Goal: Task Accomplishment & Management: Manage account settings

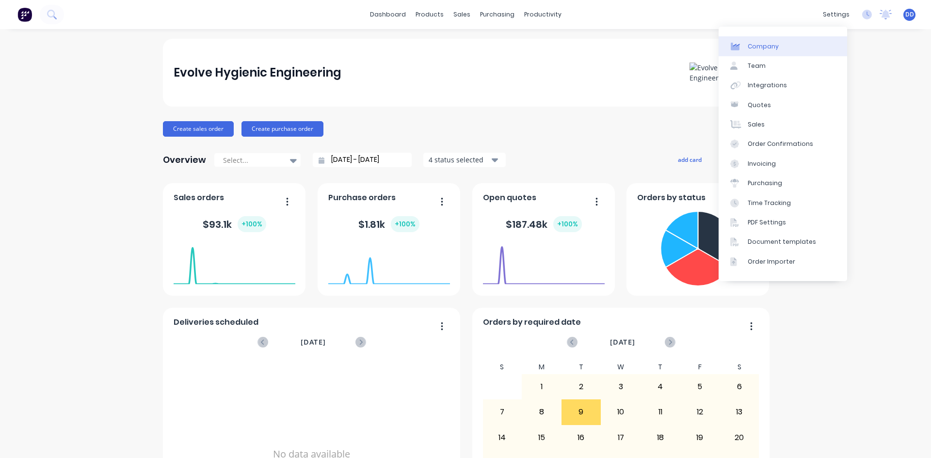
click at [766, 47] on div "Company" at bounding box center [762, 46] width 31 height 9
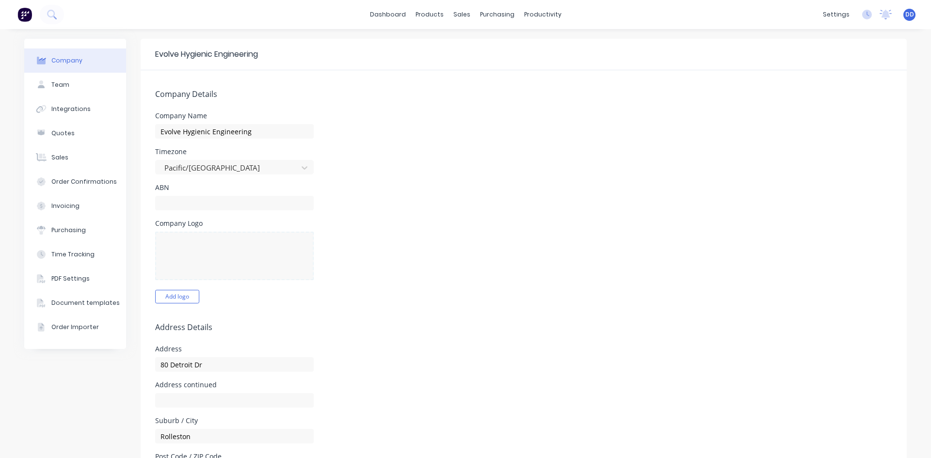
select select "AU"
click at [222, 203] on input "text" at bounding box center [234, 203] width 158 height 15
click at [196, 205] on input "text" at bounding box center [234, 203] width 158 height 15
paste input "[PHONE_NUMBER]"
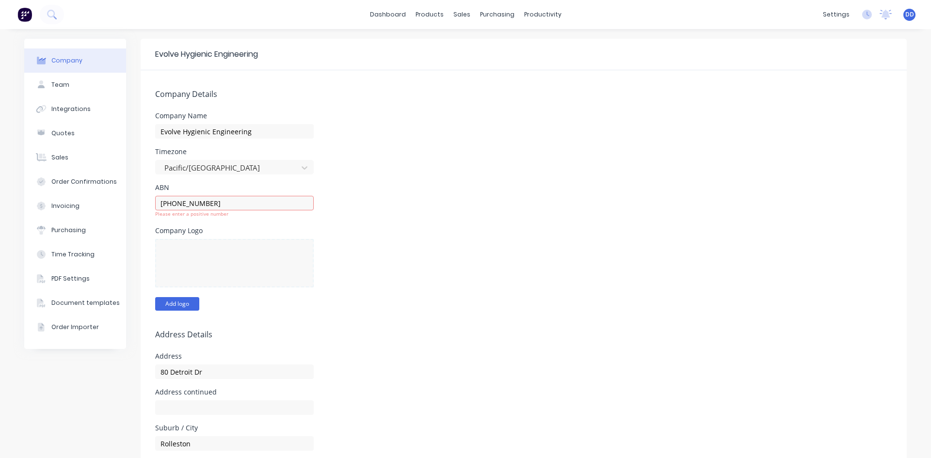
click at [177, 302] on button "Add logo" at bounding box center [177, 304] width 44 height 14
click at [177, 303] on button "Change logo" at bounding box center [182, 304] width 54 height 14
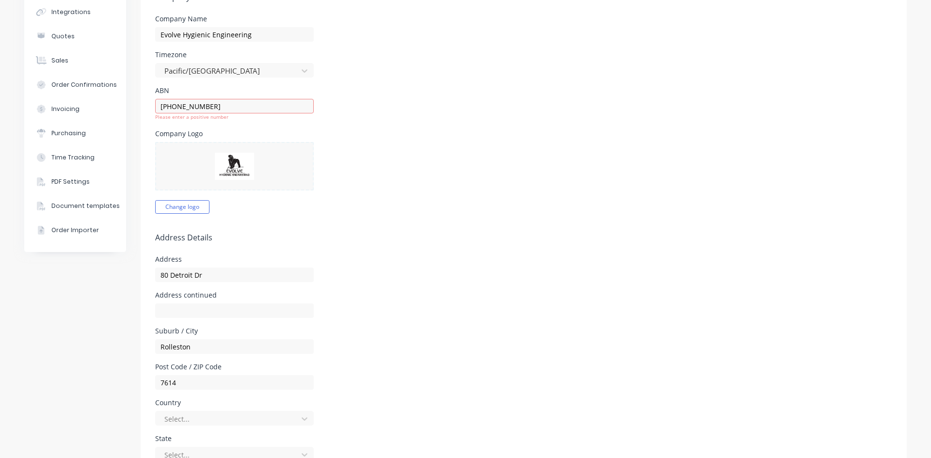
scroll to position [48, 0]
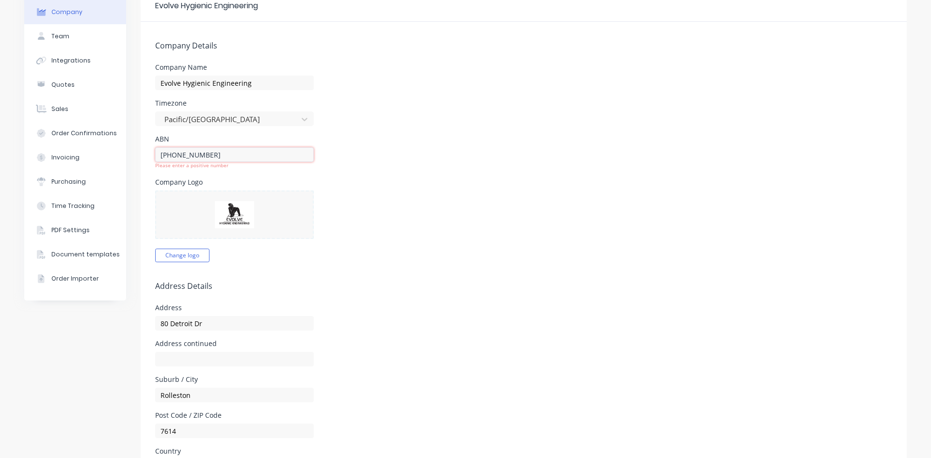
click at [170, 154] on input "[PHONE_NUMBER]" at bounding box center [234, 154] width 158 height 15
click at [183, 154] on input "128191-372" at bounding box center [234, 154] width 158 height 15
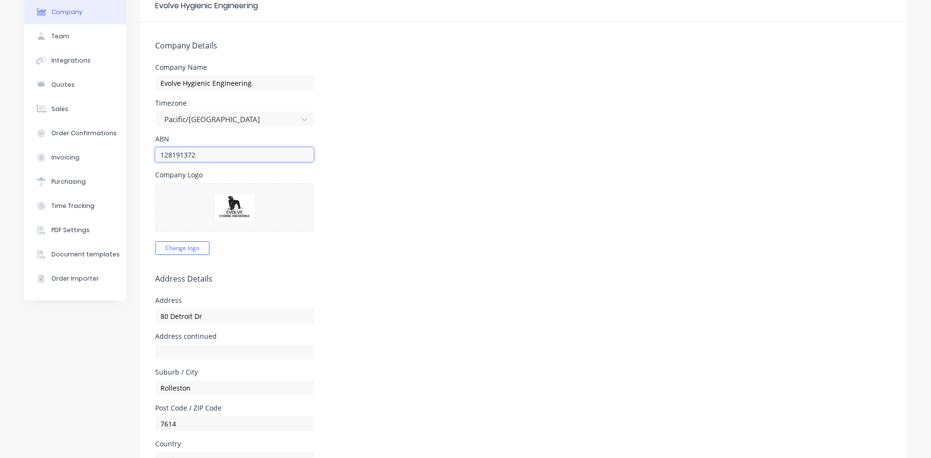
type input "128191372"
click at [413, 206] on div "Company Logo Change logo" at bounding box center [523, 213] width 737 height 83
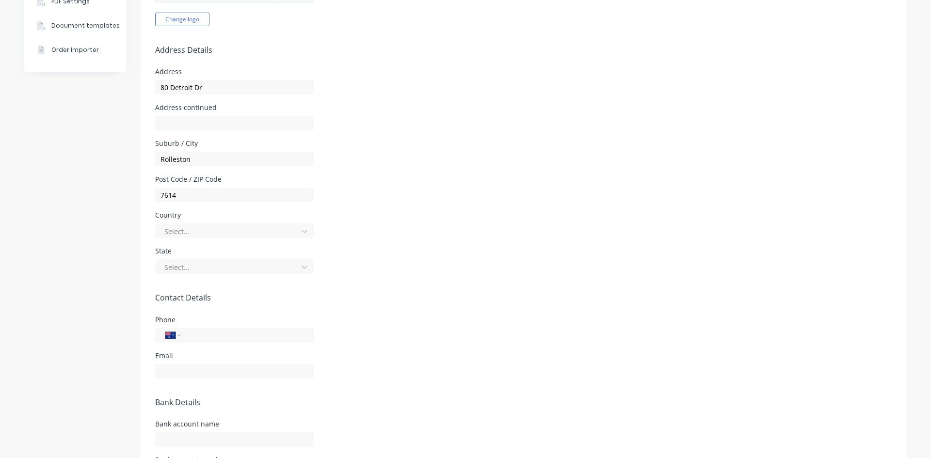
scroll to position [242, 0]
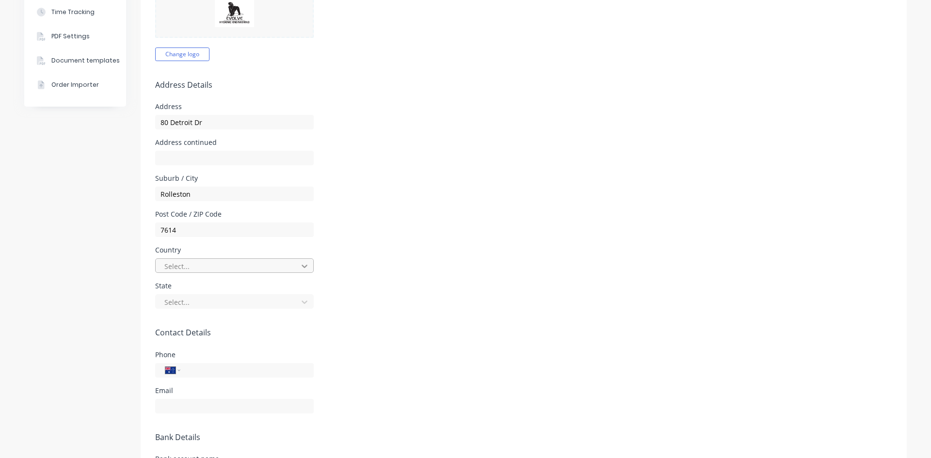
click at [300, 267] on icon at bounding box center [305, 266] width 10 height 10
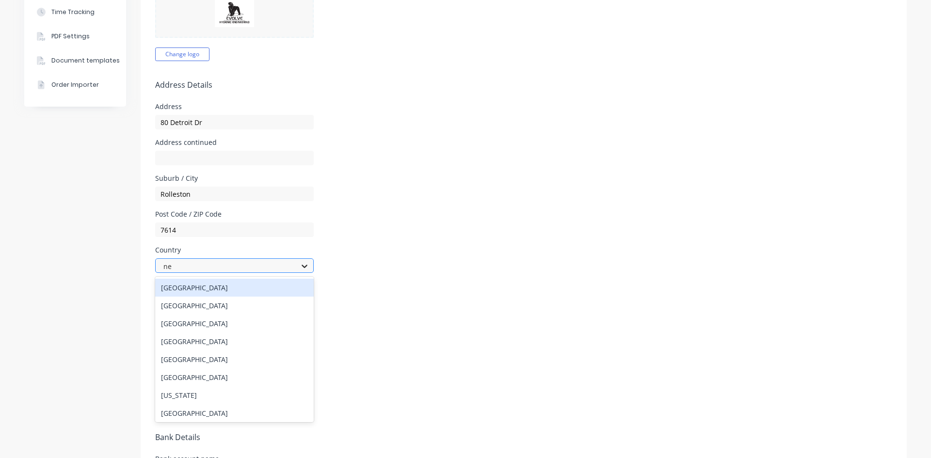
type input "new"
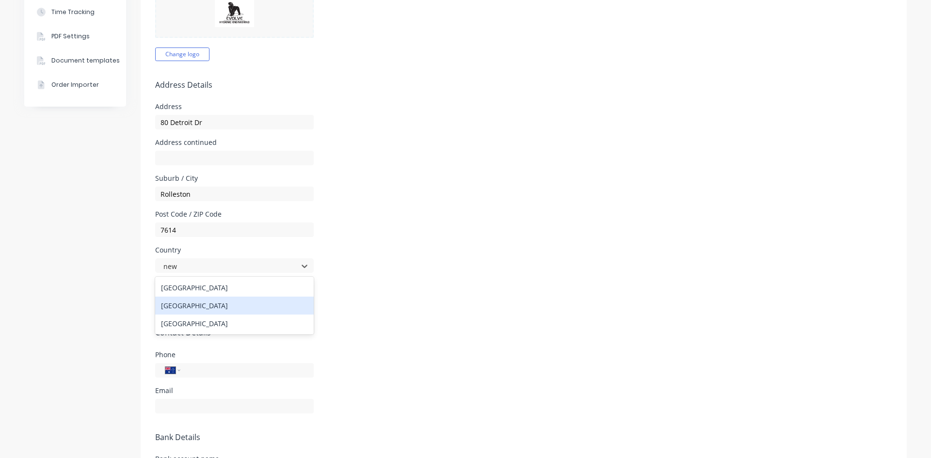
click at [200, 308] on div "[GEOGRAPHIC_DATA]" at bounding box center [234, 306] width 158 height 18
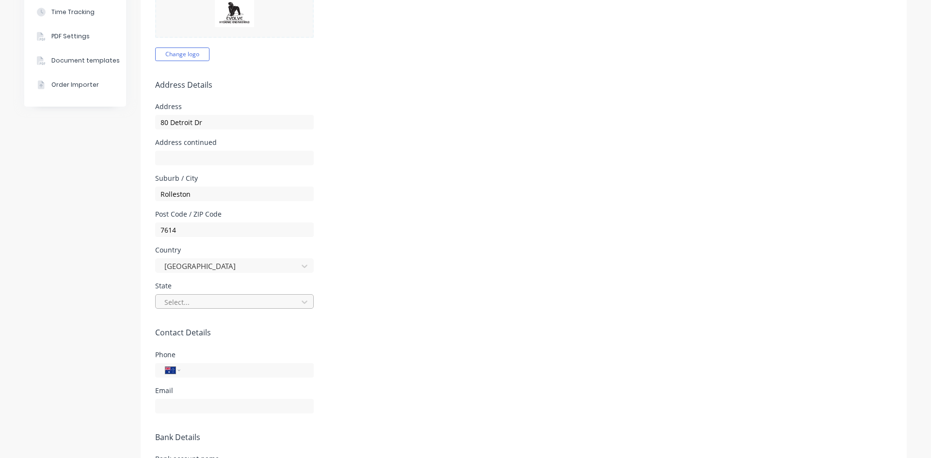
select select "NZ"
click at [239, 300] on div at bounding box center [227, 302] width 129 height 12
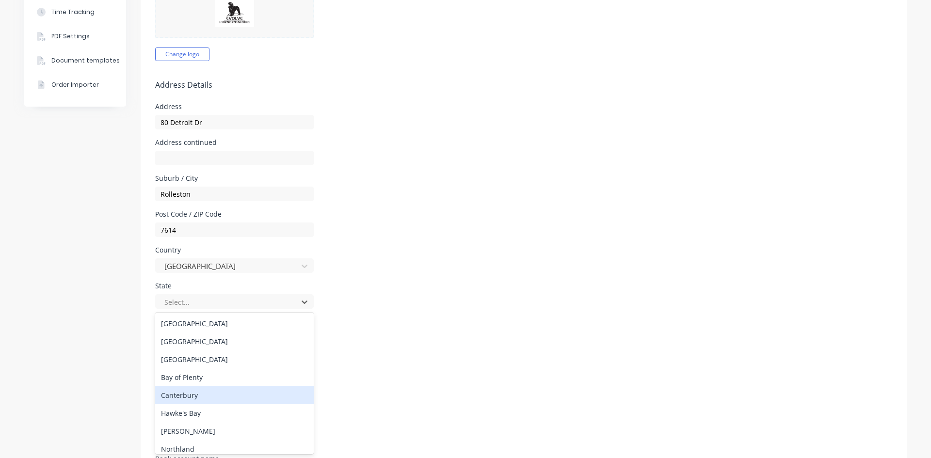
click at [196, 400] on div "Canterbury" at bounding box center [234, 395] width 158 height 18
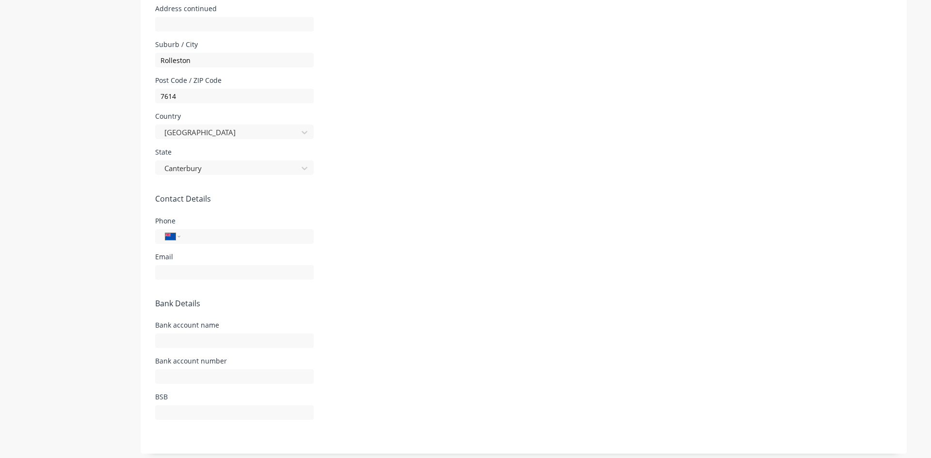
scroll to position [381, 0]
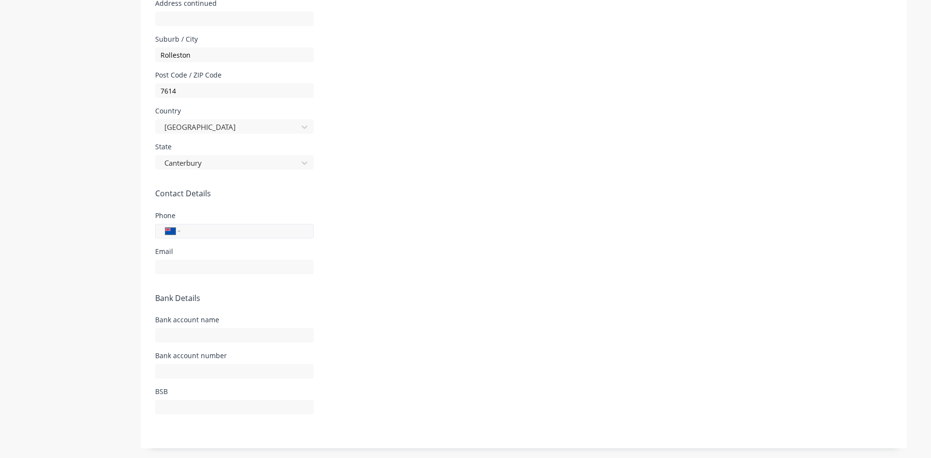
click at [206, 231] on input "tel" at bounding box center [245, 230] width 116 height 11
type input "027 724 2224"
click at [174, 232] on select "International [GEOGRAPHIC_DATA] [GEOGRAPHIC_DATA] [GEOGRAPHIC_DATA] [GEOGRAPHIC…" at bounding box center [172, 231] width 15 height 14
click at [165, 224] on select "International [GEOGRAPHIC_DATA] [GEOGRAPHIC_DATA] [GEOGRAPHIC_DATA] [GEOGRAPHIC…" at bounding box center [172, 231] width 15 height 14
click at [177, 258] on div at bounding box center [234, 265] width 158 height 17
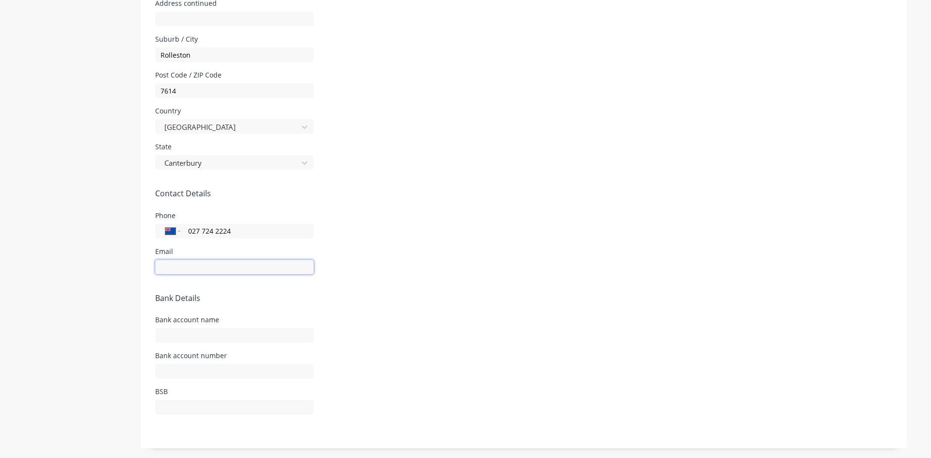
click at [176, 264] on input "text" at bounding box center [234, 267] width 158 height 15
type input "[EMAIL_ADDRESS][DOMAIN_NAME]"
click at [367, 289] on form "Company Details Company Name Evolve Hygienic Engineering Timezone [GEOGRAPHIC_D…" at bounding box center [524, 69] width 766 height 760
click at [512, 281] on form "Company Details Company Name Evolve Hygienic Engineering Timezone [GEOGRAPHIC_D…" at bounding box center [524, 69] width 766 height 760
click at [189, 328] on input "text" at bounding box center [234, 335] width 158 height 15
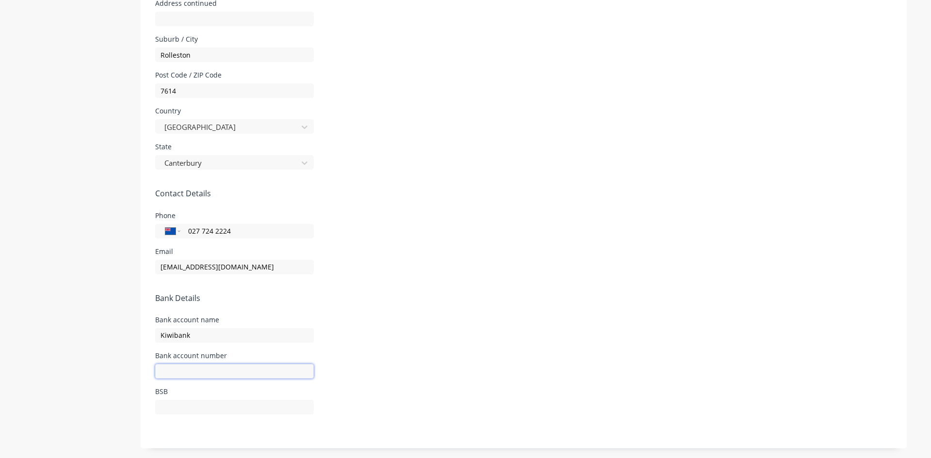
click at [169, 375] on input "text" at bounding box center [234, 371] width 158 height 15
drag, startPoint x: 193, startPoint y: 335, endPoint x: 150, endPoint y: 335, distance: 43.1
click at [150, 335] on form "Company Details Company Name Evolve Hygienic Engineering Timezone [GEOGRAPHIC_D…" at bounding box center [524, 69] width 766 height 760
type input "Evolve Hygienic Engineering 2019 Limited"
click at [166, 368] on input "text" at bounding box center [234, 371] width 158 height 15
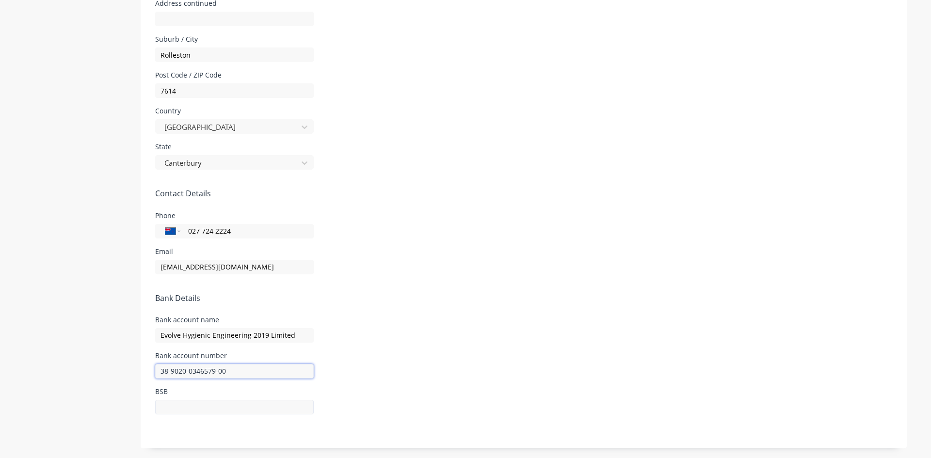
type input "38-9020-0346579-00"
click at [186, 404] on input "text" at bounding box center [234, 407] width 158 height 15
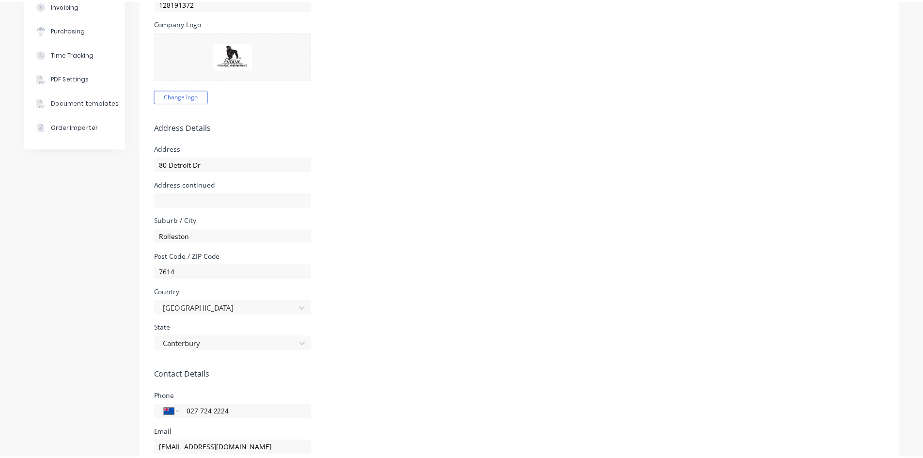
scroll to position [0, 0]
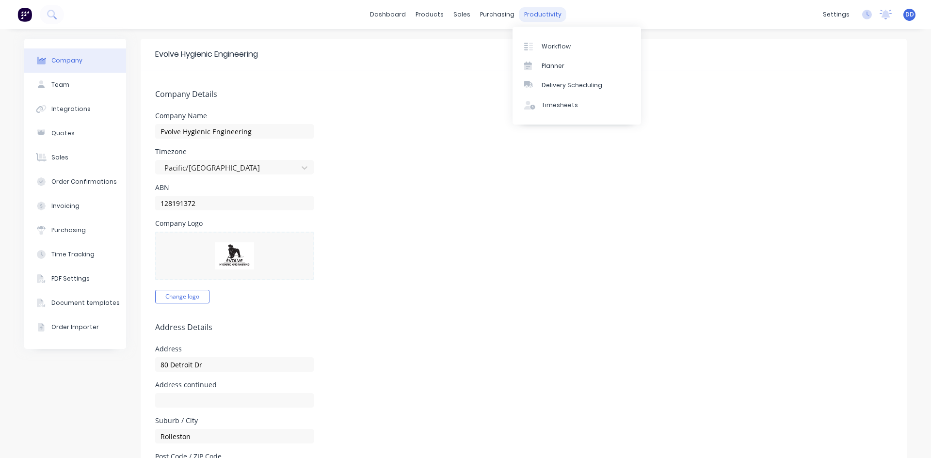
click at [528, 16] on div "productivity" at bounding box center [542, 14] width 47 height 15
click at [553, 45] on div "Workflow" at bounding box center [555, 46] width 29 height 9
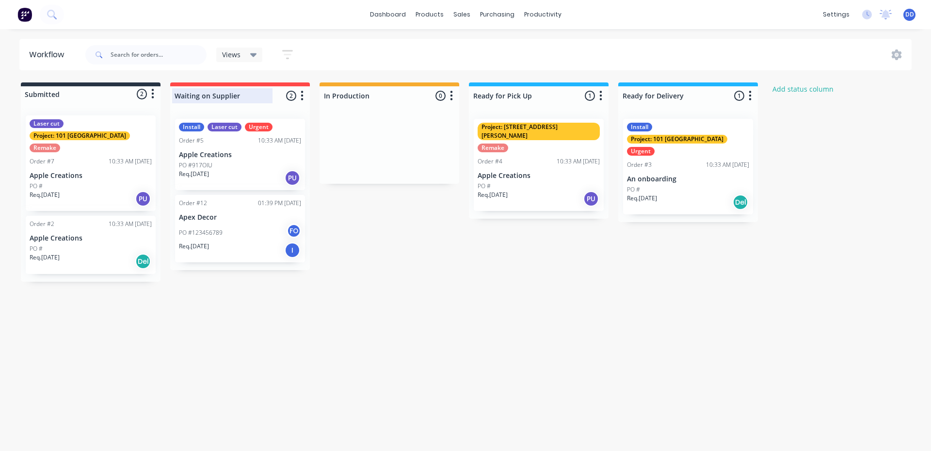
click at [195, 98] on div at bounding box center [240, 95] width 140 height 19
click at [53, 97] on div at bounding box center [91, 94] width 140 height 16
click at [54, 93] on div at bounding box center [91, 94] width 140 height 16
click at [50, 92] on div at bounding box center [91, 94] width 140 height 16
click at [55, 96] on div at bounding box center [91, 94] width 140 height 16
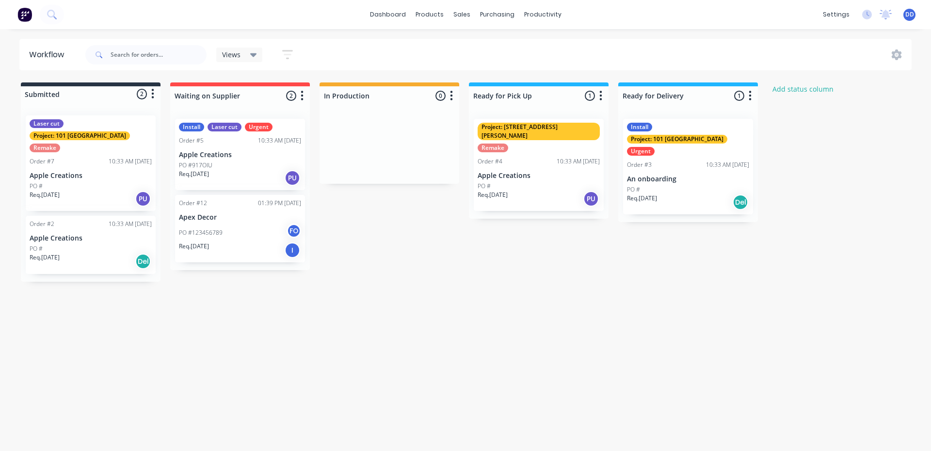
click at [63, 95] on div at bounding box center [91, 94] width 140 height 16
click at [60, 95] on div at bounding box center [91, 94] width 140 height 16
click at [49, 94] on div at bounding box center [91, 94] width 140 height 16
click at [44, 93] on div at bounding box center [91, 94] width 140 height 16
click at [24, 93] on div at bounding box center [91, 94] width 140 height 16
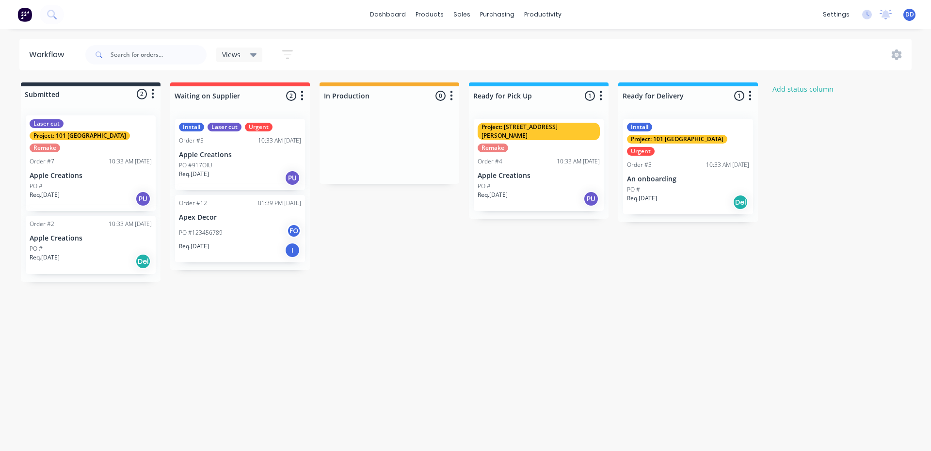
click at [57, 95] on div at bounding box center [91, 94] width 140 height 16
click at [46, 93] on div at bounding box center [91, 94] width 140 height 16
click at [51, 91] on div at bounding box center [91, 94] width 140 height 16
click at [51, 93] on div at bounding box center [91, 94] width 140 height 16
click at [195, 94] on div at bounding box center [240, 95] width 140 height 19
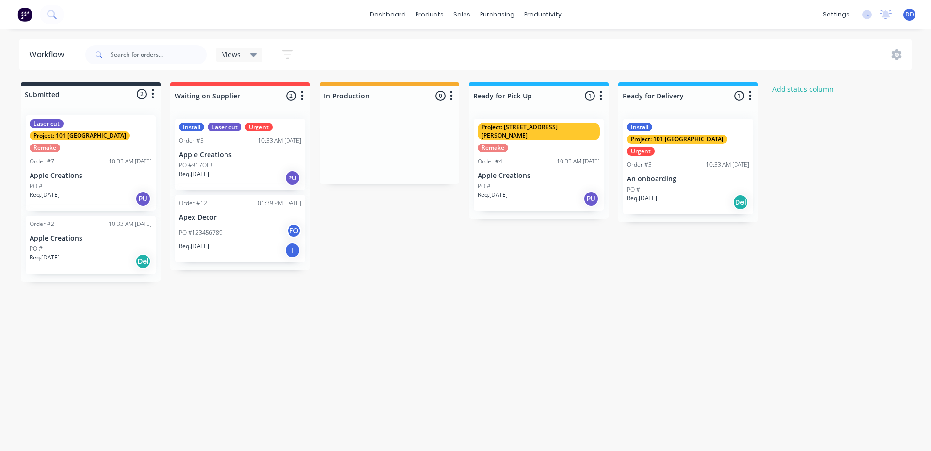
click at [52, 92] on div at bounding box center [91, 94] width 140 height 16
drag, startPoint x: 250, startPoint y: 93, endPoint x: 174, endPoint y: 95, distance: 75.2
click at [174, 95] on input "Waiting on Supplier" at bounding box center [221, 96] width 95 height 10
type input "To Quote - Urgent"
click at [388, 58] on div "Views Save new view None (Default) edit Show/Hide statuses Show line item cards…" at bounding box center [497, 54] width 828 height 29
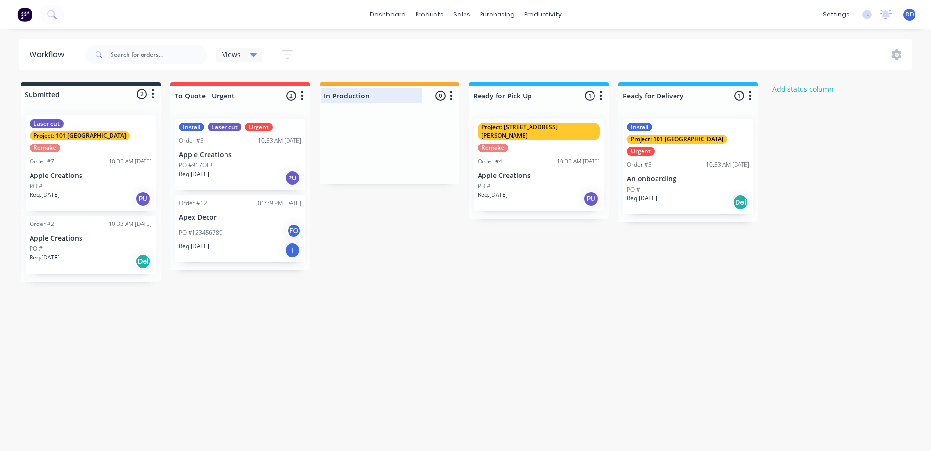
click at [374, 97] on div at bounding box center [389, 95] width 140 height 19
type input "I"
type input "To Quote - Important"
click at [526, 98] on div at bounding box center [539, 95] width 140 height 19
type input "R"
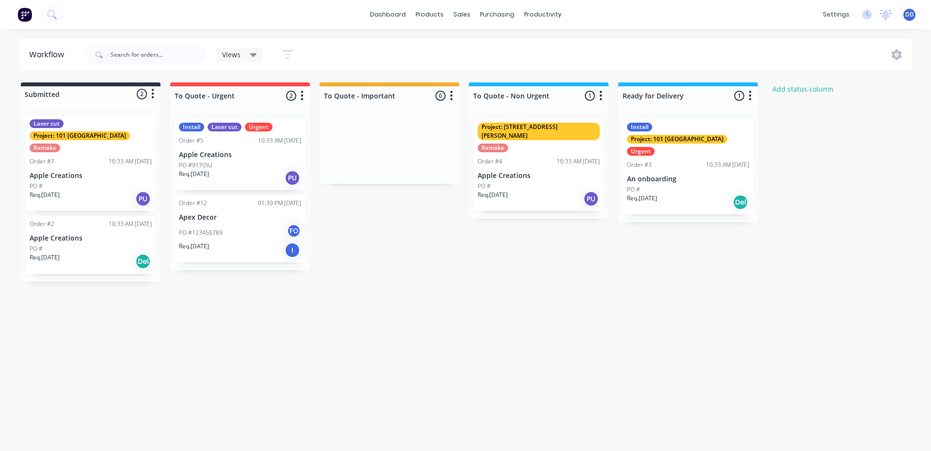
type input "To Quote - Non Urgent"
click at [578, 242] on div "Submitted 2 Status colour #273444 hex #273444 Save Cancel Summaries Total order…" at bounding box center [520, 181] width 1054 height 199
click at [405, 248] on div "Submitted 2 Status colour #273444 hex #273444 Save Cancel Summaries Total order…" at bounding box center [520, 181] width 1054 height 199
click at [193, 96] on div at bounding box center [240, 95] width 140 height 19
drag, startPoint x: 237, startPoint y: 96, endPoint x: 172, endPoint y: 96, distance: 65.4
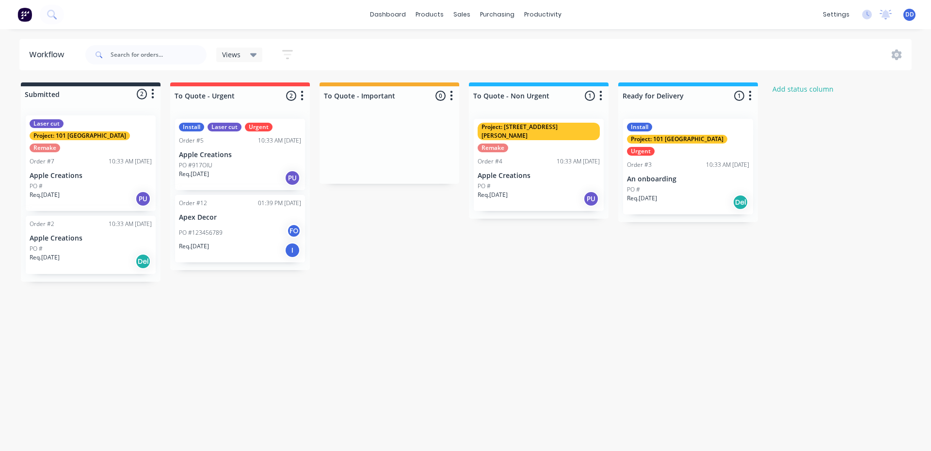
click at [172, 96] on div "To Quote - Urgent 2 Status colour #FF4949 hex #FF4949 Save Cancel Notifications…" at bounding box center [240, 93] width 140 height 23
click at [389, 95] on div at bounding box center [389, 95] width 140 height 19
drag, startPoint x: 395, startPoint y: 95, endPoint x: 311, endPoint y: 94, distance: 83.9
click at [311, 94] on div "Submitted 2 Status colour #273444 hex #273444 Save Cancel Summaries Total order…" at bounding box center [520, 181] width 1054 height 199
click at [214, 93] on div at bounding box center [240, 95] width 140 height 19
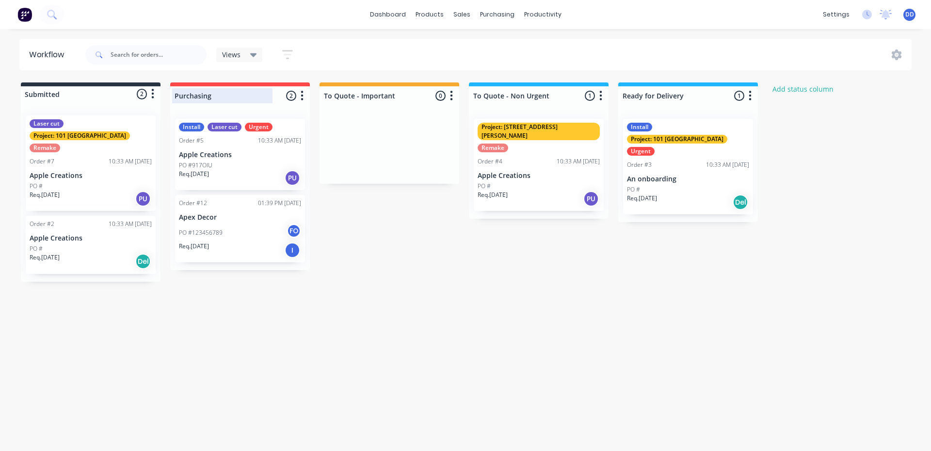
drag, startPoint x: 215, startPoint y: 95, endPoint x: 174, endPoint y: 94, distance: 41.2
click at [174, 94] on div "Purchasing" at bounding box center [222, 95] width 100 height 15
type input "Design"
click at [388, 97] on div at bounding box center [389, 95] width 140 height 19
type input "Purchasing"
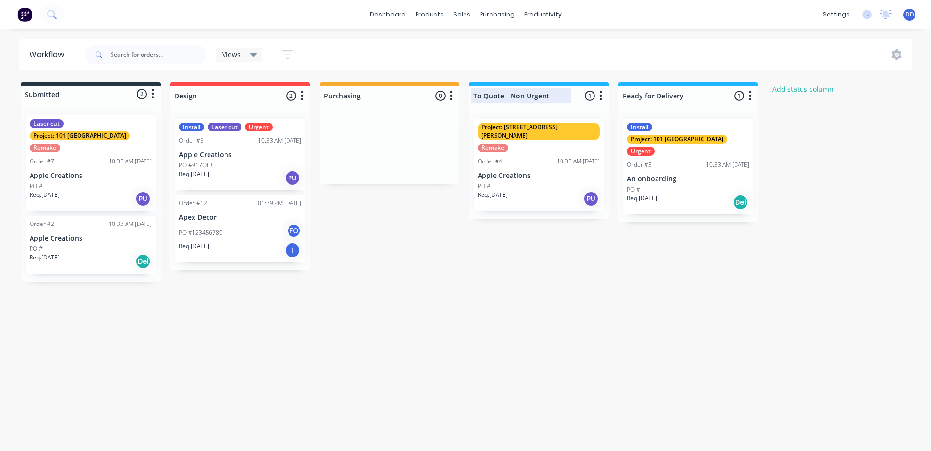
click at [533, 91] on div at bounding box center [539, 95] width 140 height 19
drag, startPoint x: 551, startPoint y: 94, endPoint x: 468, endPoint y: 97, distance: 82.9
click at [468, 97] on div "Submitted 2 Status colour #273444 hex #273444 Save Cancel Summaries Total order…" at bounding box center [520, 181] width 1054 height 199
type input "Production"
click at [639, 99] on div at bounding box center [688, 95] width 140 height 19
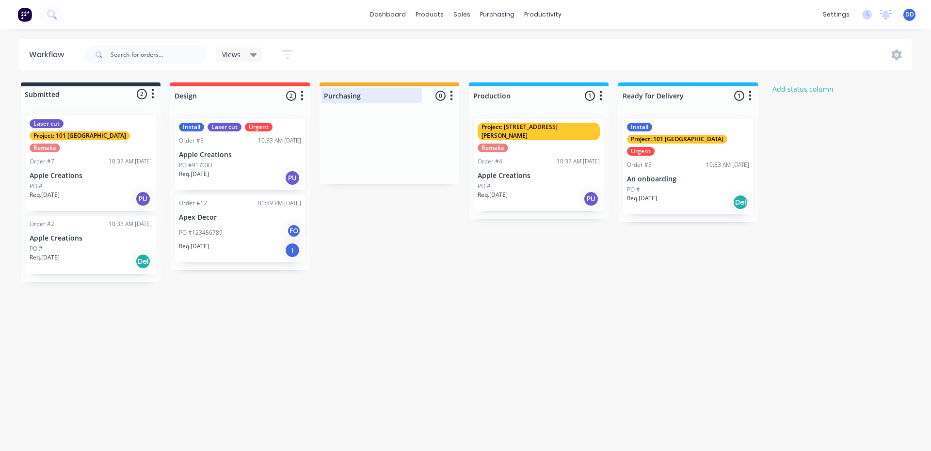
click at [361, 93] on div at bounding box center [389, 95] width 140 height 19
click at [362, 94] on input "Purchasing" at bounding box center [371, 96] width 95 height 10
type input "Purchasing - External"
click at [437, 268] on div "Submitted 2 Status colour #273444 hex #273444 Save Cancel Summaries Total order…" at bounding box center [520, 181] width 1054 height 199
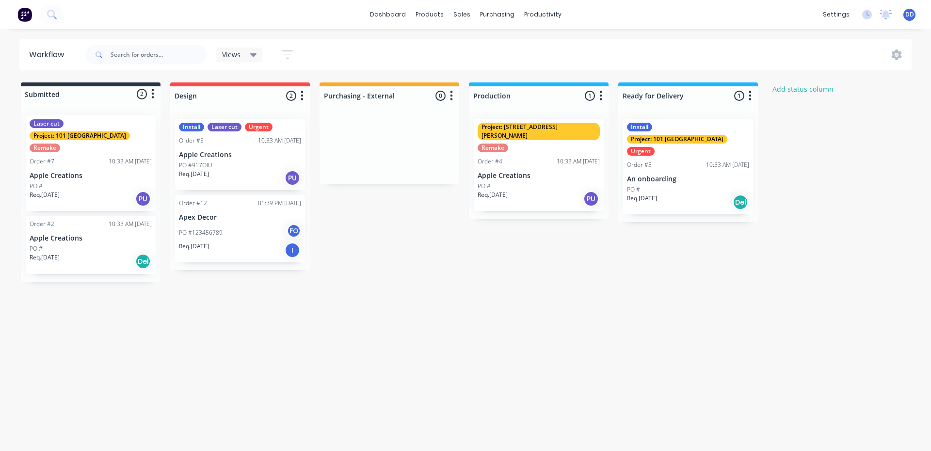
click at [439, 243] on div "Submitted 2 Status colour #273444 hex #273444 Save Cancel Summaries Total order…" at bounding box center [520, 181] width 1054 height 199
click at [459, 11] on div "sales" at bounding box center [461, 14] width 27 height 15
click at [488, 43] on div "Sales Orders" at bounding box center [497, 46] width 40 height 9
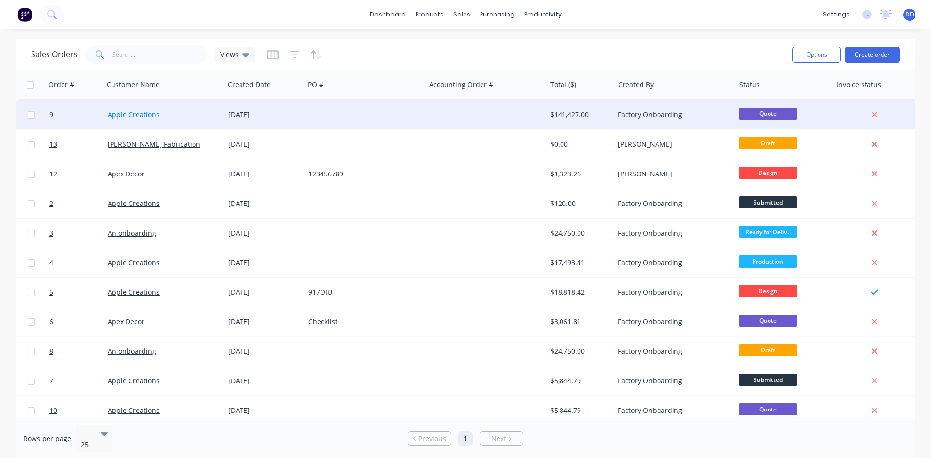
click at [136, 116] on link "Apple Creations" at bounding box center [134, 114] width 52 height 9
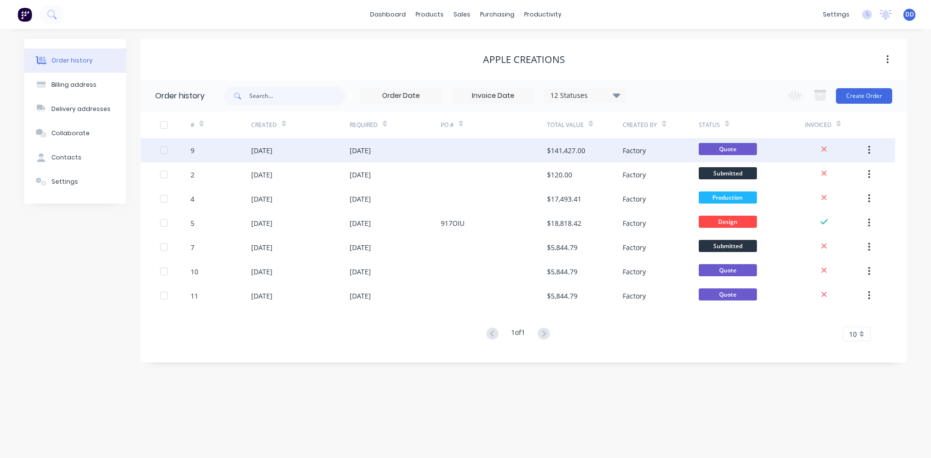
click at [272, 149] on div "[DATE]" at bounding box center [261, 150] width 21 height 10
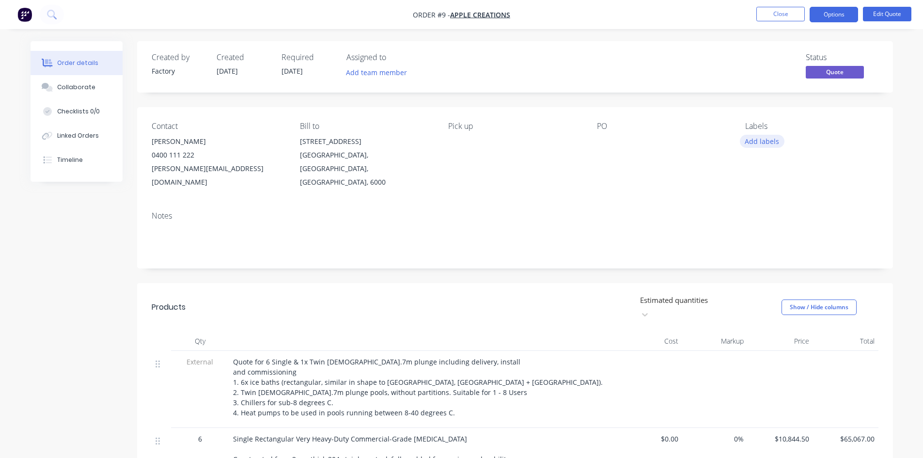
click at [761, 143] on button "Add labels" at bounding box center [762, 141] width 45 height 13
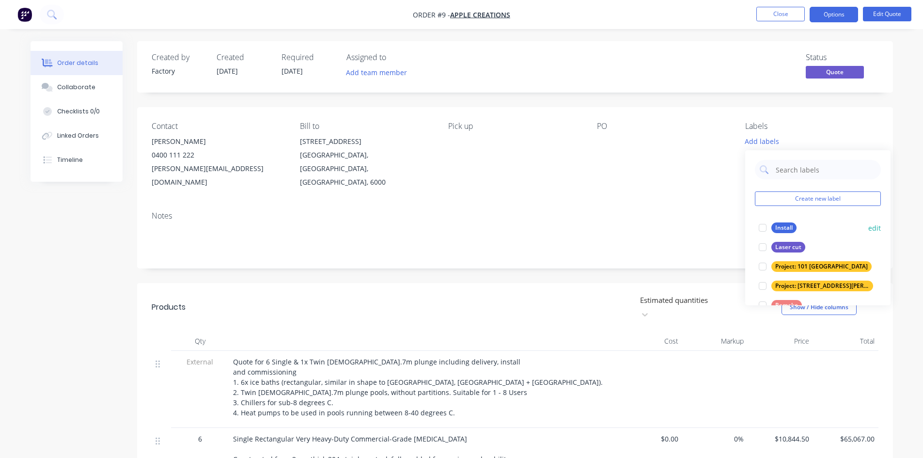
click at [873, 228] on button "edit" at bounding box center [875, 228] width 13 height 10
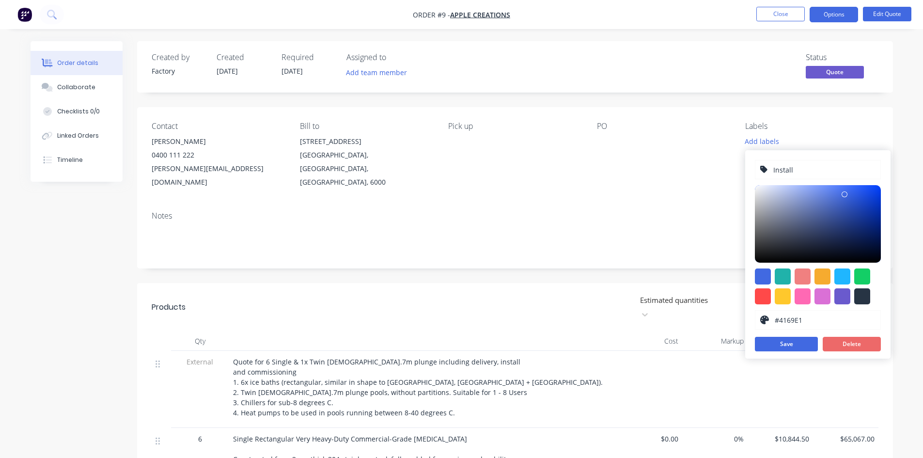
click at [856, 344] on button "Delete" at bounding box center [852, 344] width 58 height 15
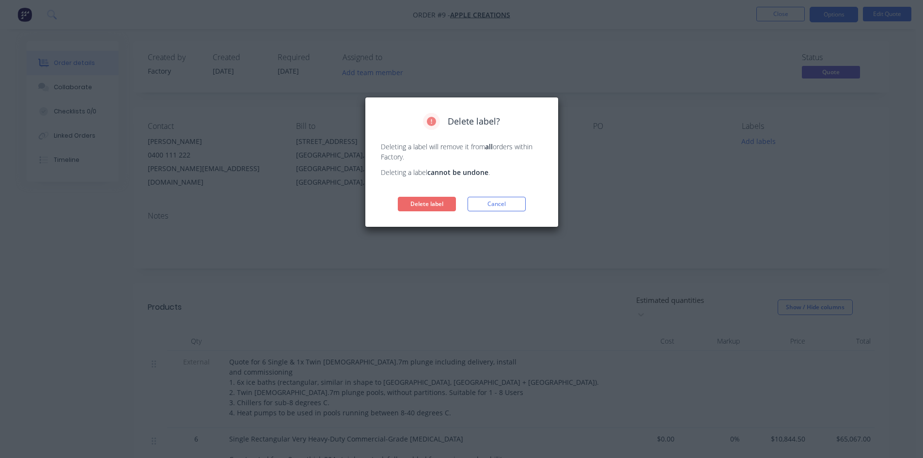
click at [422, 205] on button "Delete label" at bounding box center [427, 204] width 58 height 15
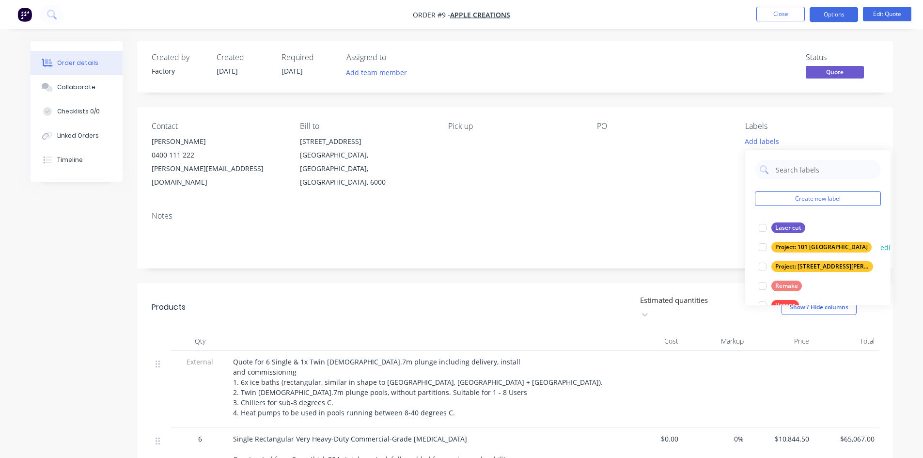
click at [881, 246] on button "edit" at bounding box center [887, 247] width 13 height 10
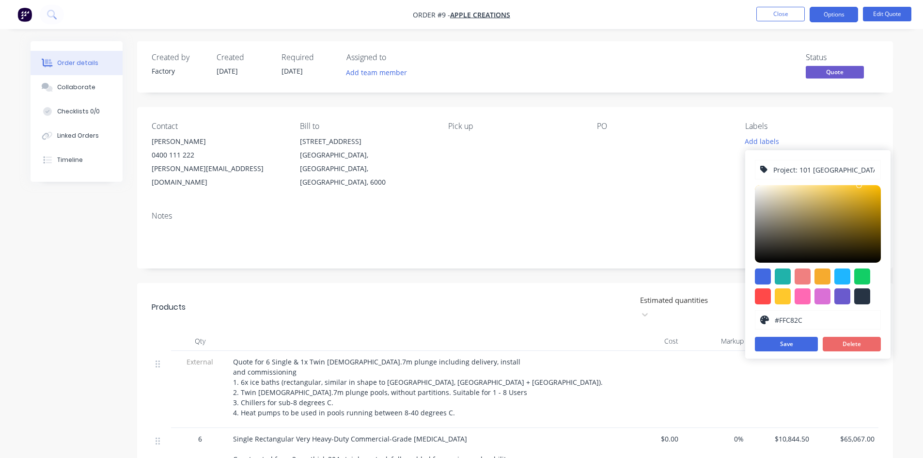
click at [850, 348] on button "Delete" at bounding box center [852, 344] width 58 height 15
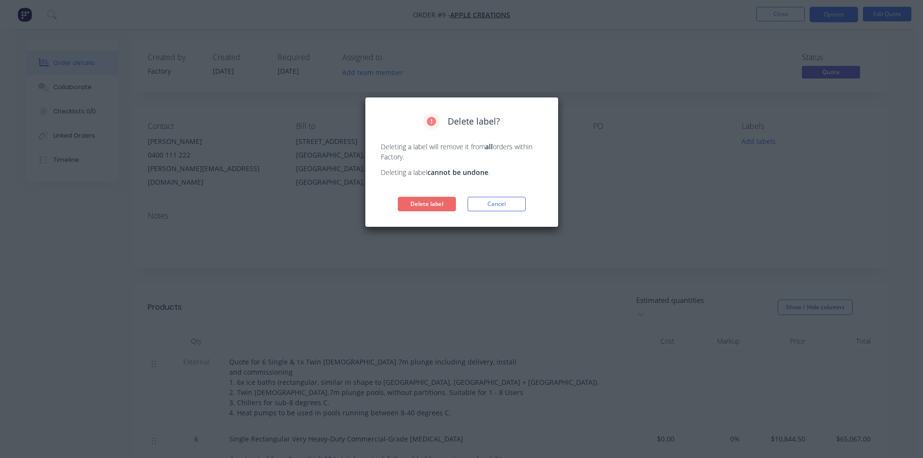
click at [409, 203] on button "Delete label" at bounding box center [427, 204] width 58 height 15
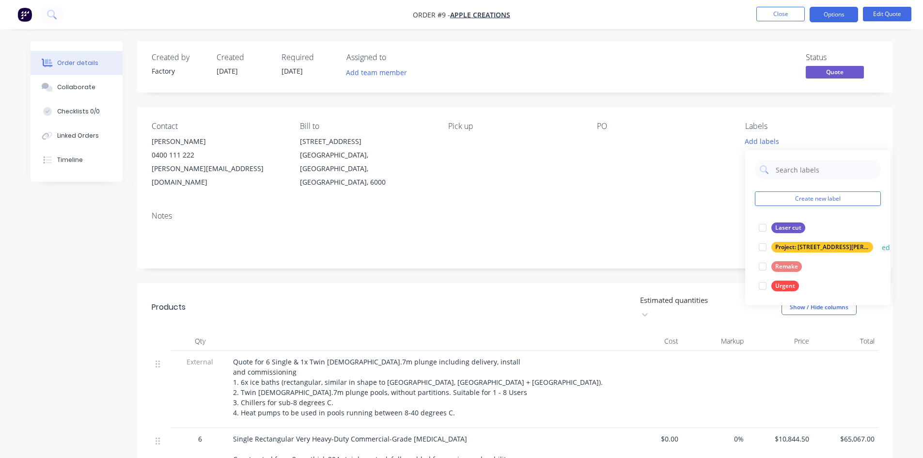
click at [882, 246] on button "edit" at bounding box center [888, 247] width 13 height 10
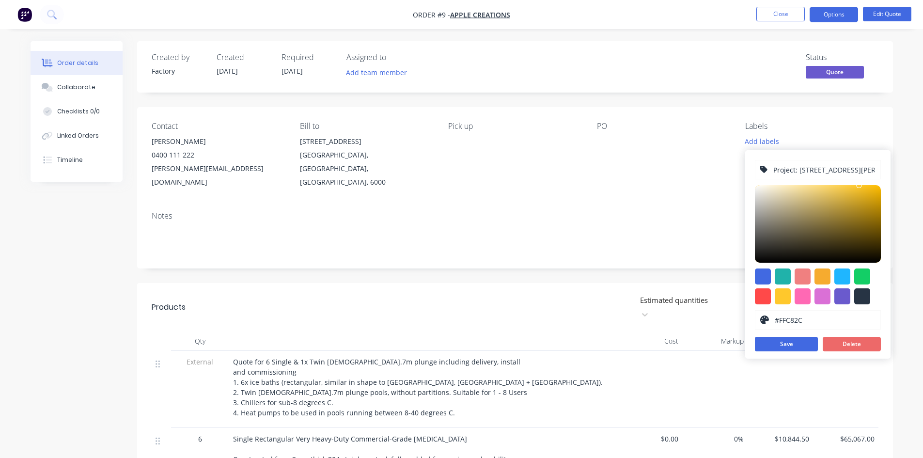
click at [863, 351] on button "Delete" at bounding box center [852, 344] width 58 height 15
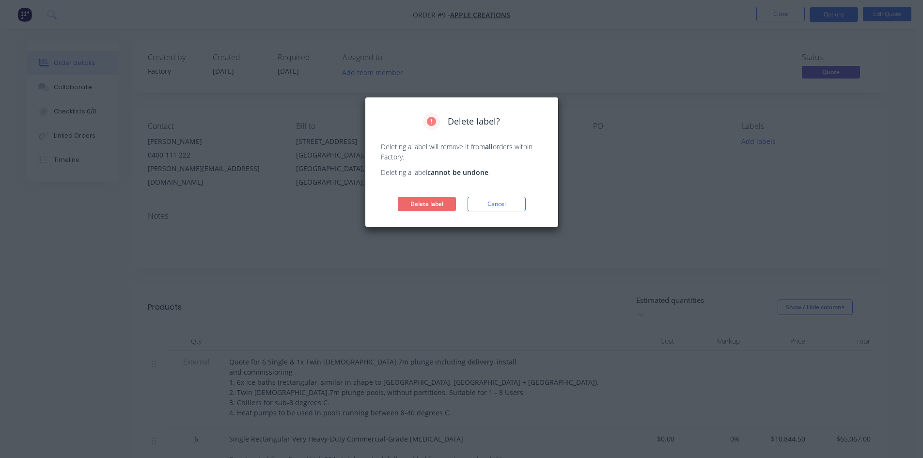
click at [427, 203] on button "Delete label" at bounding box center [427, 204] width 58 height 15
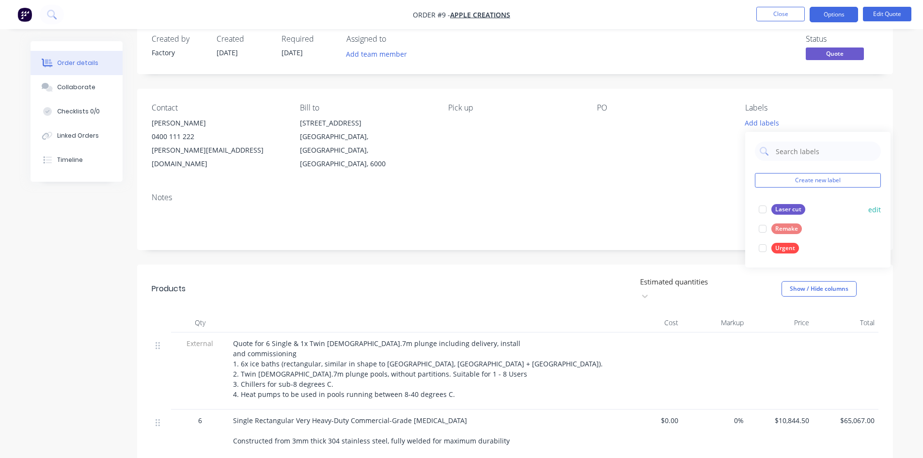
scroll to position [48, 0]
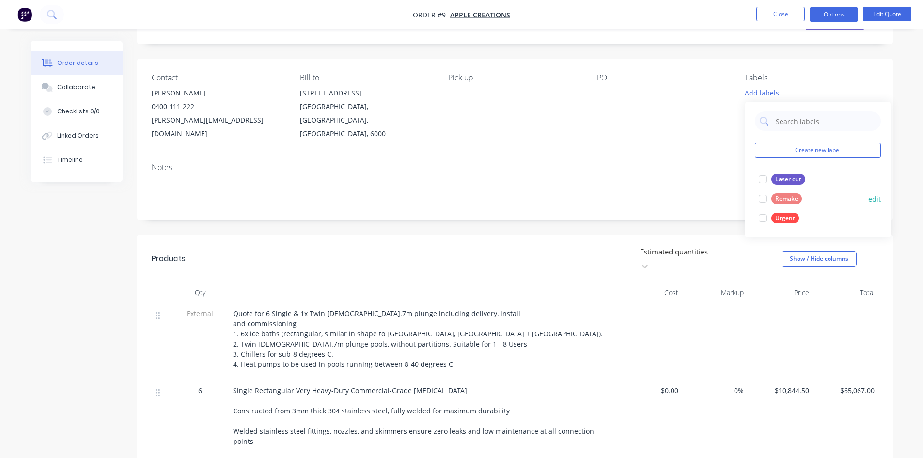
click at [872, 197] on button "edit" at bounding box center [875, 199] width 13 height 10
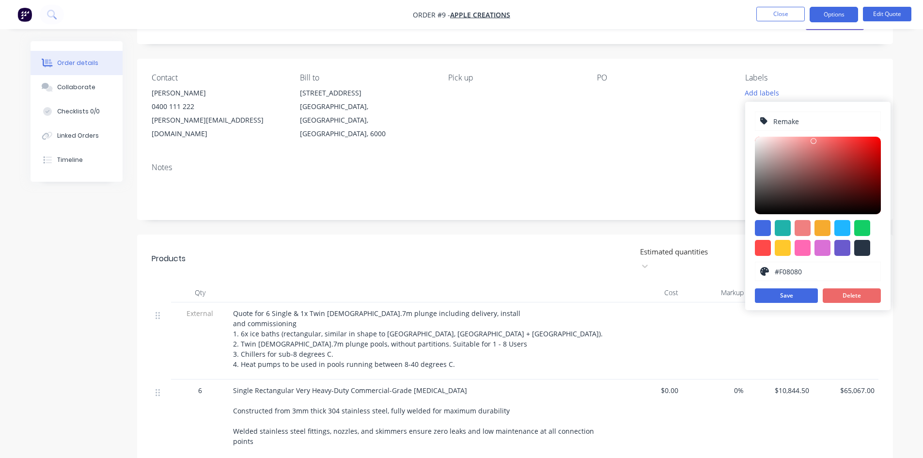
click at [847, 298] on button "Delete" at bounding box center [852, 295] width 58 height 15
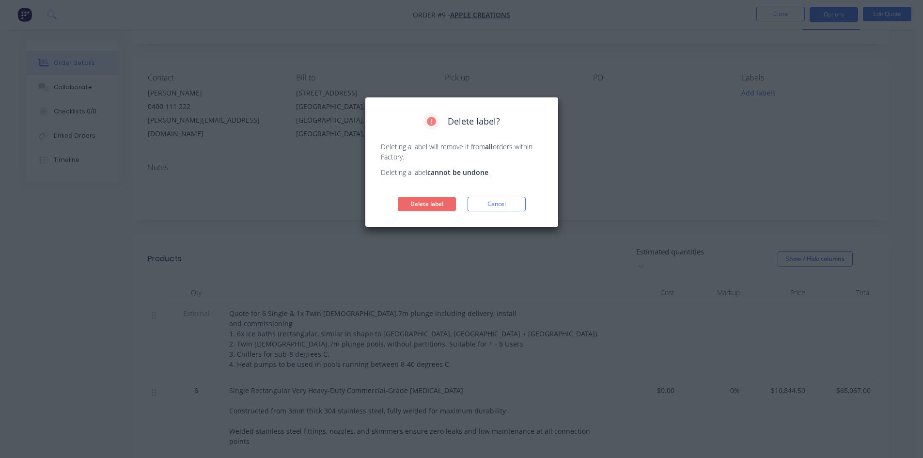
click at [425, 203] on button "Delete label" at bounding box center [427, 204] width 58 height 15
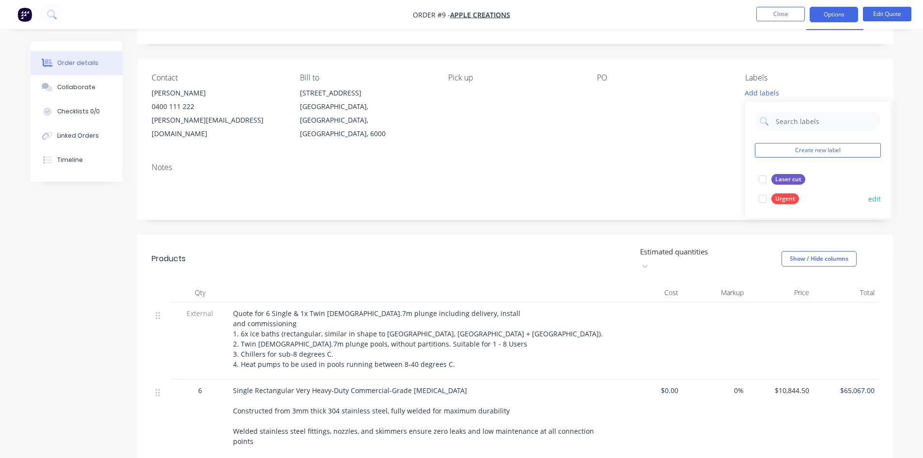
click at [876, 199] on button "edit" at bounding box center [875, 199] width 13 height 10
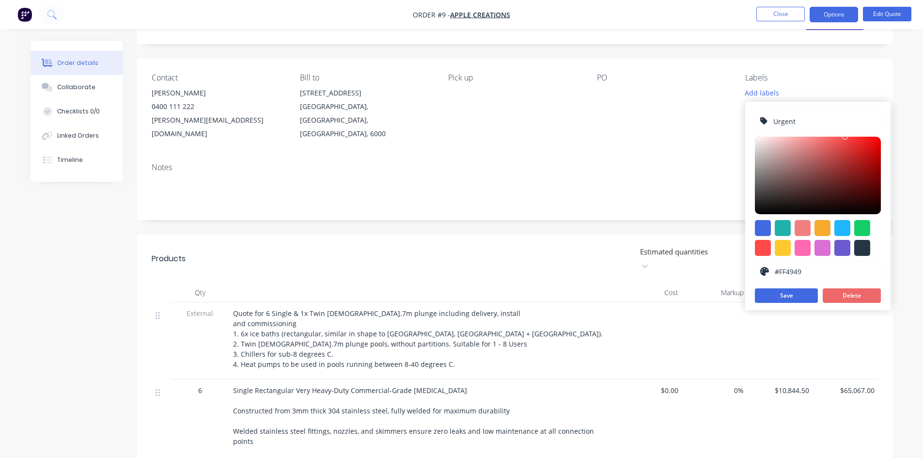
click at [846, 294] on button "Delete" at bounding box center [852, 295] width 58 height 15
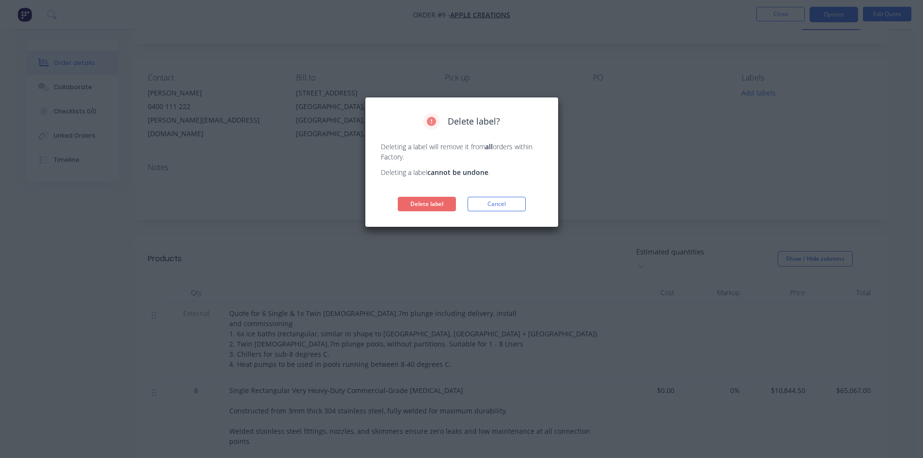
click at [422, 204] on button "Delete label" at bounding box center [427, 204] width 58 height 15
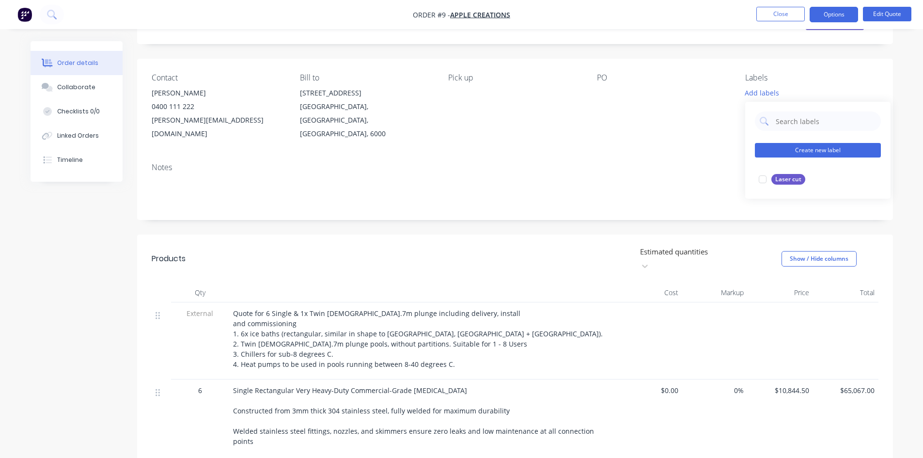
click at [823, 150] on button "Create new label" at bounding box center [818, 150] width 126 height 15
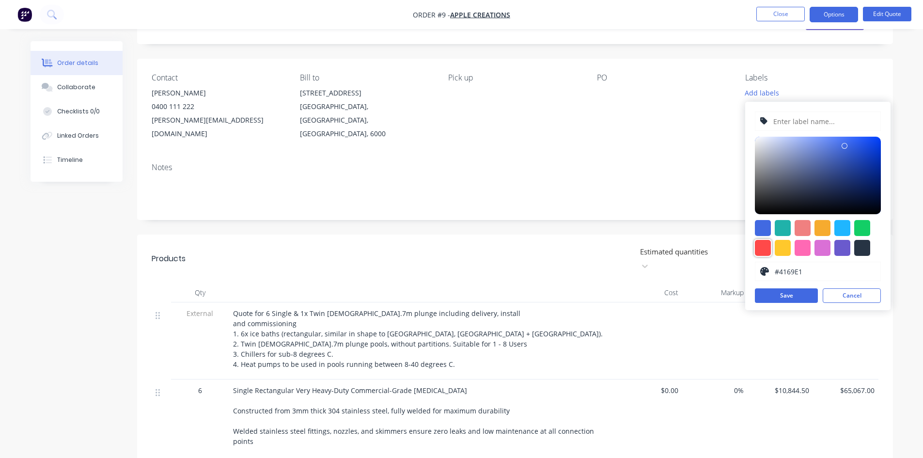
click at [761, 249] on div at bounding box center [763, 248] width 16 height 16
type input "#FF4949"
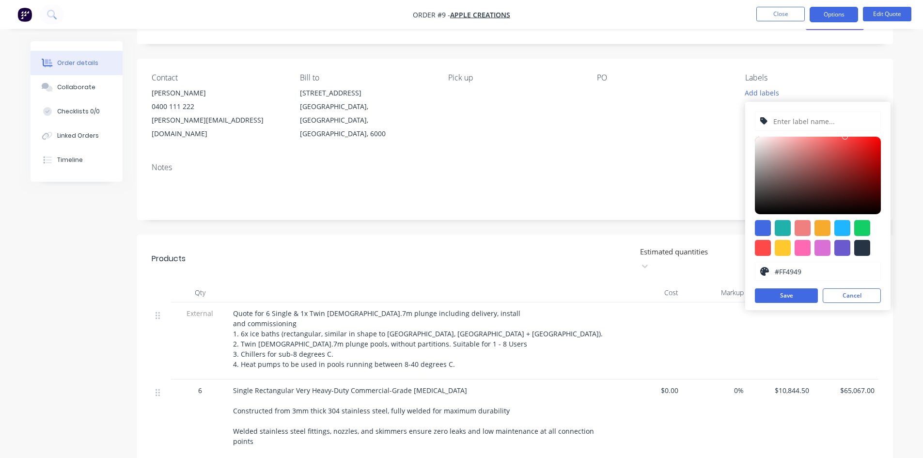
click at [792, 118] on input "text" at bounding box center [824, 121] width 103 height 18
type input "Site Services"
click at [795, 293] on button "Save" at bounding box center [786, 295] width 63 height 15
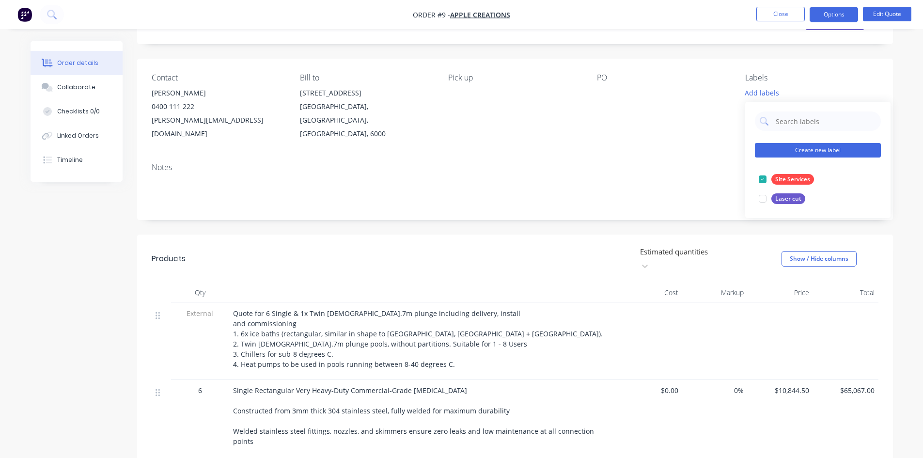
click at [830, 149] on button "Create new label" at bounding box center [818, 150] width 126 height 15
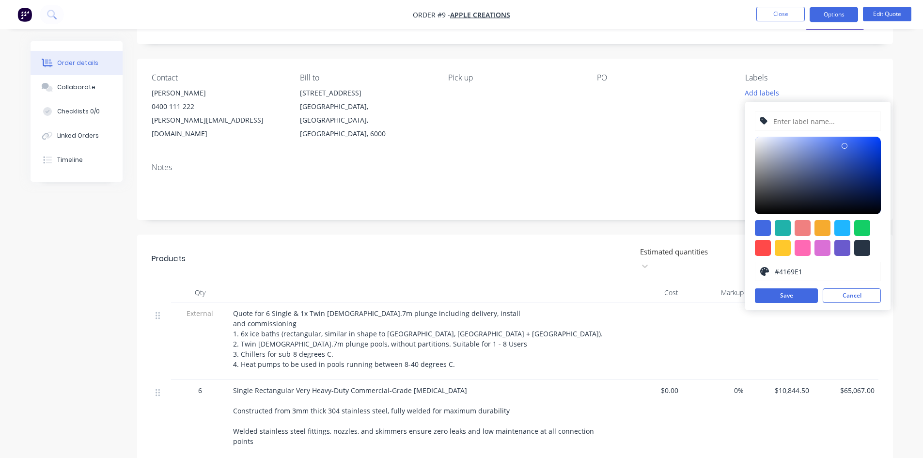
click at [789, 116] on input "text" at bounding box center [824, 121] width 103 height 18
type input "Aquatics - Resi"
click at [841, 230] on div at bounding box center [843, 228] width 16 height 16
type input "#1FB6FF"
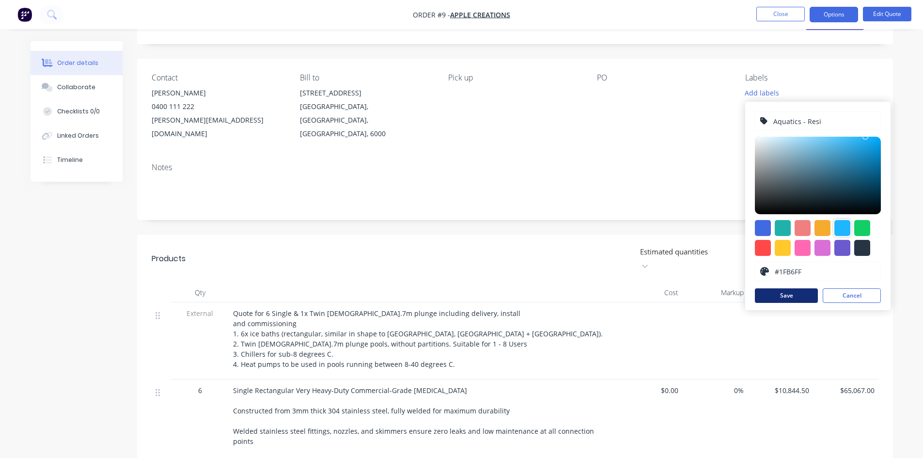
click at [799, 296] on button "Save" at bounding box center [786, 295] width 63 height 15
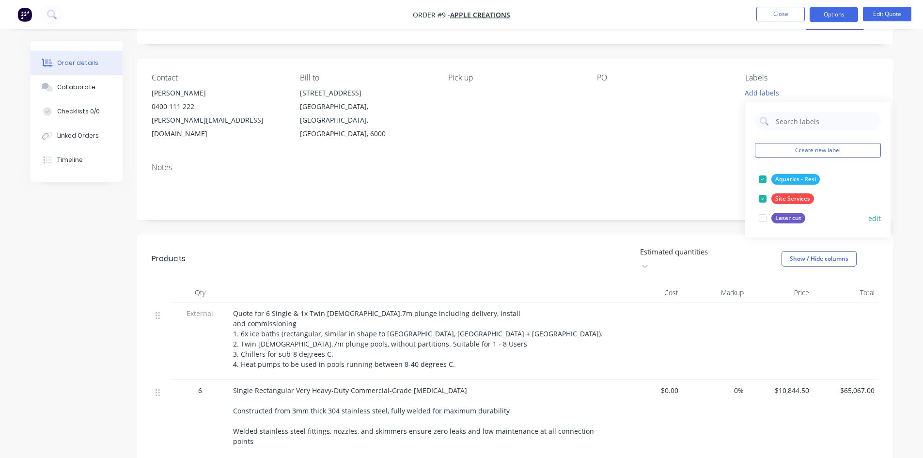
click at [872, 219] on button "edit" at bounding box center [875, 218] width 13 height 10
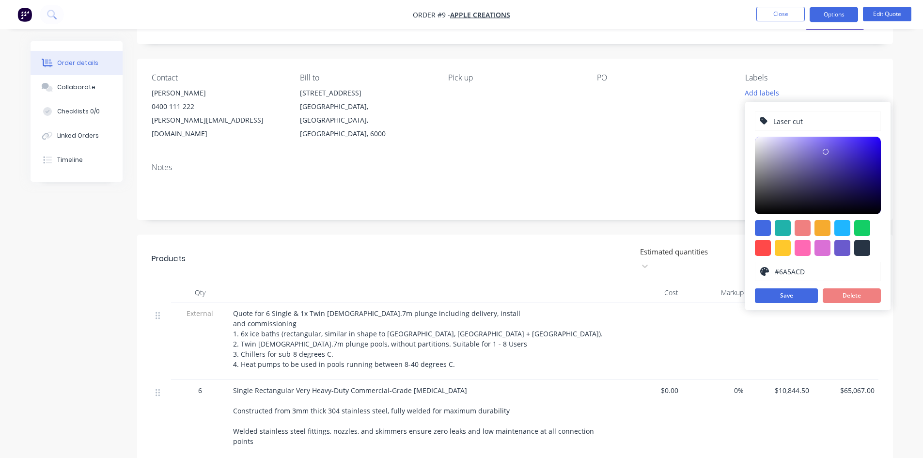
click at [802, 121] on input "Laser cut" at bounding box center [824, 121] width 103 height 18
type input "Laser cutting"
click at [791, 296] on button "Save" at bounding box center [786, 295] width 63 height 15
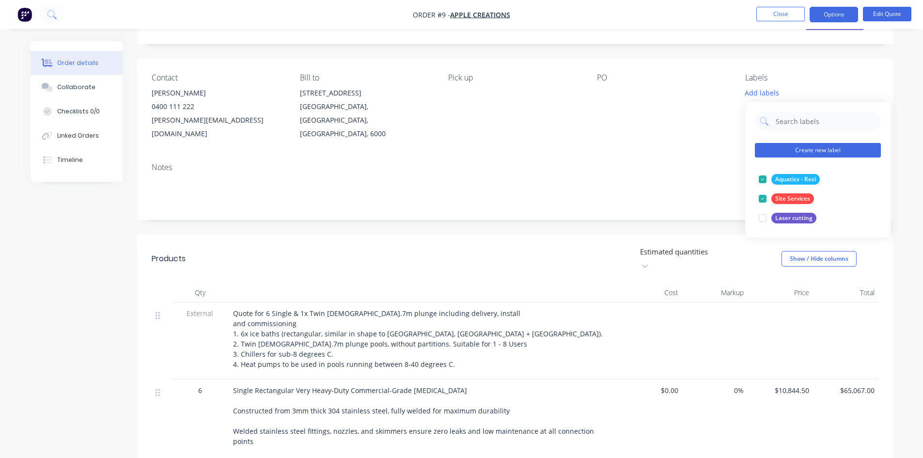
click at [822, 145] on button "Create new label" at bounding box center [818, 150] width 126 height 15
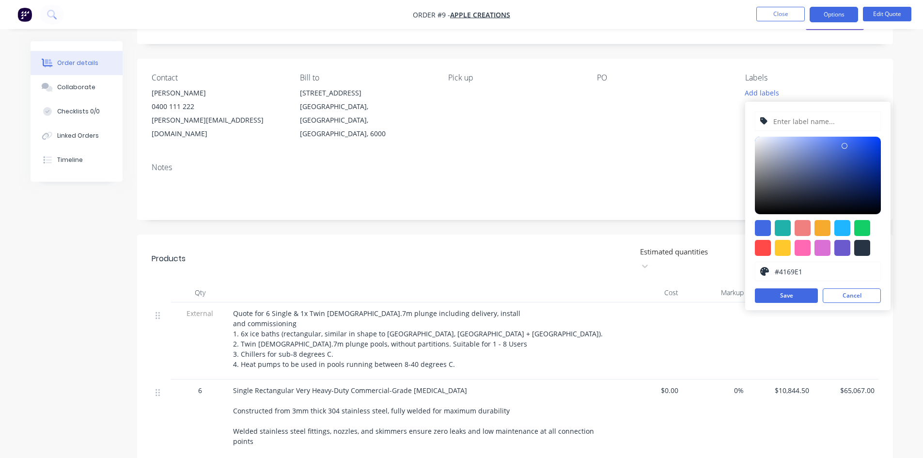
click at [791, 118] on input "text" at bounding box center [824, 121] width 103 height 18
type input "Aquatics - Comm"
click at [842, 225] on div at bounding box center [843, 228] width 16 height 16
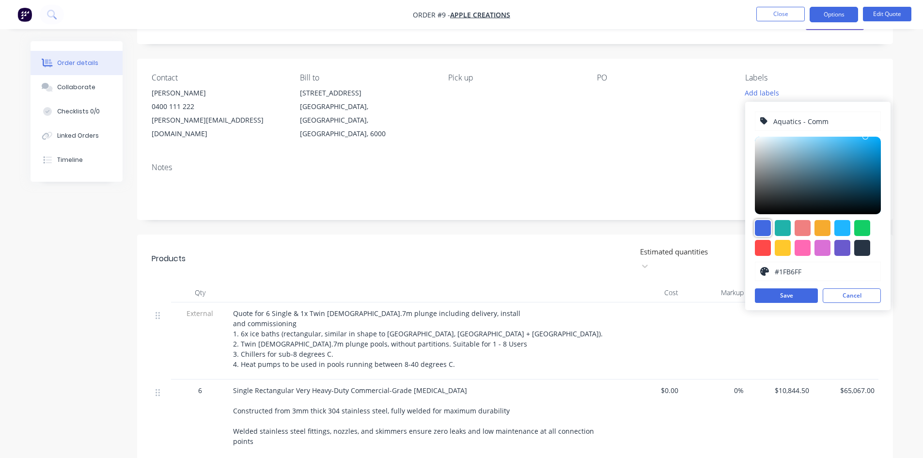
click at [756, 225] on div at bounding box center [763, 228] width 16 height 16
type input "#4169E1"
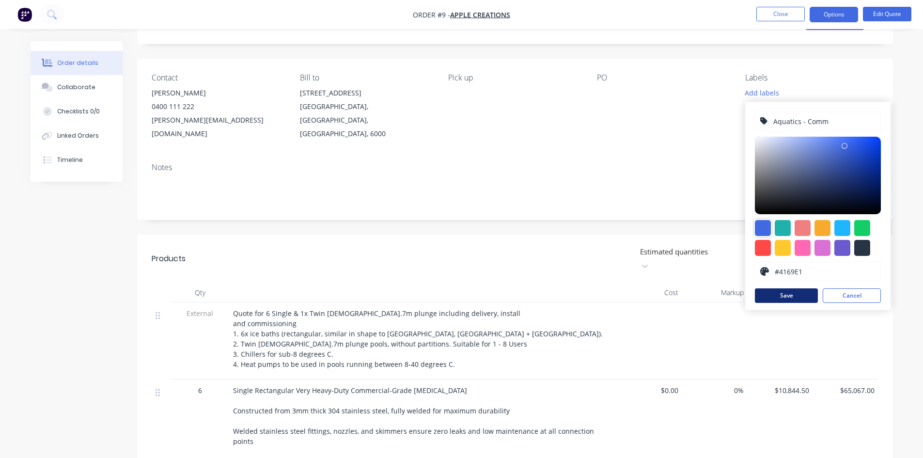
click at [799, 294] on button "Save" at bounding box center [786, 295] width 63 height 15
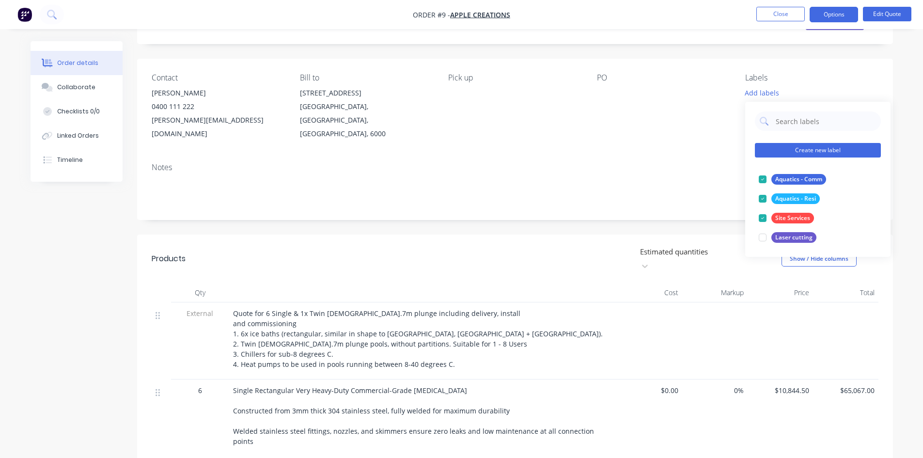
click at [839, 152] on button "Create new label" at bounding box center [818, 150] width 126 height 15
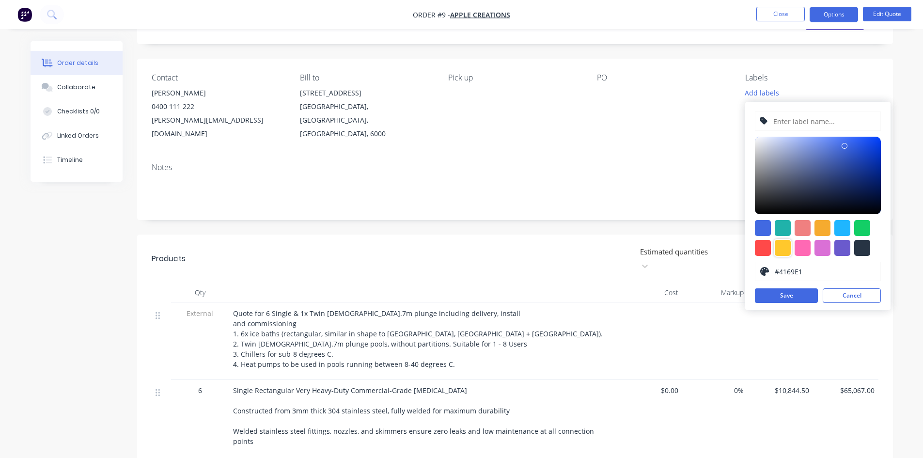
click at [785, 248] on div at bounding box center [783, 248] width 16 height 16
type input "#FFC82C"
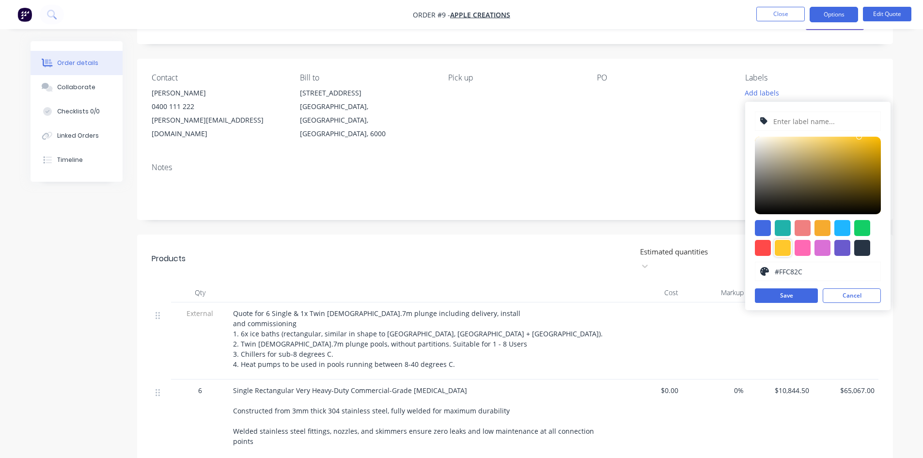
click at [795, 125] on input "text" at bounding box center [824, 121] width 103 height 18
type input "Engineering"
click at [804, 295] on button "Save" at bounding box center [786, 295] width 63 height 15
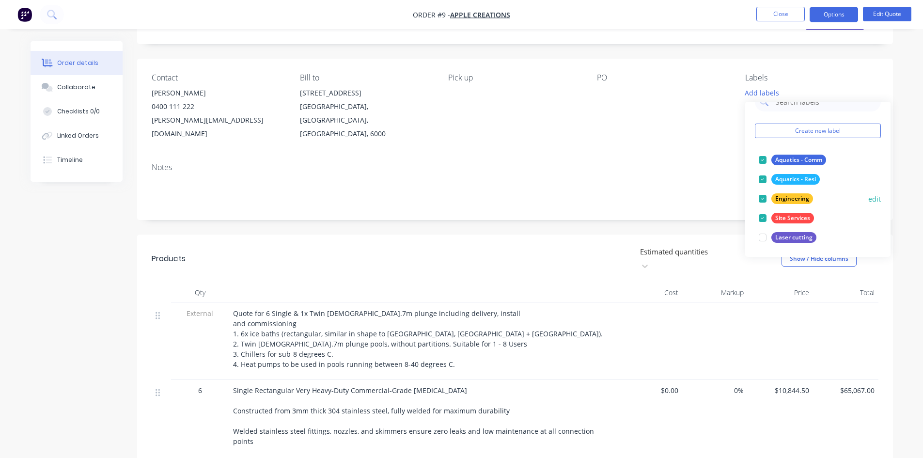
scroll to position [97, 0]
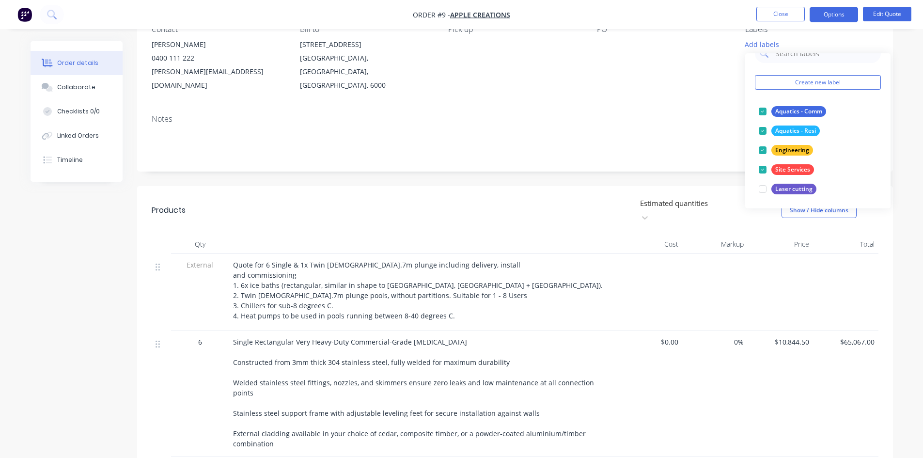
click at [658, 162] on div "Created by Factory Created [DATE] Required [DATE] Assigned to Add team member S…" at bounding box center [515, 385] width 756 height 882
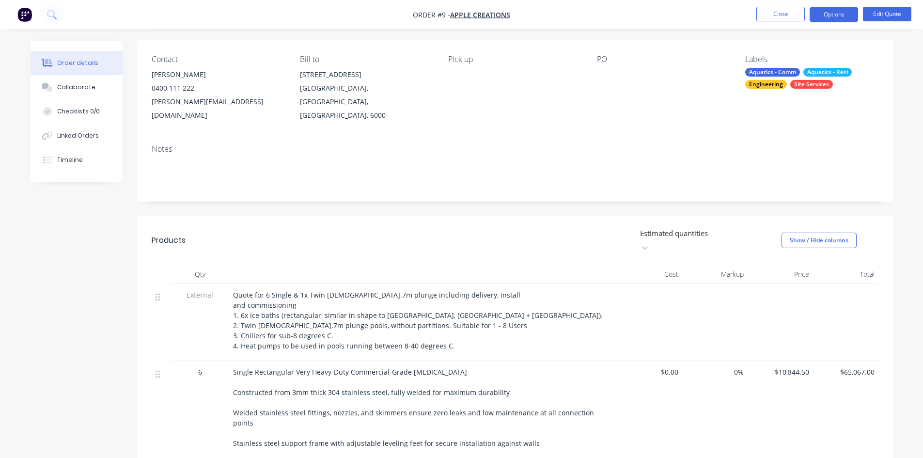
scroll to position [48, 0]
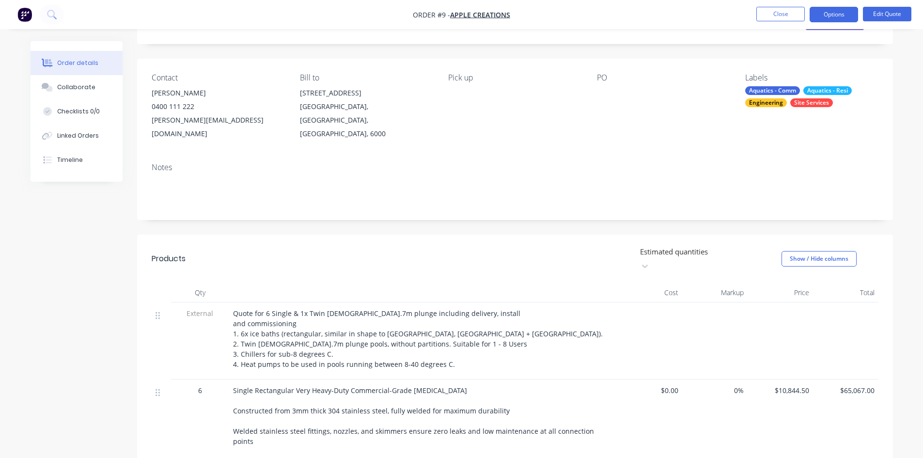
click at [771, 89] on div "Aquatics - Comm" at bounding box center [772, 90] width 55 height 9
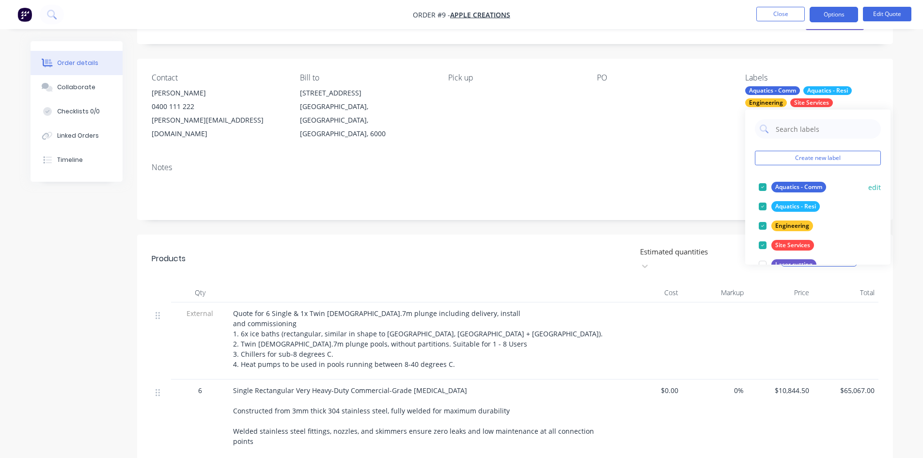
click at [766, 185] on div at bounding box center [762, 186] width 19 height 19
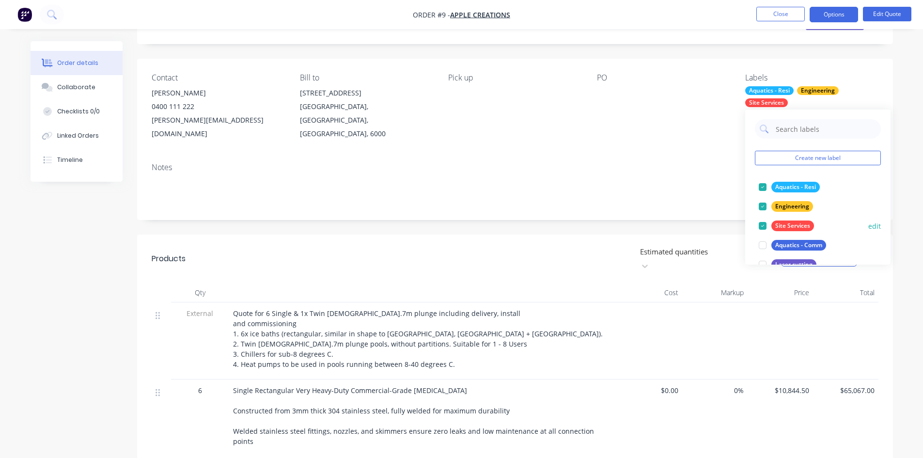
click at [765, 203] on div at bounding box center [762, 206] width 19 height 19
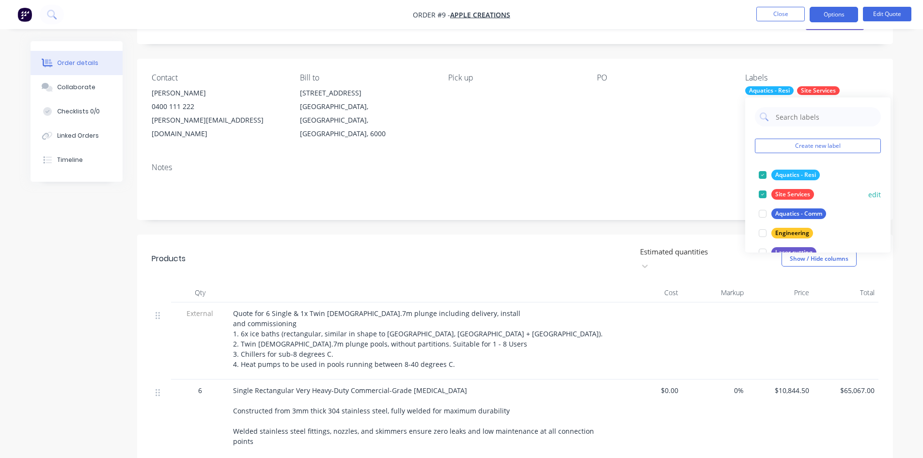
click at [762, 195] on div at bounding box center [762, 194] width 19 height 19
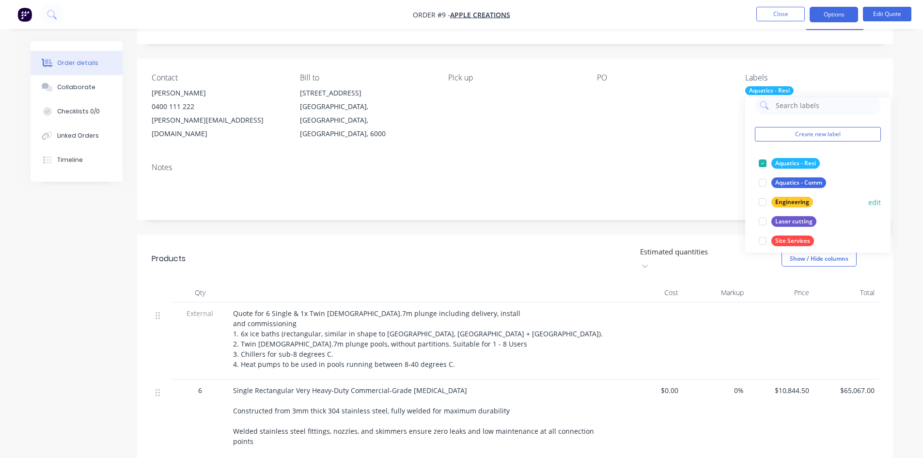
scroll to position [19, 0]
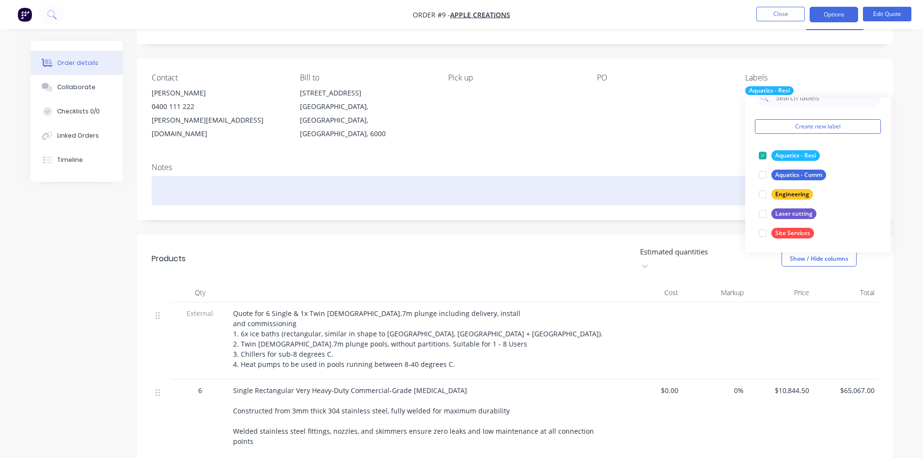
click at [708, 177] on div at bounding box center [515, 191] width 727 height 30
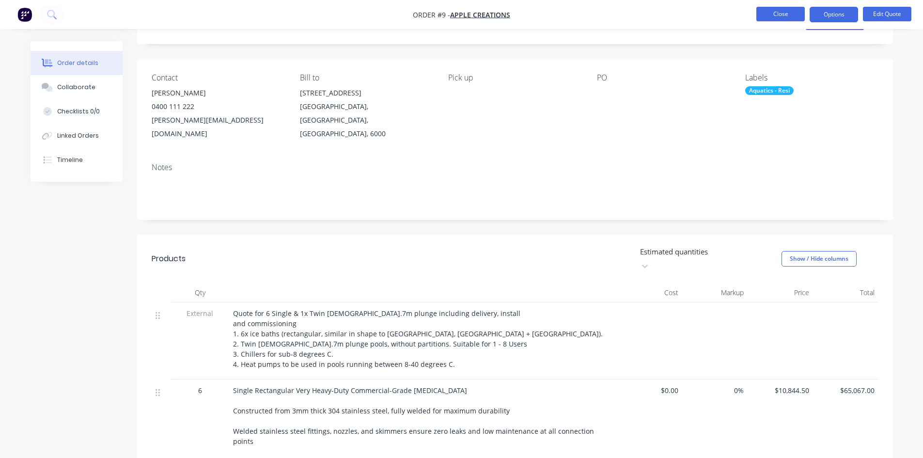
click at [777, 13] on button "Close" at bounding box center [781, 14] width 48 height 15
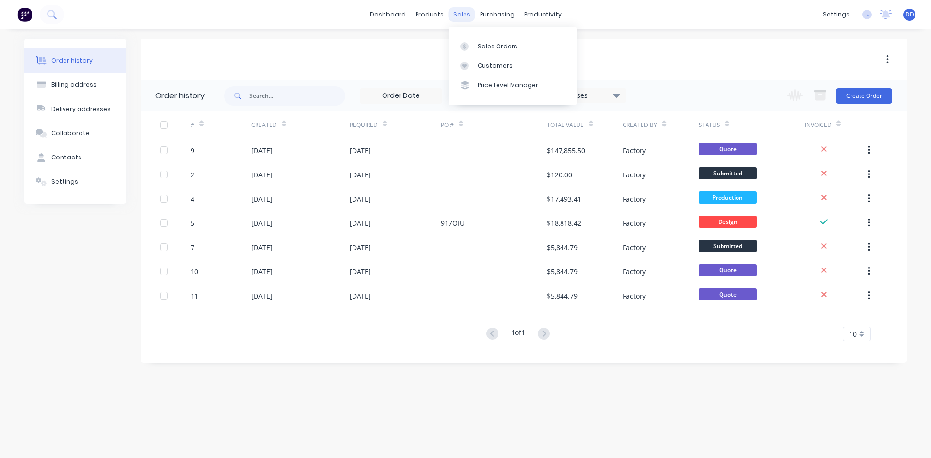
click at [464, 14] on div "sales" at bounding box center [461, 14] width 27 height 15
click at [490, 42] on div "Sales Orders" at bounding box center [497, 46] width 40 height 9
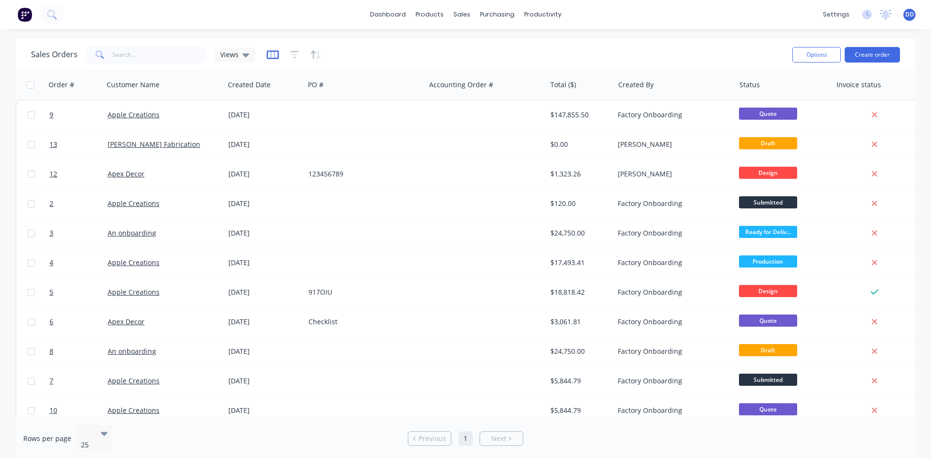
click at [271, 55] on icon "button" at bounding box center [273, 55] width 12 height 10
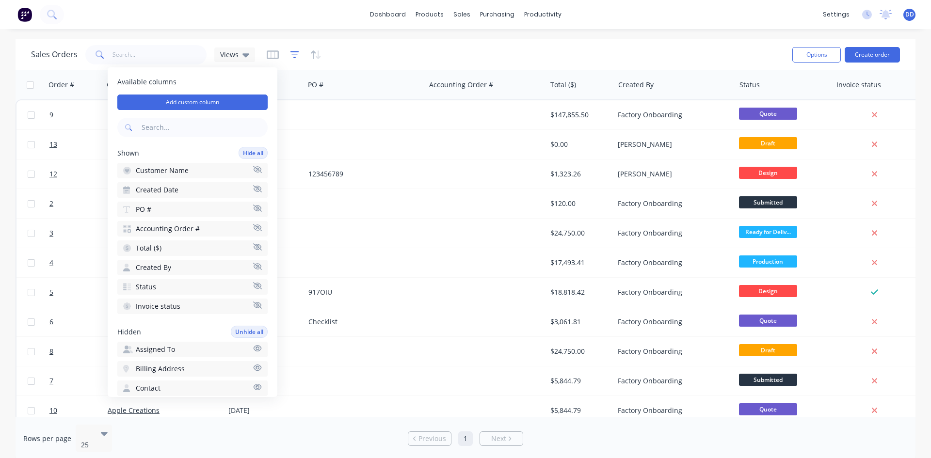
click at [291, 54] on icon "button" at bounding box center [294, 55] width 9 height 10
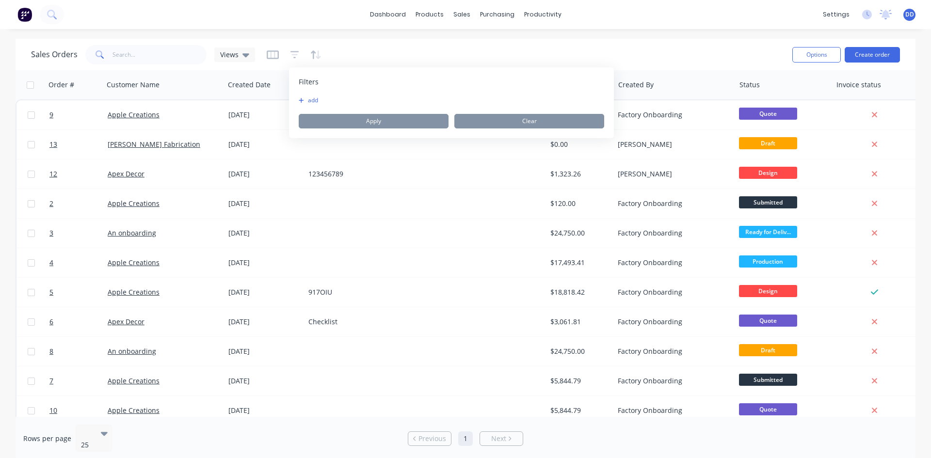
click at [309, 100] on button "add" at bounding box center [311, 100] width 24 height 8
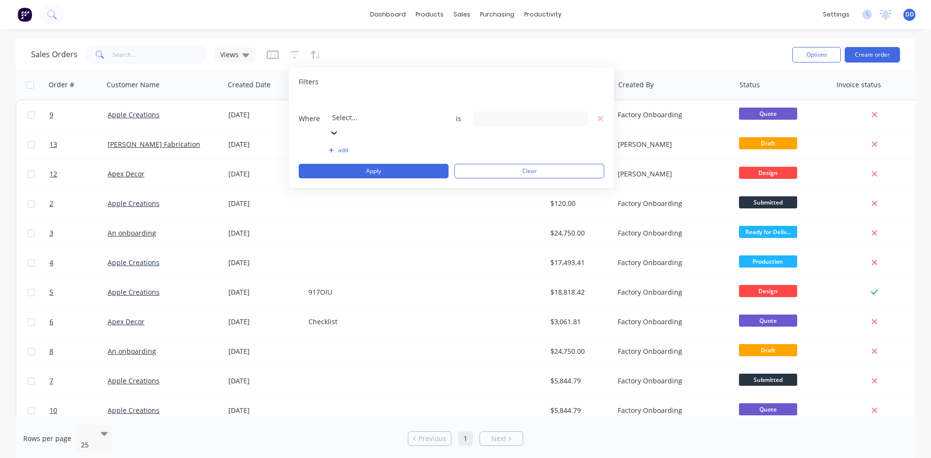
click at [337, 131] on icon at bounding box center [334, 132] width 6 height 3
click at [580, 113] on icon at bounding box center [578, 118] width 7 height 11
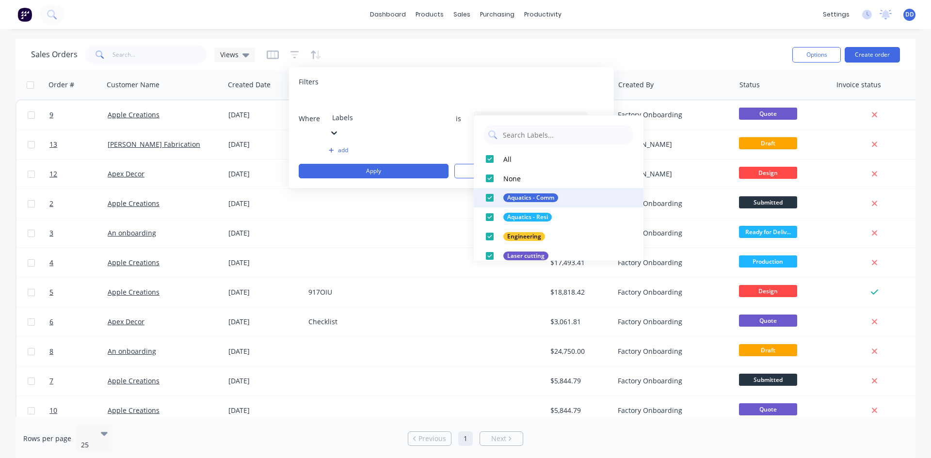
click at [538, 198] on div "Aquatics - Comm" at bounding box center [530, 197] width 55 height 9
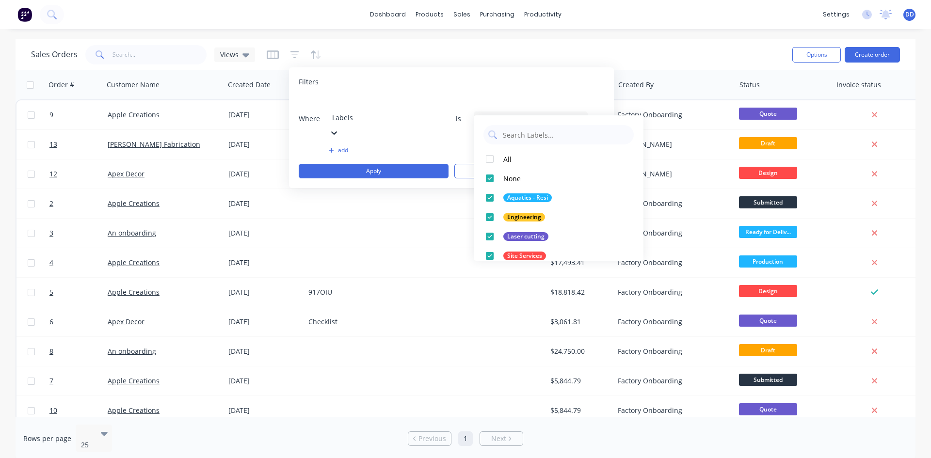
scroll to position [0, 0]
click at [488, 158] on div at bounding box center [489, 158] width 19 height 19
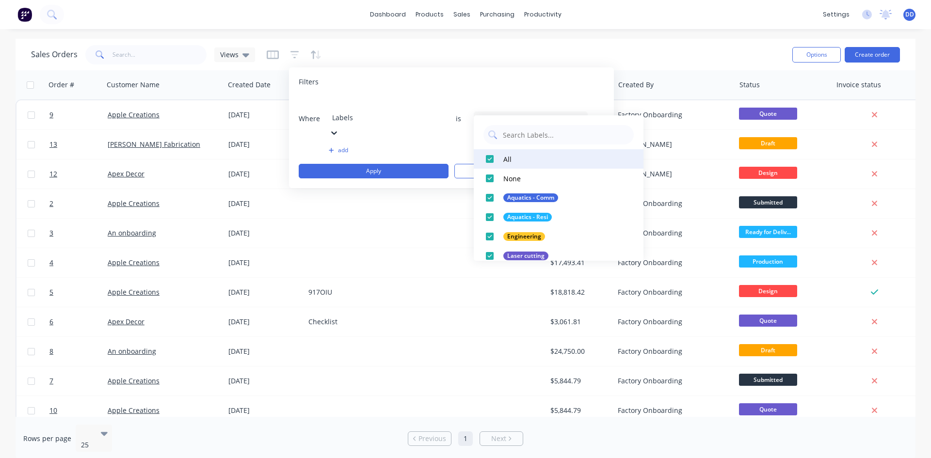
click at [489, 158] on div at bounding box center [489, 158] width 19 height 19
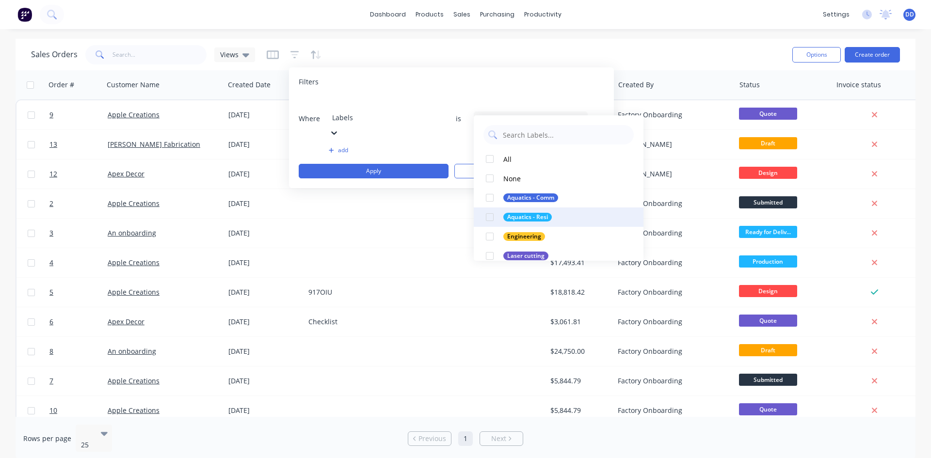
click at [491, 215] on div at bounding box center [489, 216] width 19 height 19
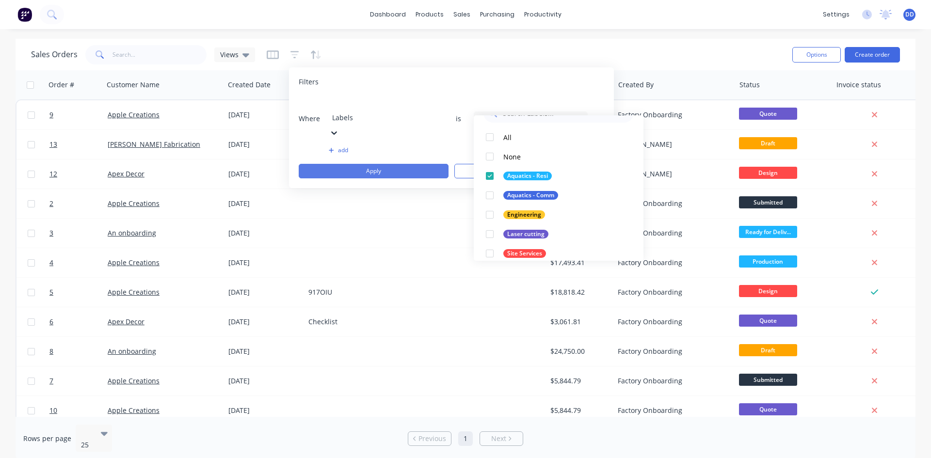
scroll to position [29, 0]
click at [410, 164] on button "Apply" at bounding box center [374, 171] width 150 height 15
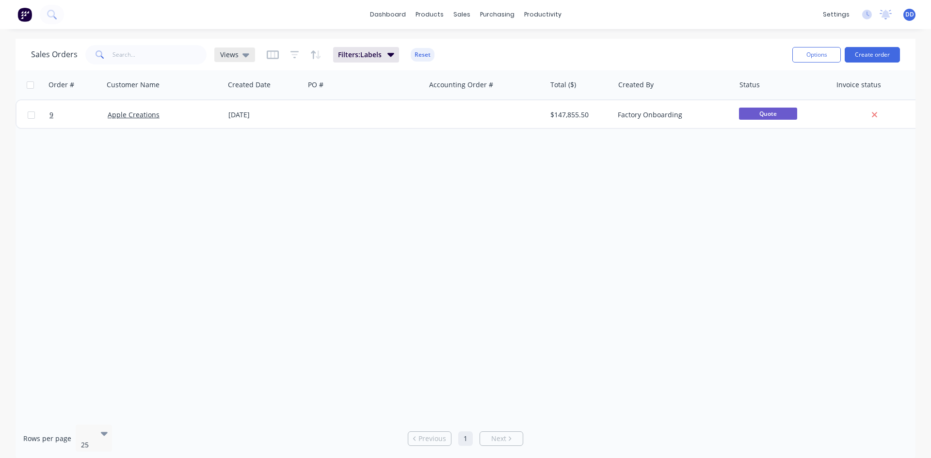
click at [245, 54] on icon at bounding box center [245, 55] width 7 height 4
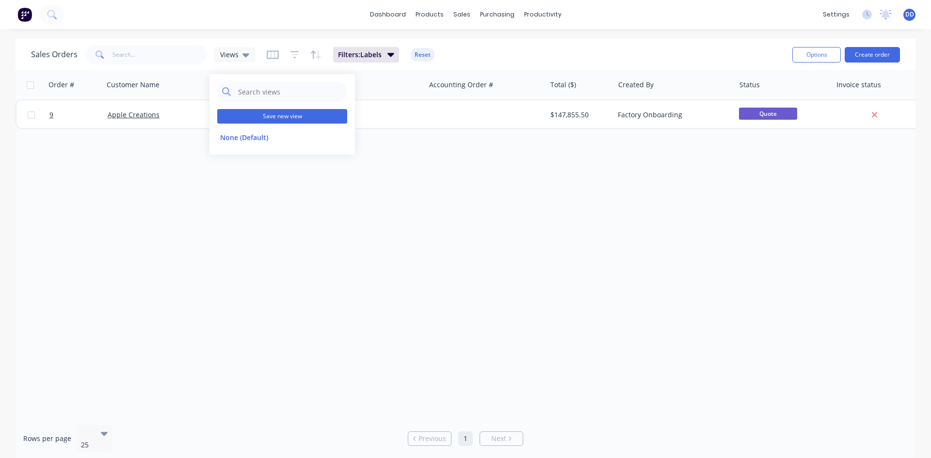
click at [261, 114] on button "Save new view" at bounding box center [282, 116] width 130 height 15
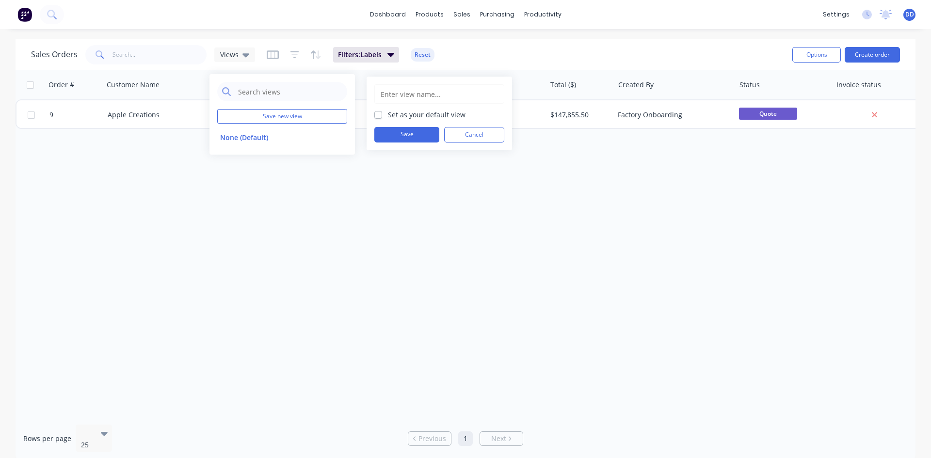
click at [397, 93] on input "text" at bounding box center [439, 94] width 119 height 18
type input "Aquatics res"
click at [412, 131] on button "Save" at bounding box center [406, 135] width 65 height 16
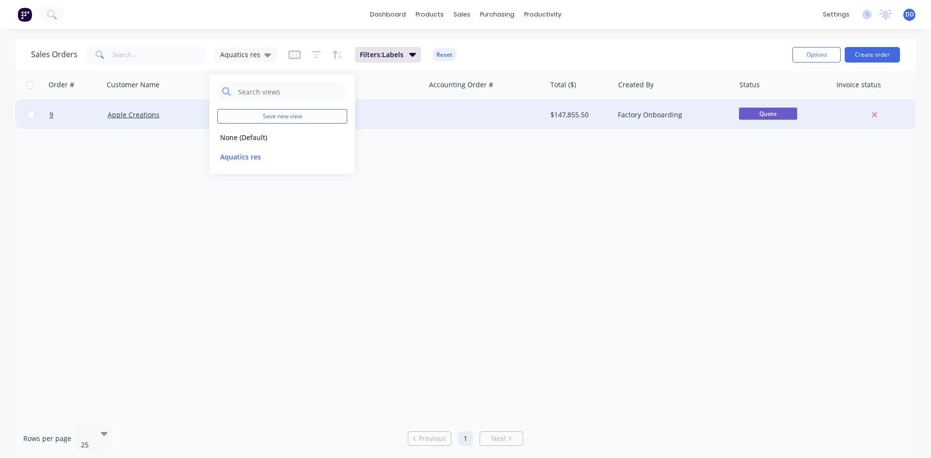
click at [426, 120] on div at bounding box center [485, 114] width 121 height 29
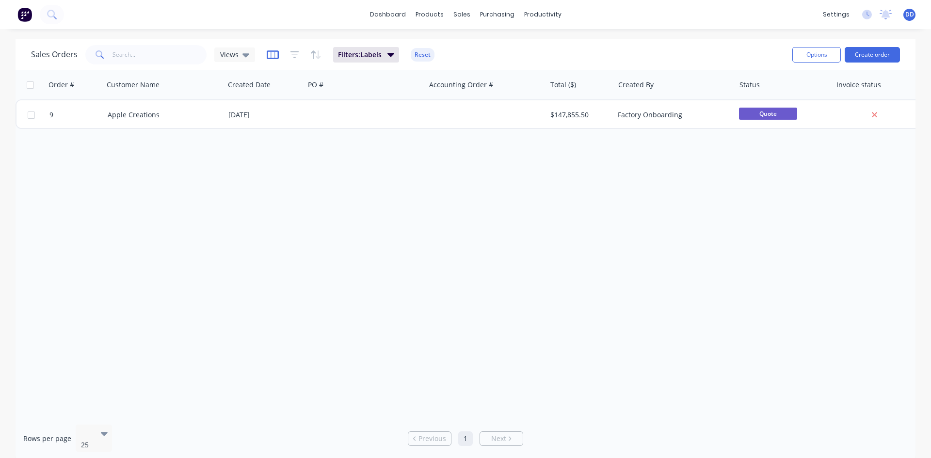
click at [270, 55] on icon "button" at bounding box center [272, 54] width 5 height 6
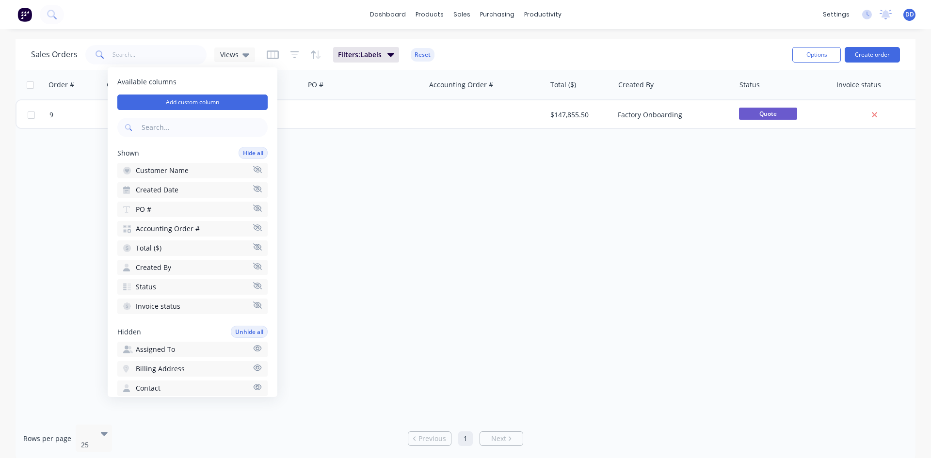
click at [253, 249] on icon "button" at bounding box center [257, 246] width 9 height 7
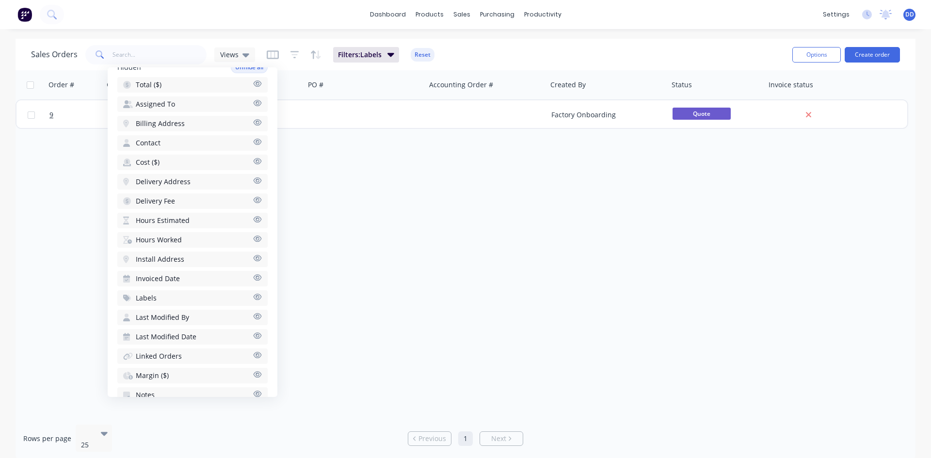
scroll to position [294, 0]
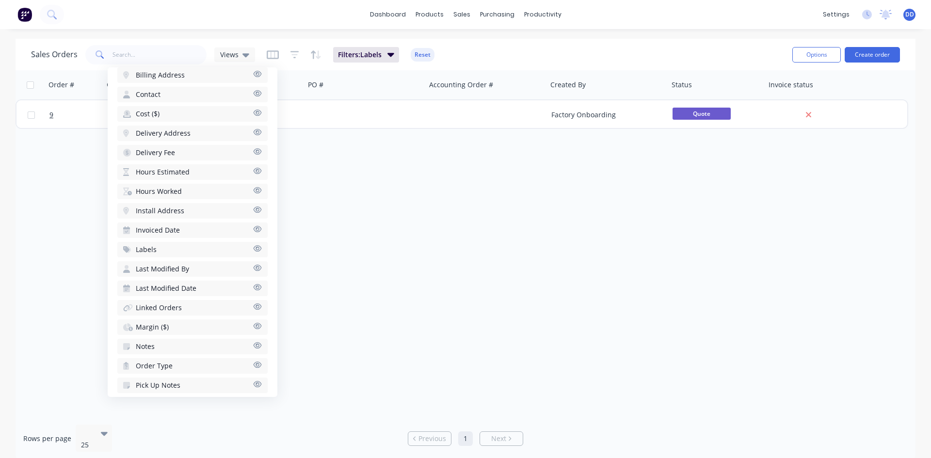
click at [152, 246] on span "Labels" at bounding box center [146, 250] width 21 height 10
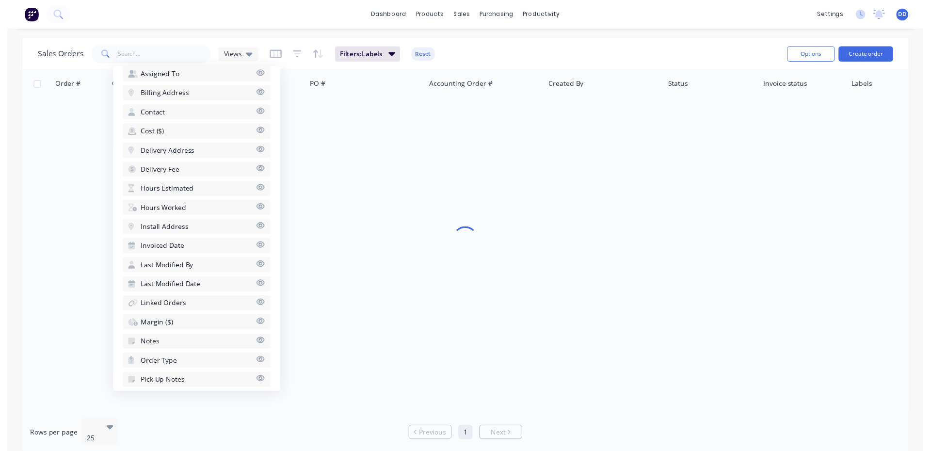
scroll to position [313, 0]
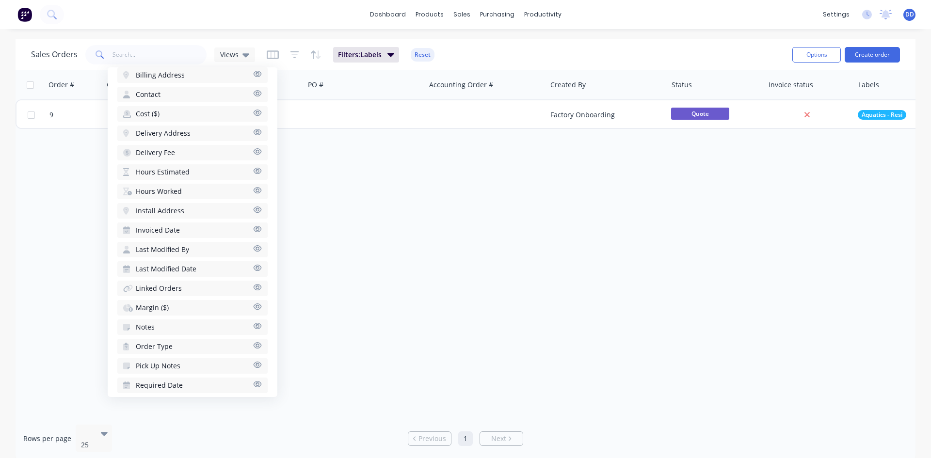
click at [342, 245] on div "Order # Customer Name Created Date PO # Accounting Order # Created By Status In…" at bounding box center [466, 243] width 900 height 347
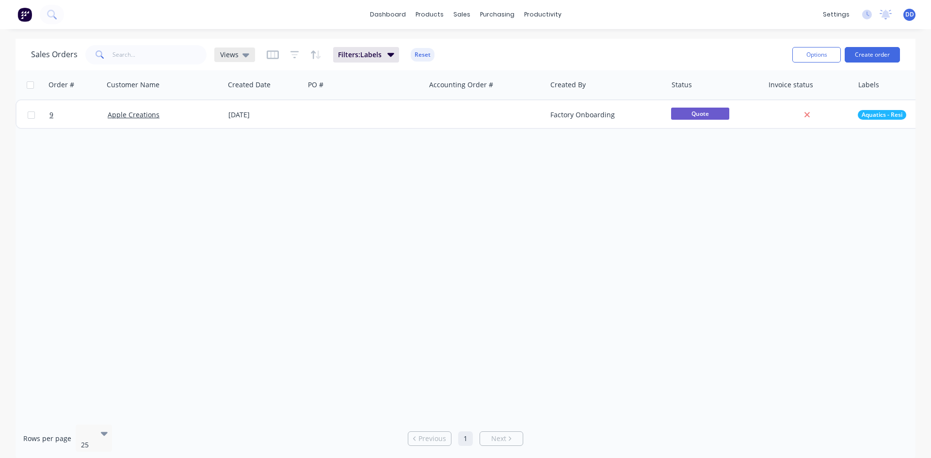
click at [242, 54] on icon at bounding box center [245, 55] width 7 height 4
click at [339, 138] on button "edit" at bounding box center [338, 137] width 13 height 10
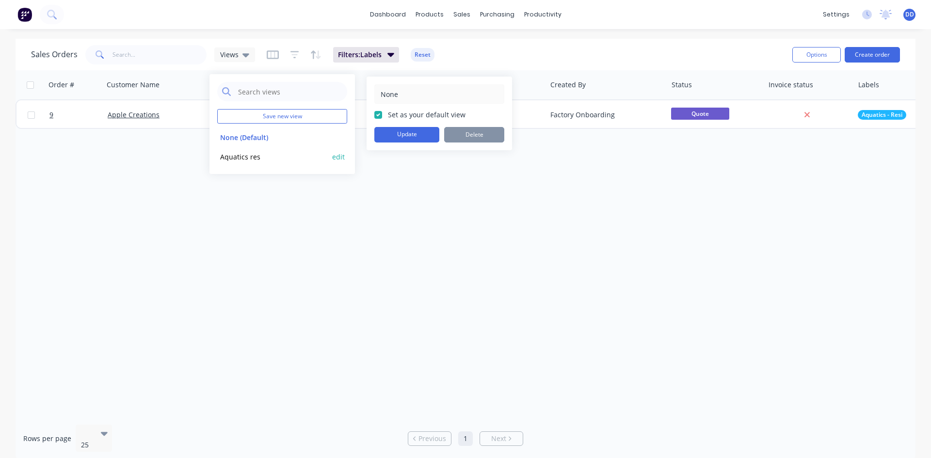
click at [341, 158] on button "edit" at bounding box center [338, 157] width 13 height 10
click at [402, 134] on button "Update" at bounding box center [406, 135] width 65 height 16
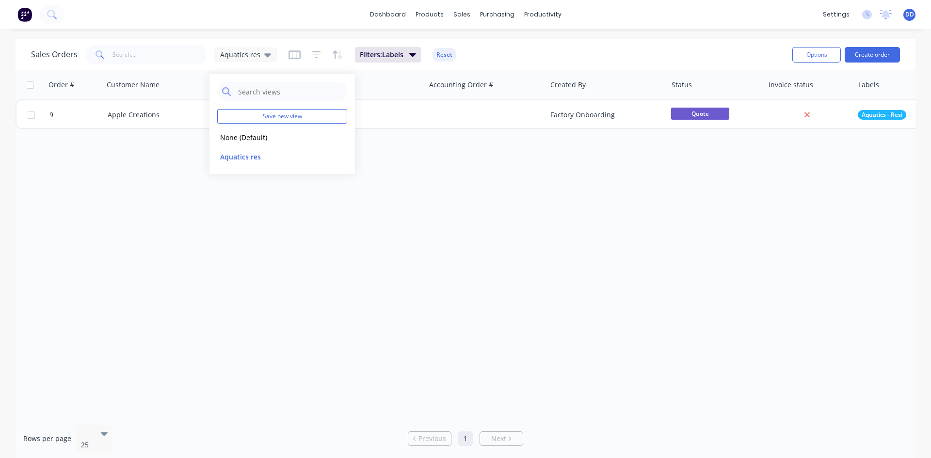
click at [458, 180] on div "Order # Customer Name Created Date PO # Accounting Order # Created By Status In…" at bounding box center [466, 243] width 900 height 347
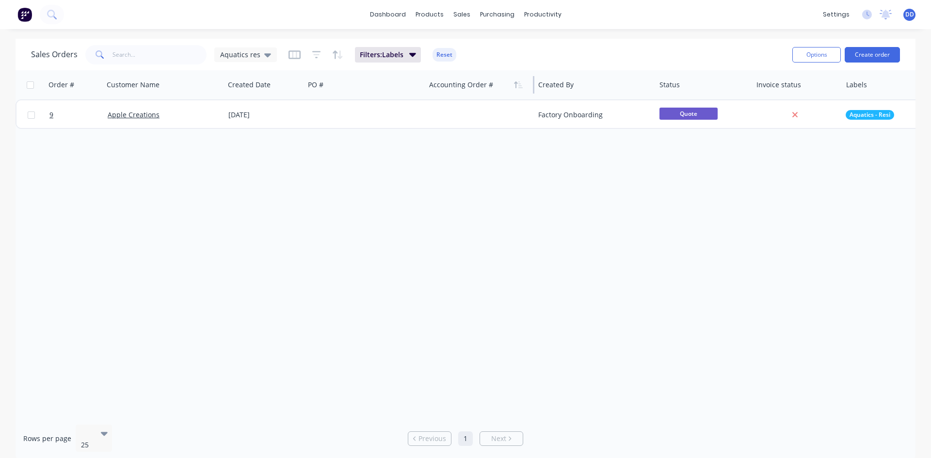
drag, startPoint x: 545, startPoint y: 84, endPoint x: 509, endPoint y: 86, distance: 35.9
click at [509, 86] on div "Accounting Order #" at bounding box center [479, 84] width 109 height 29
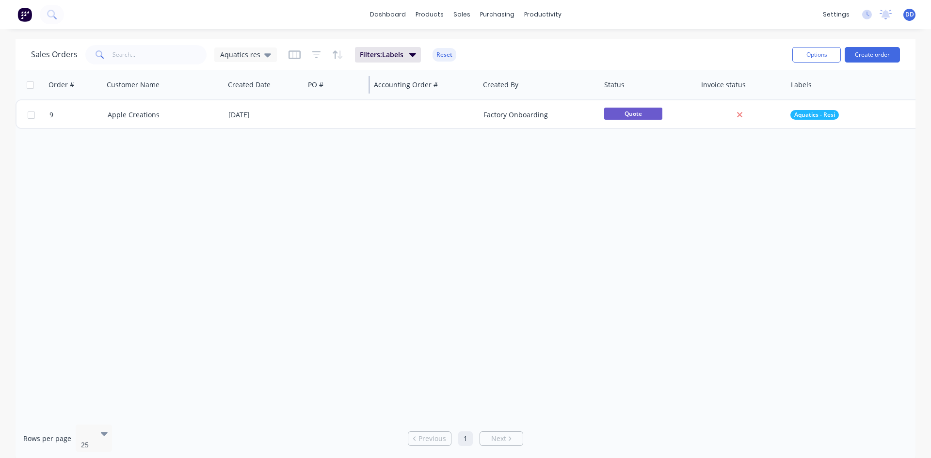
drag, startPoint x: 424, startPoint y: 83, endPoint x: 368, endPoint y: 86, distance: 55.3
click at [368, 86] on div at bounding box center [368, 84] width 1 height 17
click at [544, 10] on div "productivity" at bounding box center [542, 14] width 47 height 15
click at [561, 45] on div "Workflow" at bounding box center [559, 46] width 29 height 9
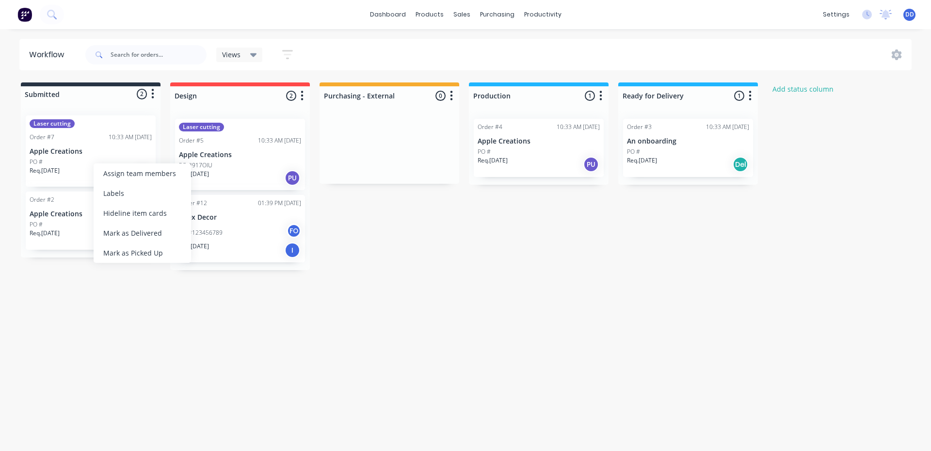
click at [242, 157] on p "Apple Creations" at bounding box center [240, 155] width 122 height 8
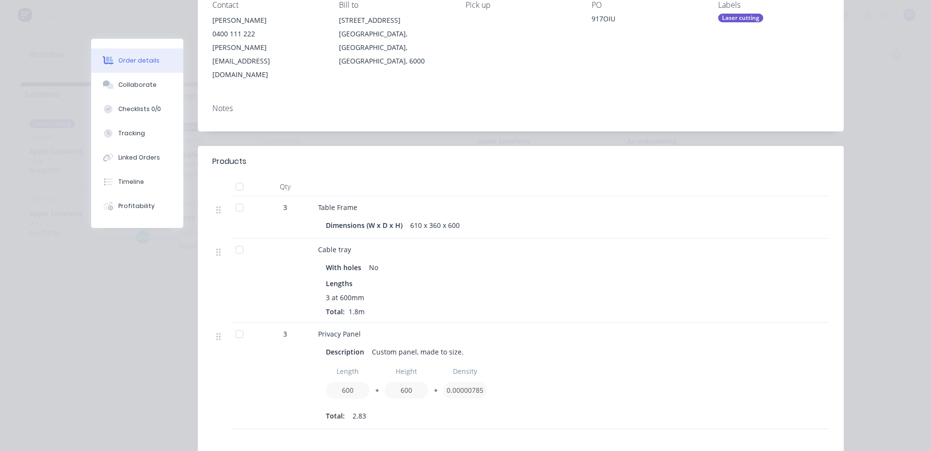
scroll to position [97, 0]
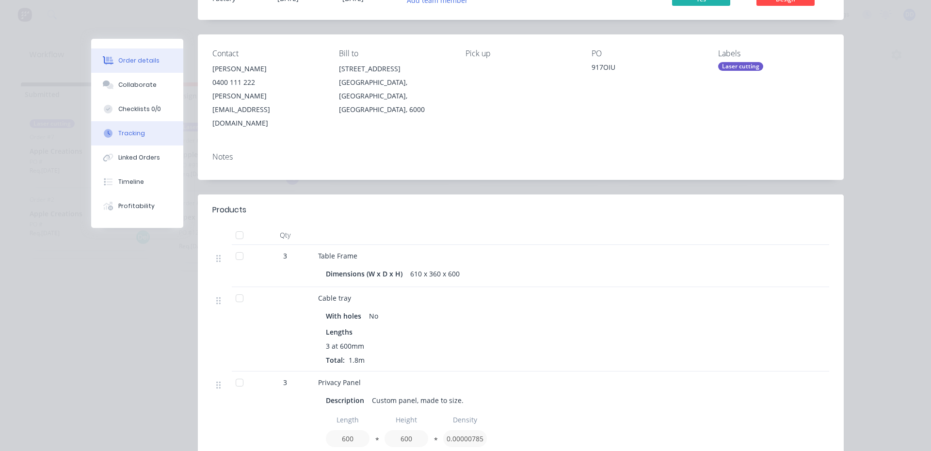
click at [127, 137] on div "Tracking" at bounding box center [131, 133] width 27 height 9
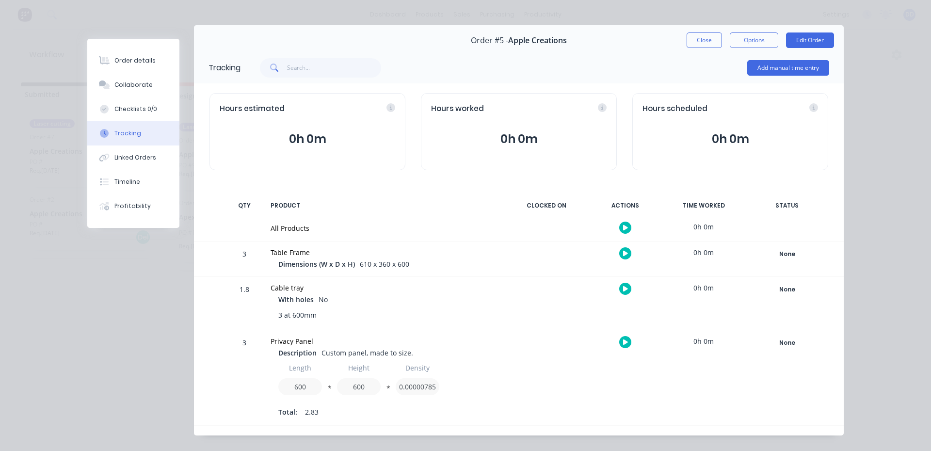
scroll to position [0, 0]
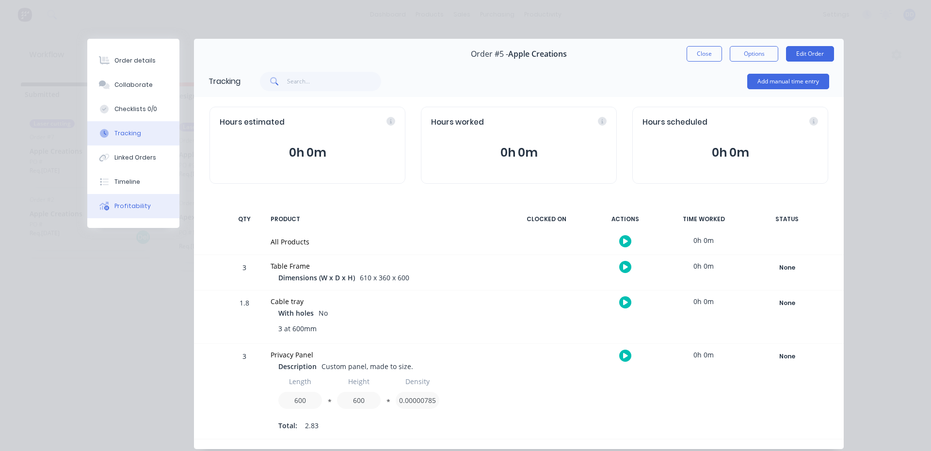
click at [119, 207] on div "Profitability" at bounding box center [132, 206] width 36 height 9
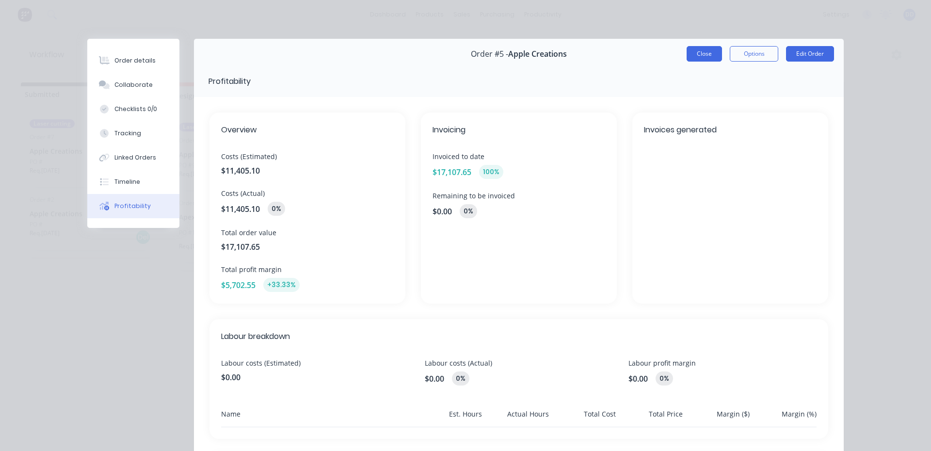
click at [707, 50] on button "Close" at bounding box center [703, 54] width 35 height 16
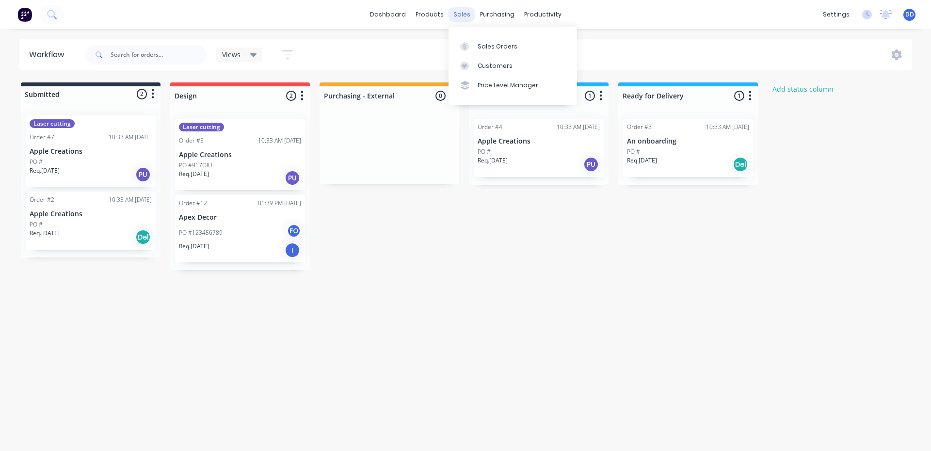
click at [460, 17] on div "sales" at bounding box center [461, 14] width 27 height 15
click at [486, 43] on div "Sales Orders" at bounding box center [497, 46] width 40 height 9
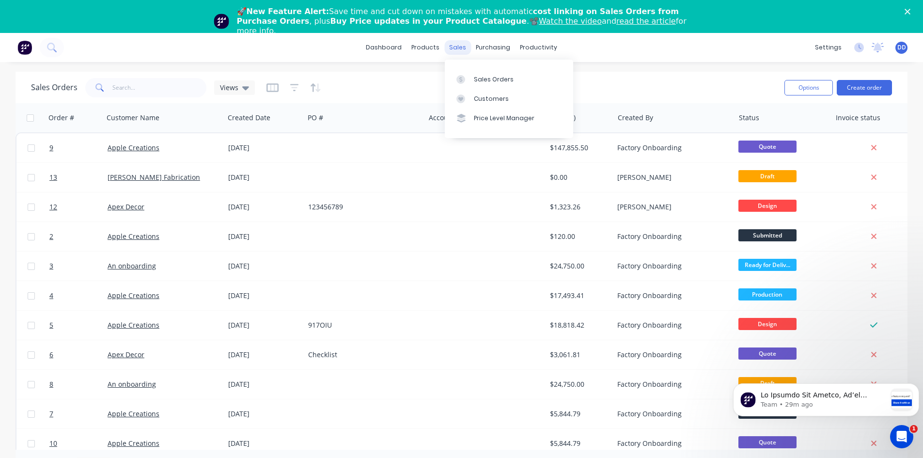
click at [462, 48] on div "sales" at bounding box center [457, 47] width 27 height 15
click at [480, 77] on div "Sales Orders" at bounding box center [494, 79] width 40 height 9
click at [855, 88] on button "Create order" at bounding box center [864, 88] width 55 height 16
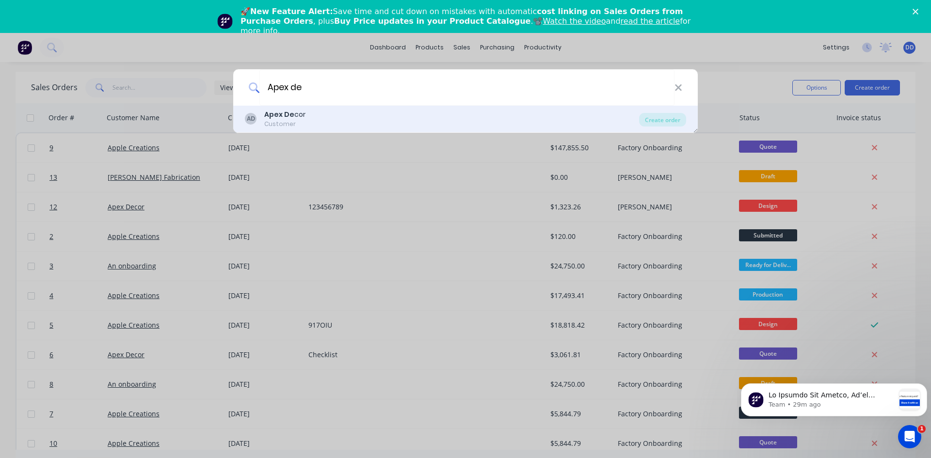
type input "Apex de"
click at [297, 115] on div "Apex De cor" at bounding box center [284, 115] width 41 height 10
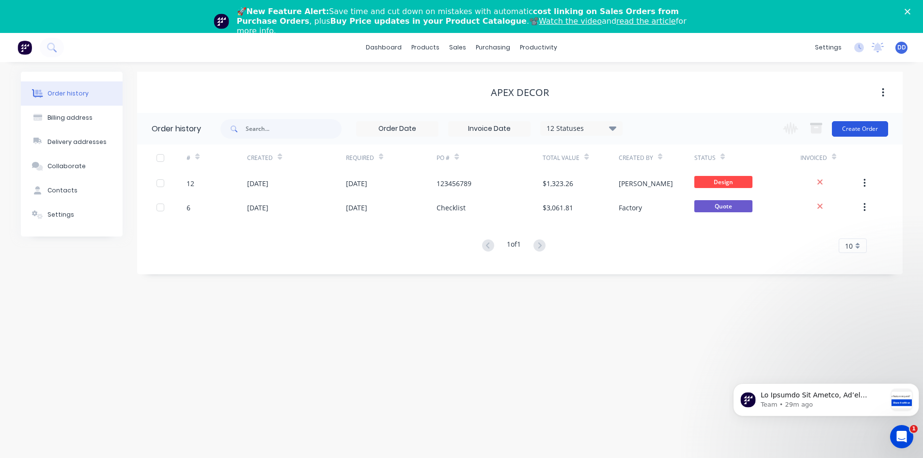
click at [868, 125] on button "Create Order" at bounding box center [860, 129] width 56 height 16
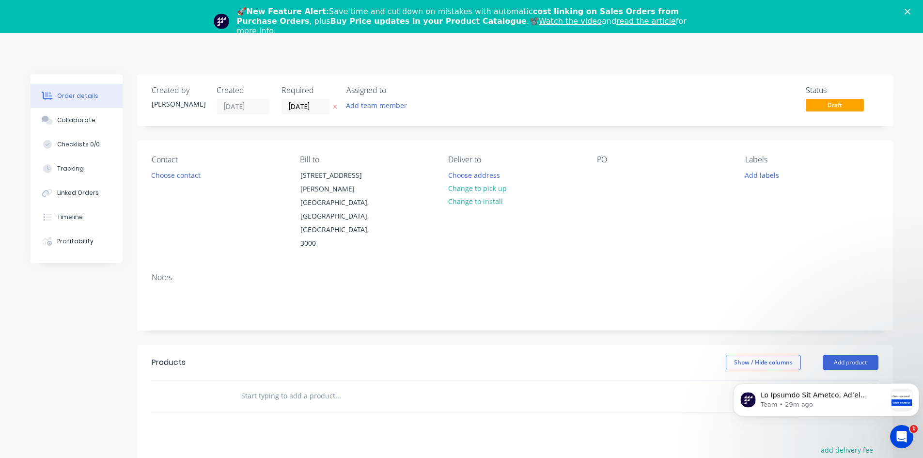
scroll to position [48, 0]
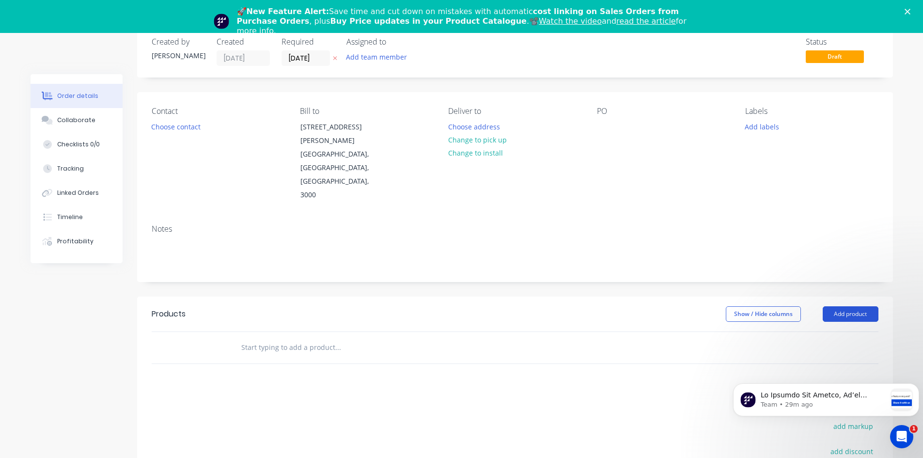
click at [860, 306] on button "Add product" at bounding box center [851, 314] width 56 height 16
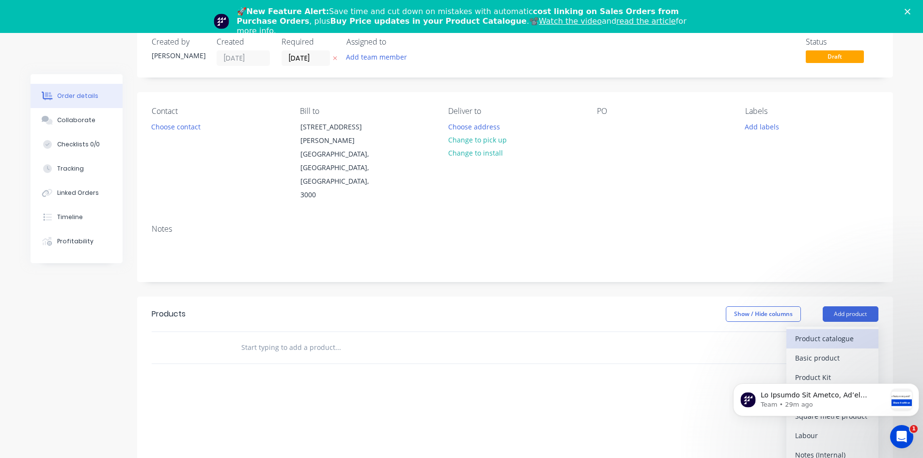
click at [843, 332] on div "Product catalogue" at bounding box center [832, 339] width 75 height 14
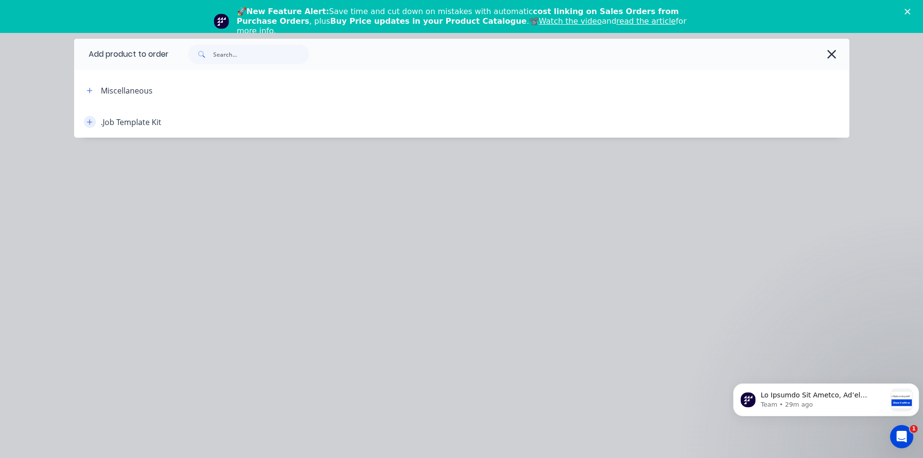
click at [89, 122] on icon "button" at bounding box center [89, 121] width 5 height 5
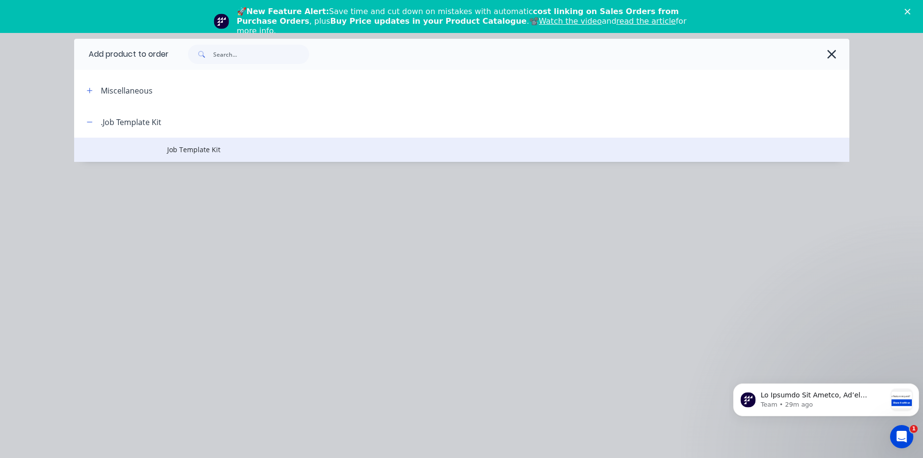
click at [179, 150] on span "Job Template Kit" at bounding box center [440, 149] width 546 height 10
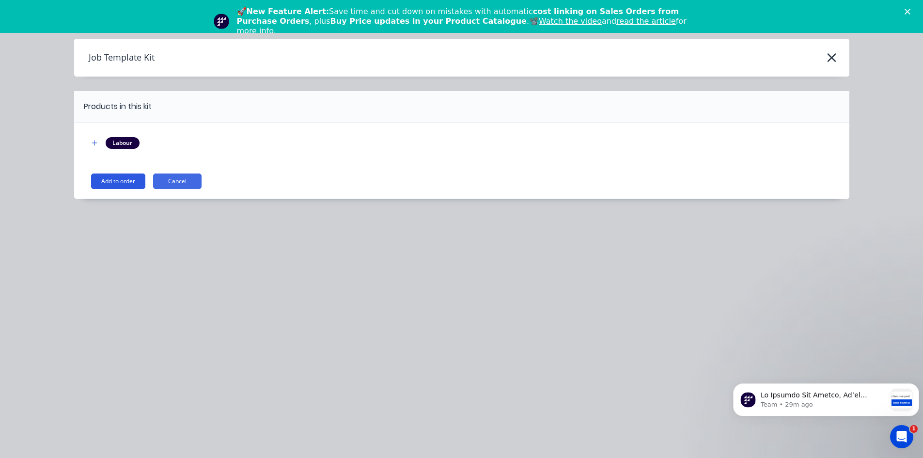
click at [123, 180] on button "Add to order" at bounding box center [118, 182] width 54 height 16
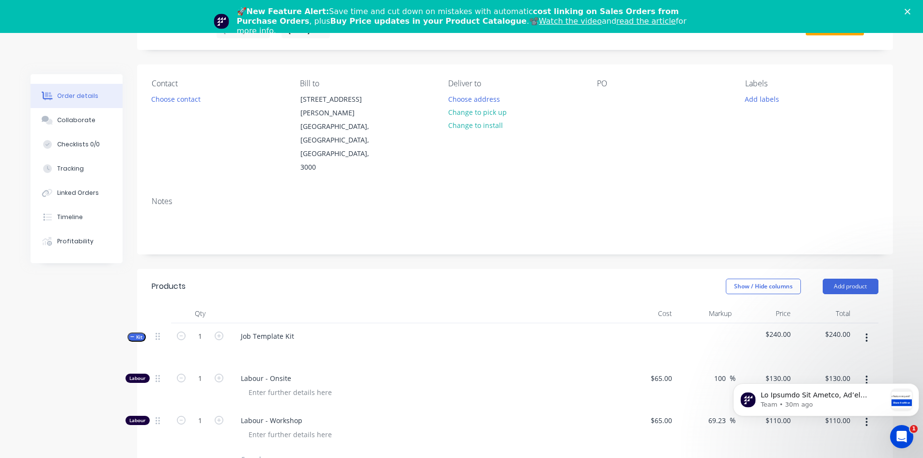
scroll to position [97, 0]
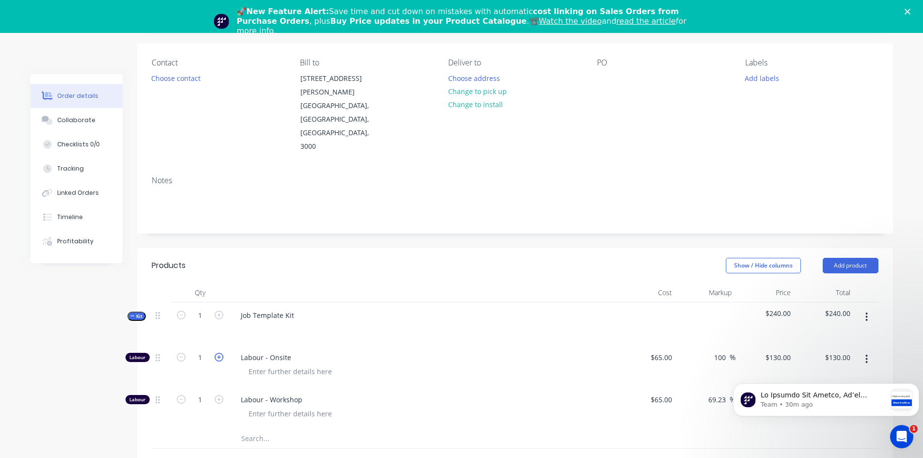
click at [217, 353] on icon "button" at bounding box center [219, 357] width 9 height 9
type input "2"
type input "$260.00"
click at [204, 350] on input "2" at bounding box center [200, 357] width 25 height 15
type input "6"
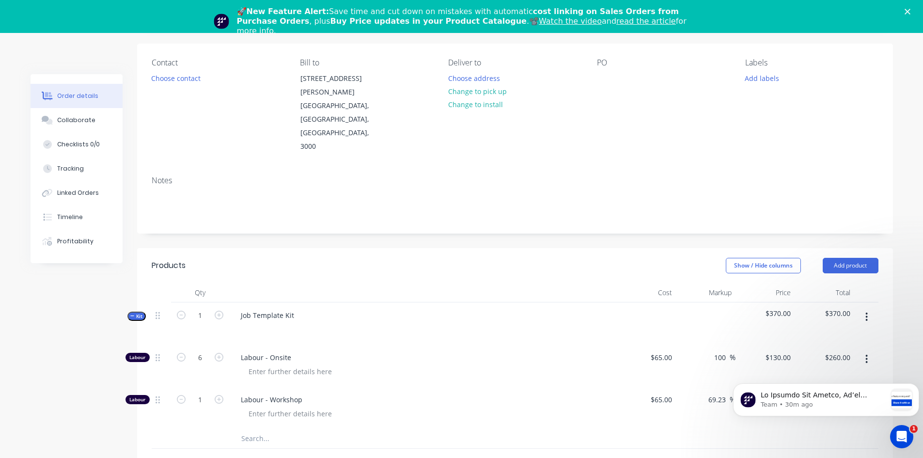
type input "$780.00"
click at [402, 352] on span "Labour - Onsite" at bounding box center [427, 357] width 372 height 10
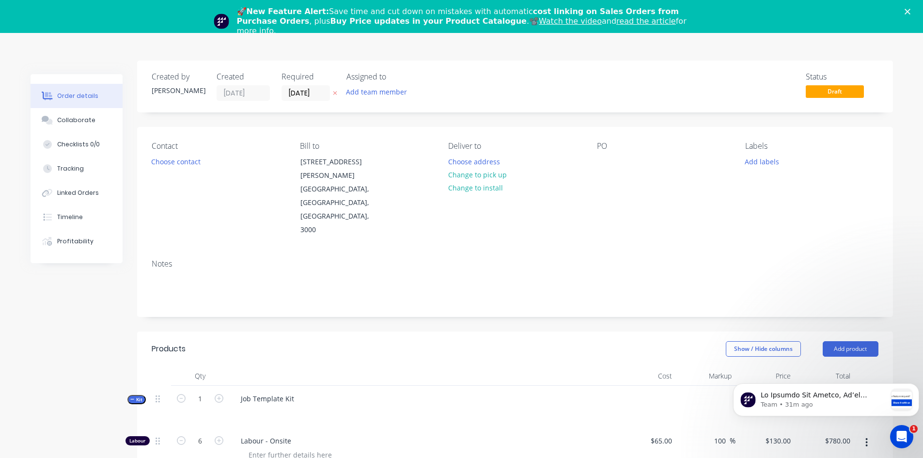
scroll to position [0, 0]
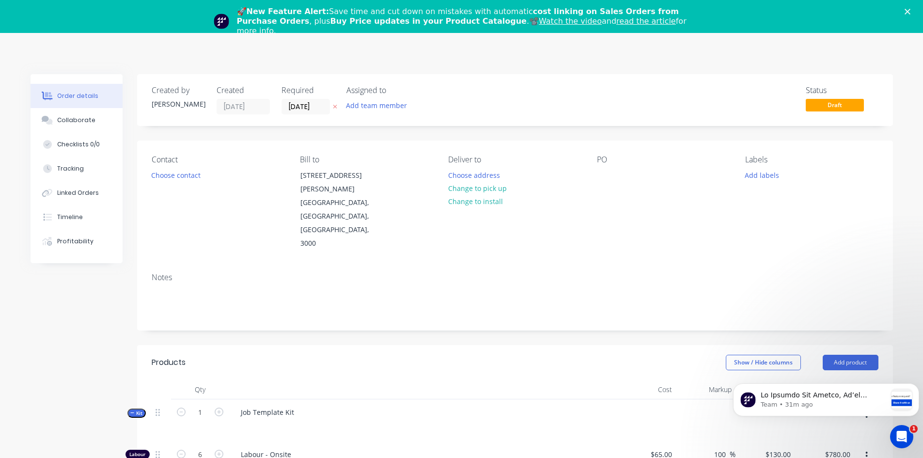
click at [911, 9] on icon "Close" at bounding box center [908, 12] width 6 height 6
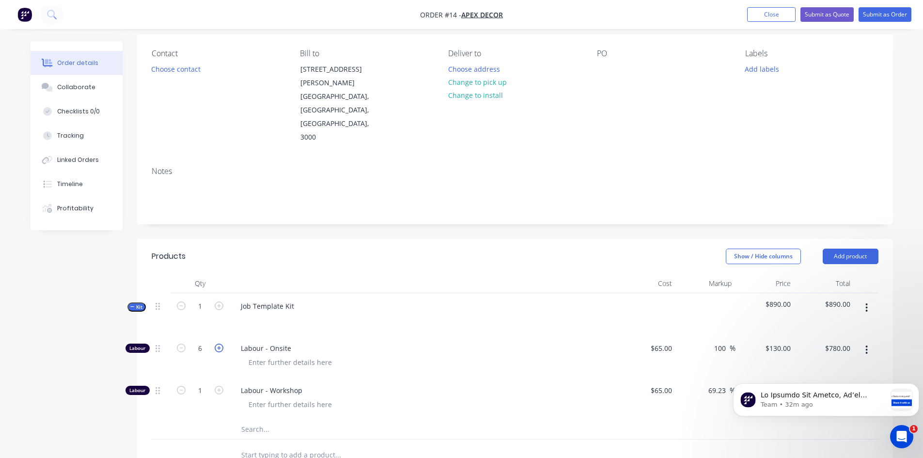
scroll to position [97, 0]
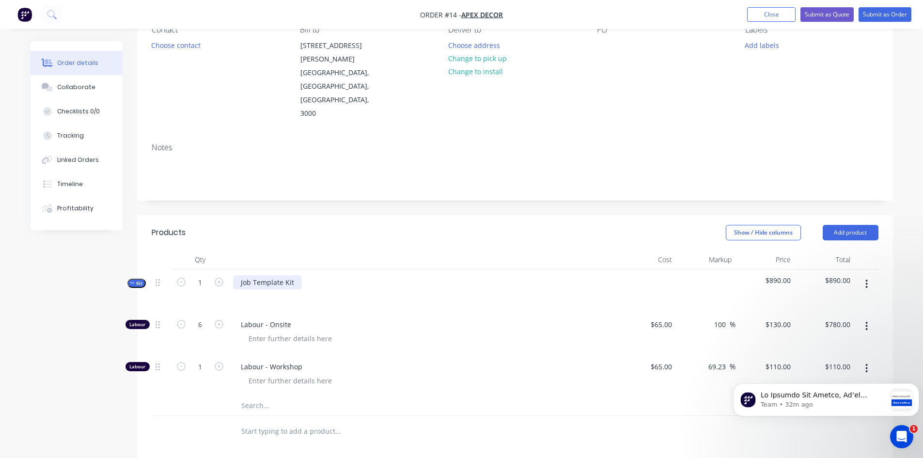
click at [273, 275] on div "Job Template Kit" at bounding box center [267, 282] width 69 height 14
drag, startPoint x: 293, startPoint y: 241, endPoint x: 236, endPoint y: 240, distance: 56.7
click at [236, 275] on div "Job Template Kit" at bounding box center [267, 282] width 69 height 14
drag, startPoint x: 288, startPoint y: 241, endPoint x: 234, endPoint y: 239, distance: 54.3
click at [234, 275] on div "Stainless sheet" at bounding box center [265, 282] width 64 height 14
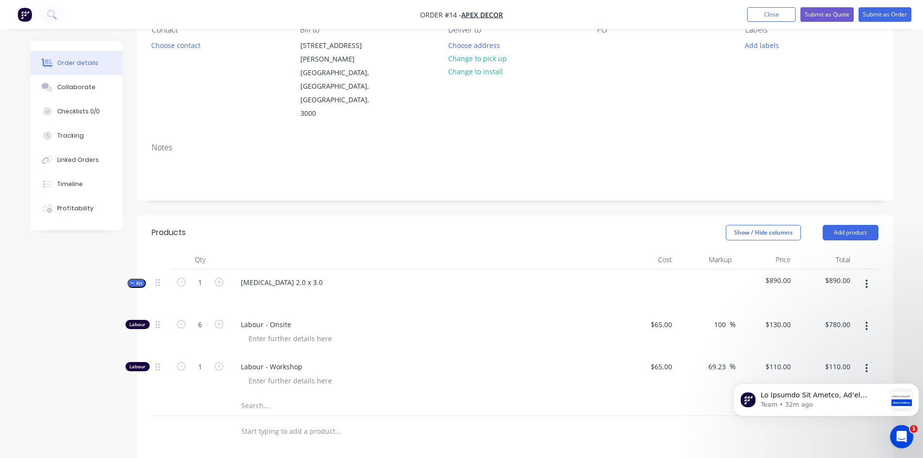
click at [388, 250] on div at bounding box center [423, 259] width 388 height 19
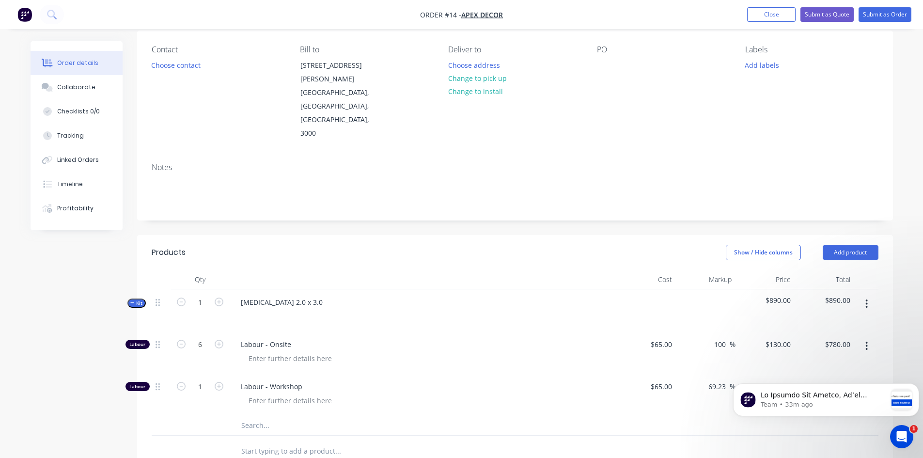
scroll to position [48, 0]
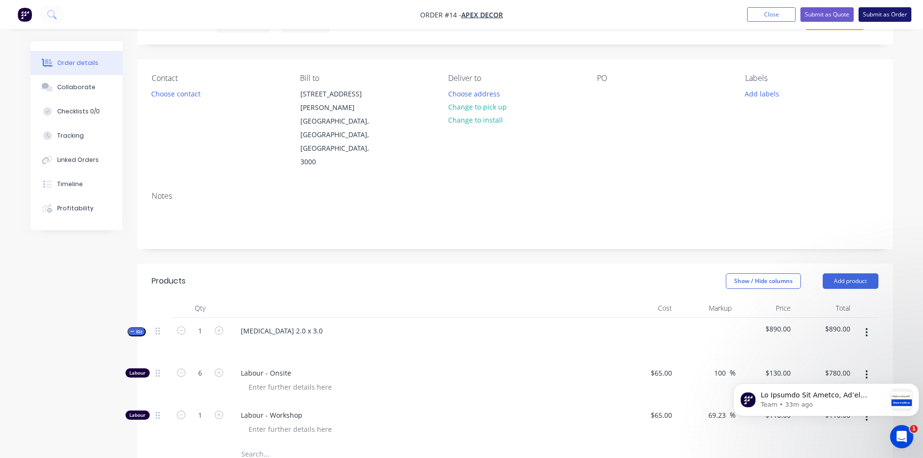
click at [873, 10] on button "Submit as Order" at bounding box center [885, 14] width 53 height 15
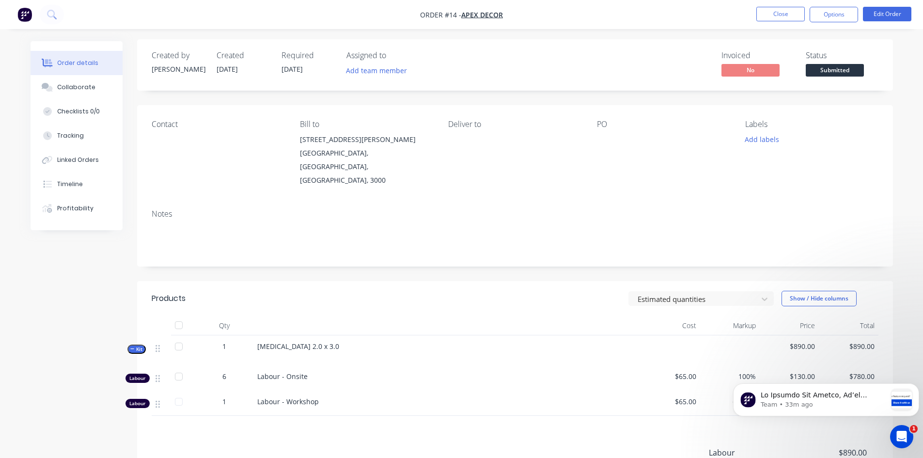
scroll to position [0, 0]
click at [841, 11] on button "Options" at bounding box center [834, 15] width 48 height 16
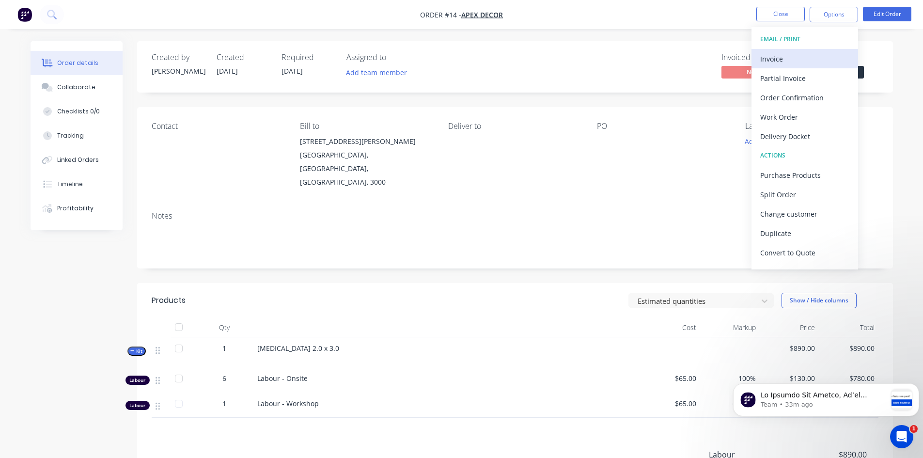
click at [786, 58] on div "Invoice" at bounding box center [804, 59] width 89 height 14
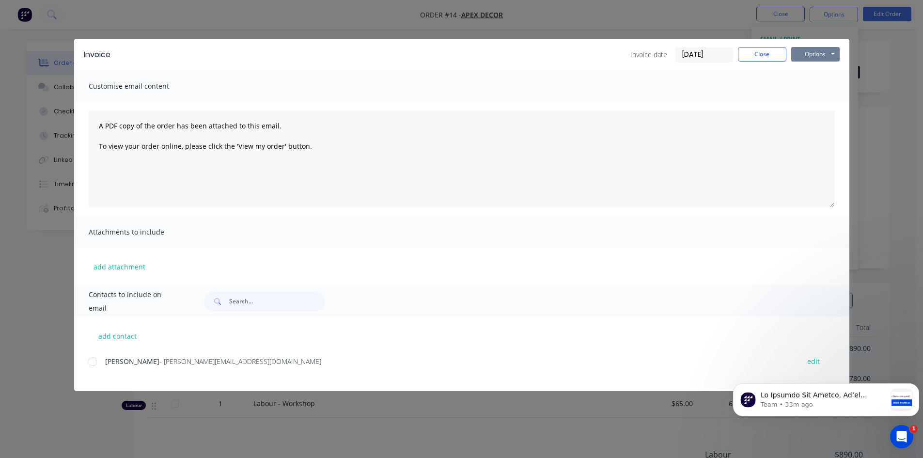
click at [800, 56] on button "Options" at bounding box center [816, 54] width 48 height 15
click at [817, 69] on button "Preview" at bounding box center [823, 71] width 62 height 16
click at [809, 51] on button "Options" at bounding box center [816, 54] width 48 height 15
click at [809, 67] on button "Preview" at bounding box center [823, 71] width 62 height 16
click at [764, 52] on button "Close" at bounding box center [762, 54] width 48 height 15
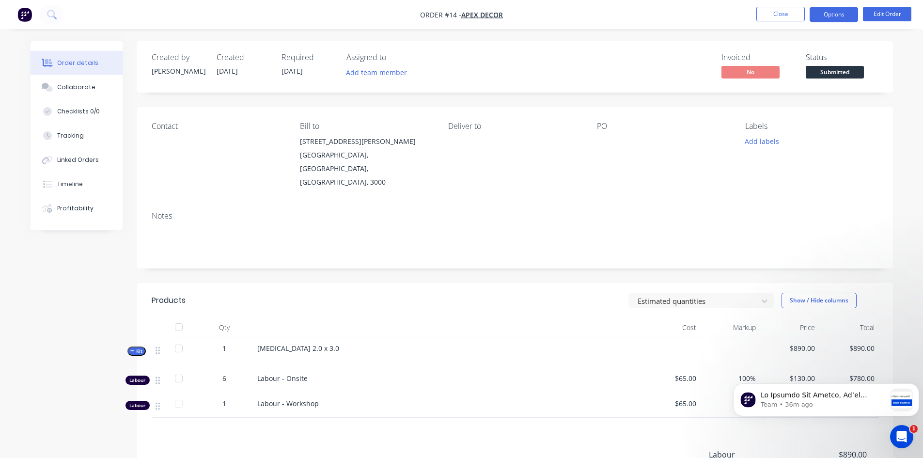
click at [832, 9] on button "Options" at bounding box center [834, 15] width 48 height 16
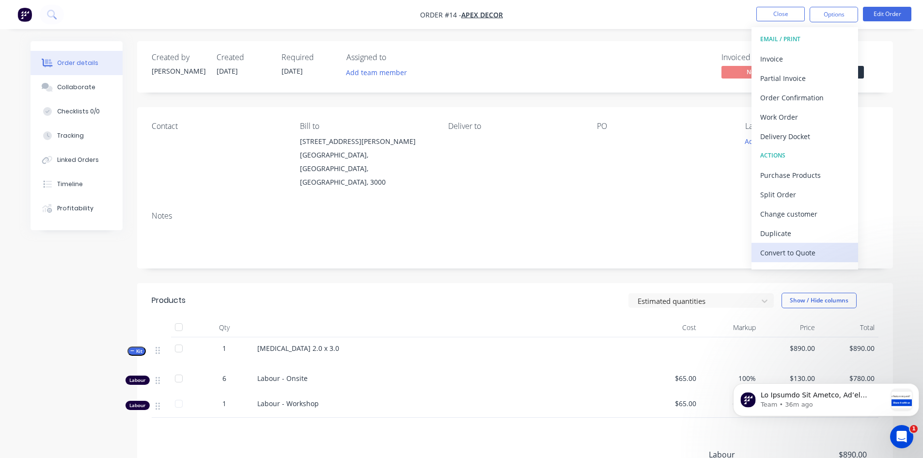
click at [799, 251] on div "Convert to Quote" at bounding box center [804, 253] width 89 height 14
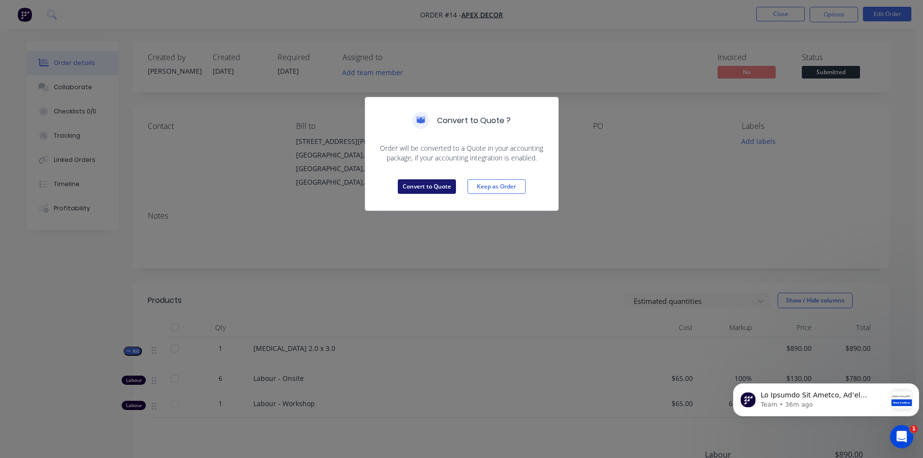
click at [428, 184] on button "Convert to Quote" at bounding box center [427, 186] width 58 height 15
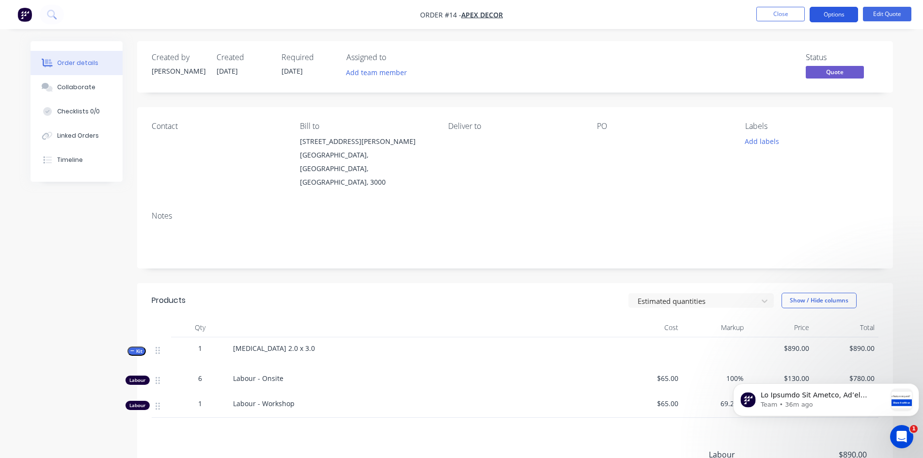
click at [843, 15] on button "Options" at bounding box center [834, 15] width 48 height 16
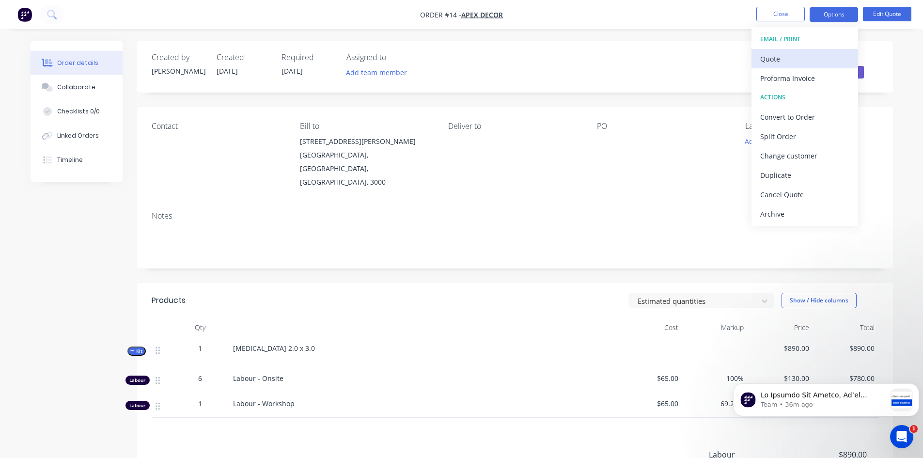
click at [778, 56] on div "Quote" at bounding box center [804, 59] width 89 height 14
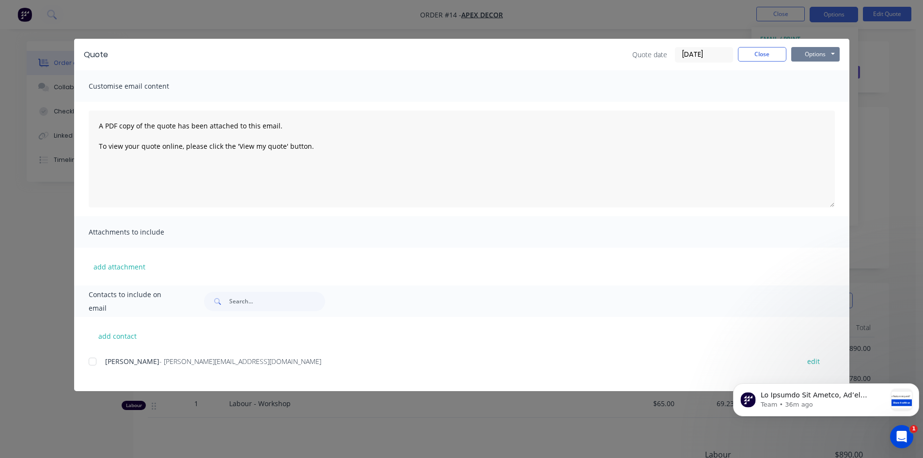
click at [804, 55] on button "Options" at bounding box center [816, 54] width 48 height 15
click at [812, 68] on button "Preview" at bounding box center [823, 71] width 62 height 16
click at [460, 70] on div "Customise email content" at bounding box center [462, 86] width 776 height 32
click at [769, 51] on button "Close" at bounding box center [762, 54] width 48 height 15
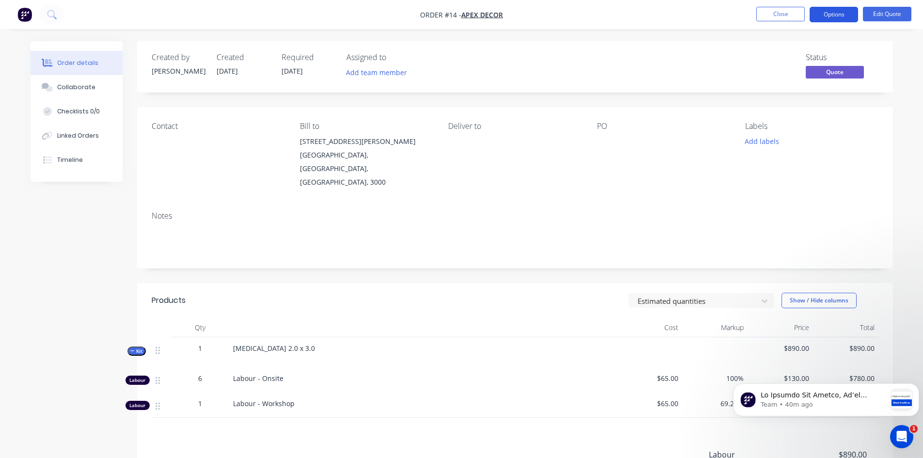
click at [838, 13] on button "Options" at bounding box center [834, 15] width 48 height 16
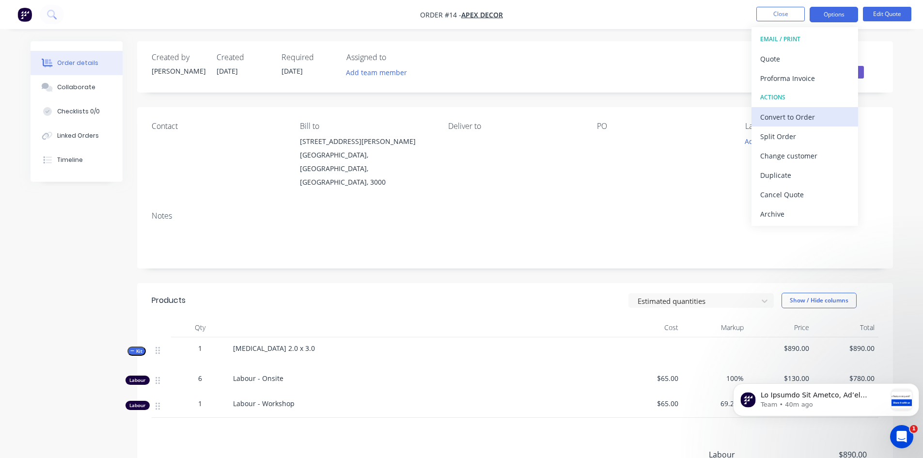
click at [800, 113] on div "Convert to Order" at bounding box center [804, 117] width 89 height 14
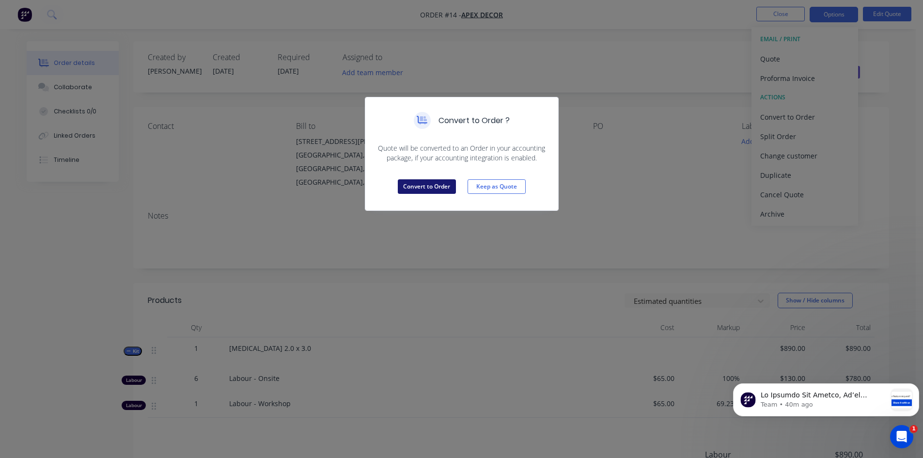
click at [433, 185] on button "Convert to Order" at bounding box center [427, 186] width 58 height 15
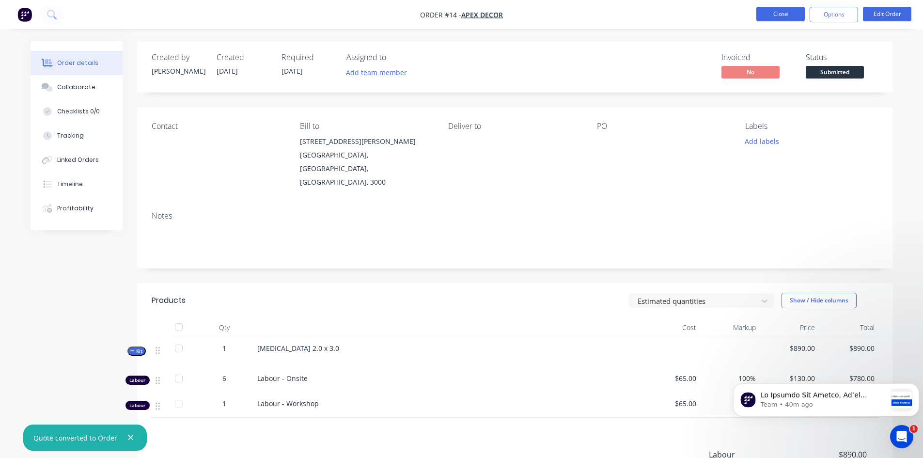
click at [786, 14] on button "Close" at bounding box center [781, 14] width 48 height 15
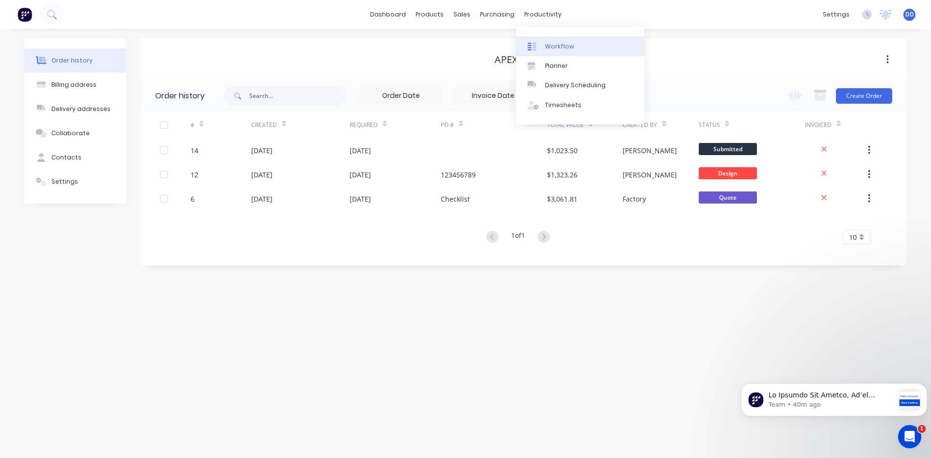
click at [551, 43] on div "Workflow" at bounding box center [559, 46] width 29 height 9
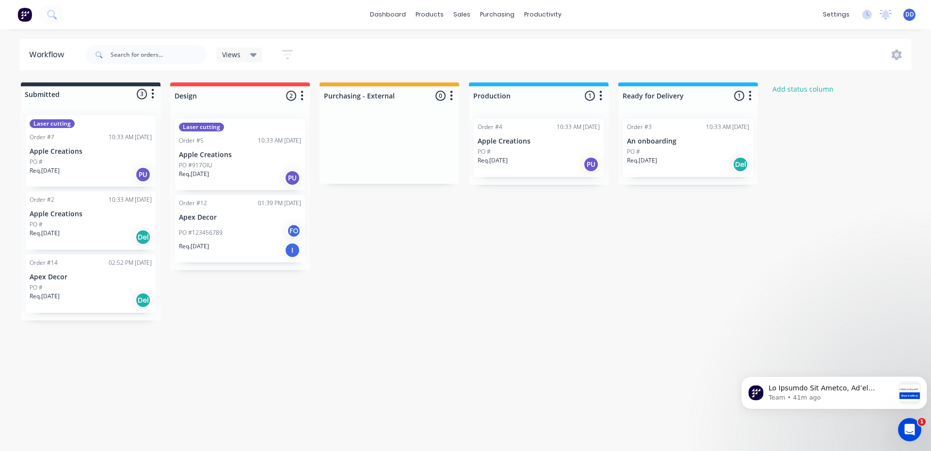
click at [64, 280] on p "Apex Decor" at bounding box center [91, 277] width 122 height 8
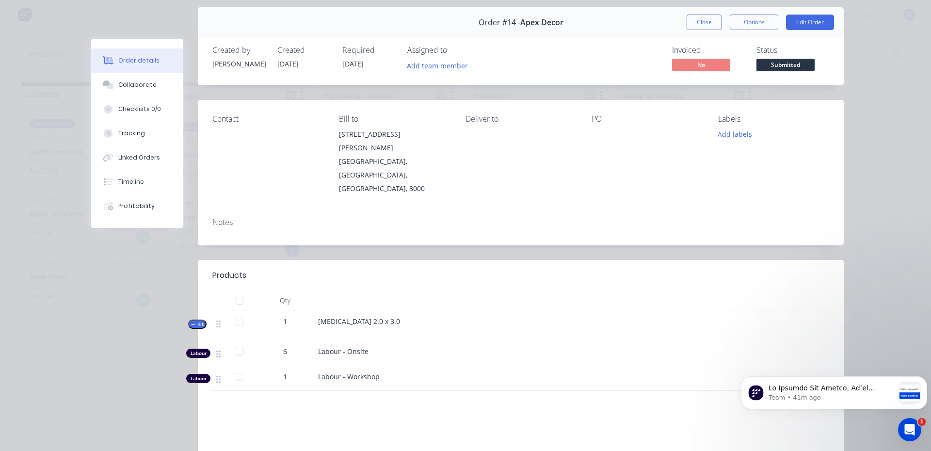
scroll to position [48, 0]
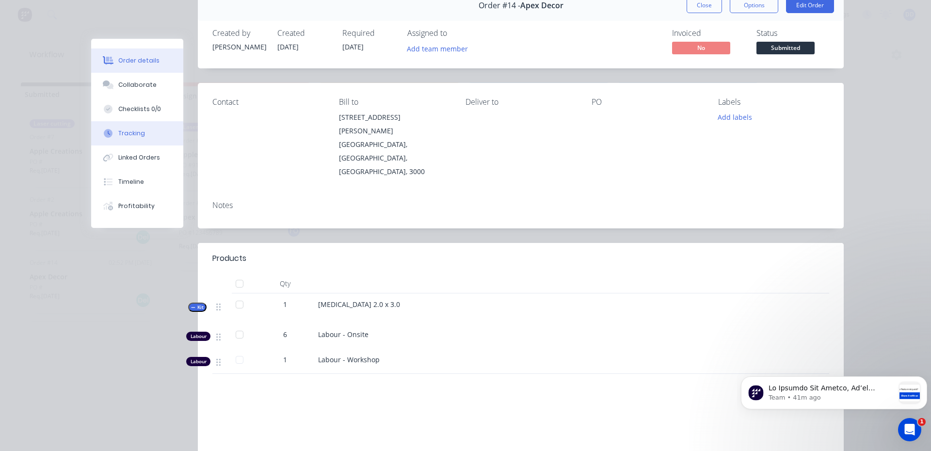
click at [128, 132] on div "Tracking" at bounding box center [131, 133] width 27 height 9
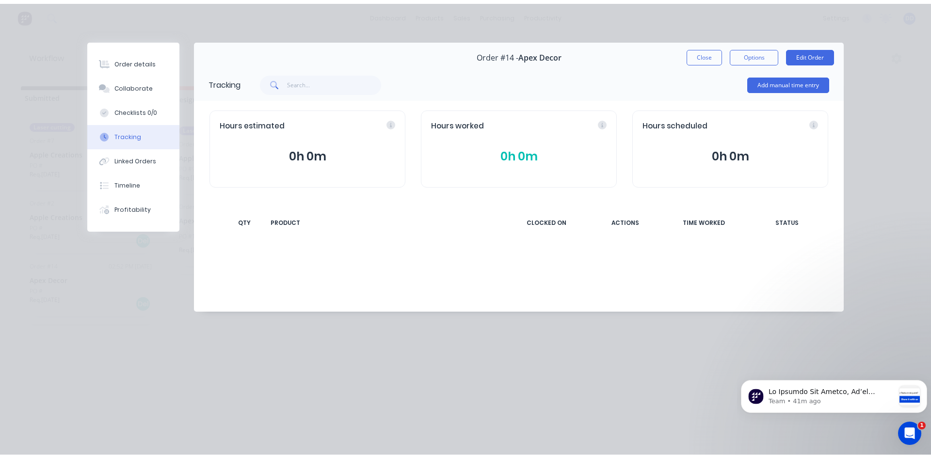
scroll to position [0, 0]
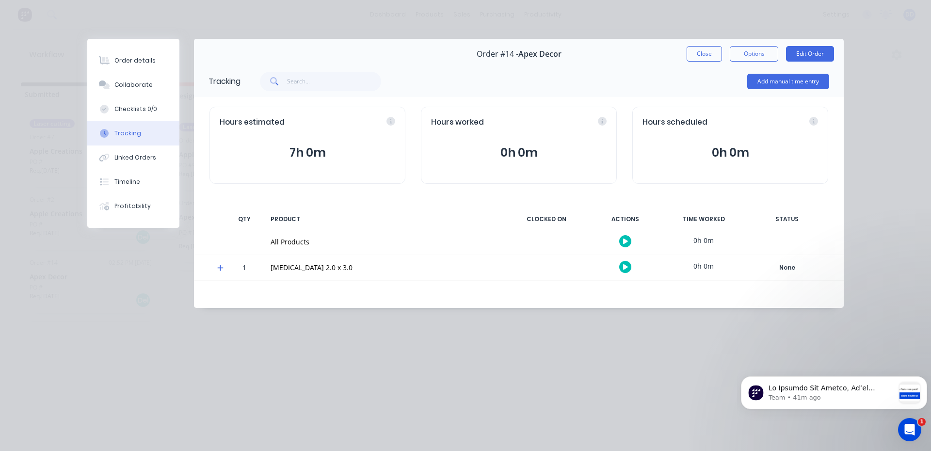
click at [218, 267] on icon at bounding box center [220, 267] width 6 height 7
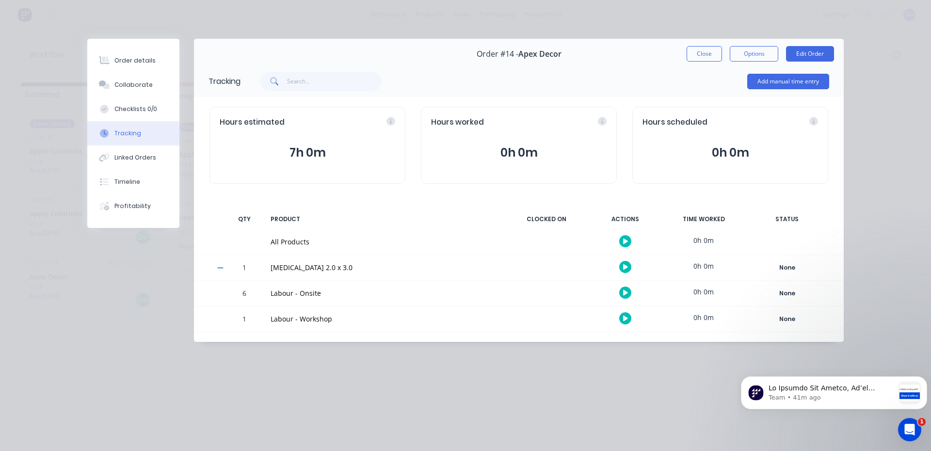
click at [627, 267] on icon "button" at bounding box center [625, 266] width 5 height 5
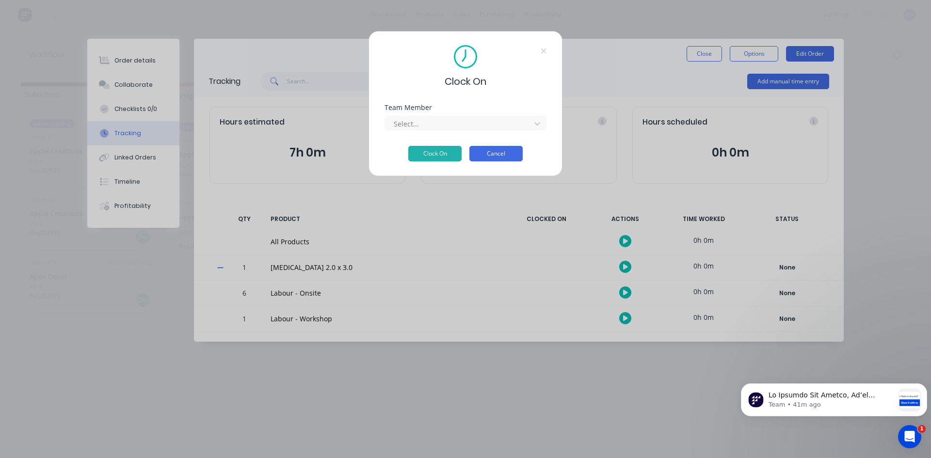
click at [496, 151] on button "Cancel" at bounding box center [495, 154] width 53 height 16
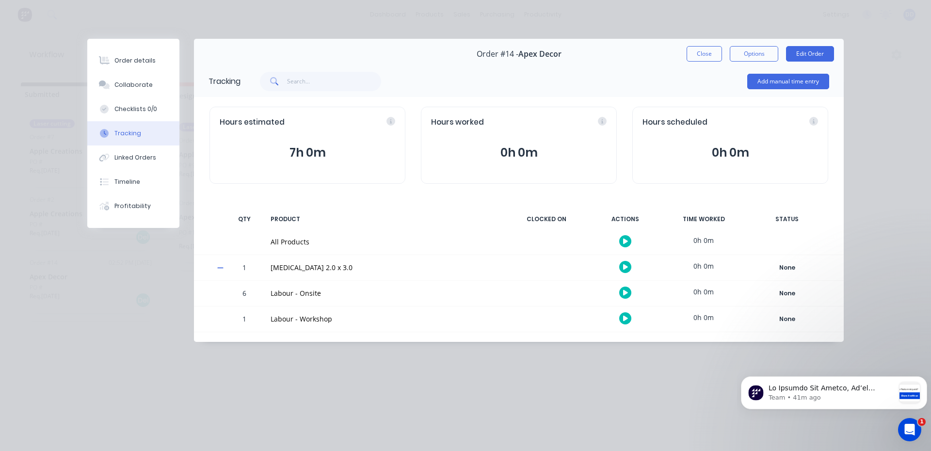
click at [626, 294] on icon "button" at bounding box center [625, 292] width 5 height 6
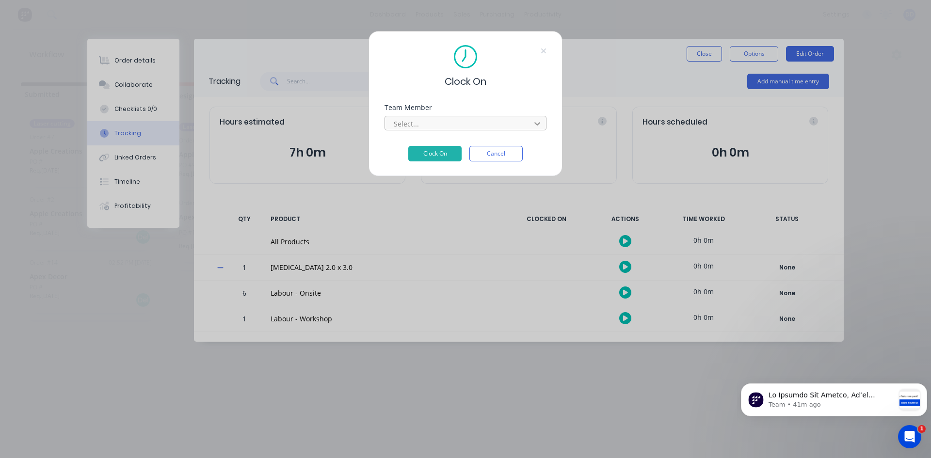
click at [533, 125] on icon at bounding box center [537, 124] width 10 height 10
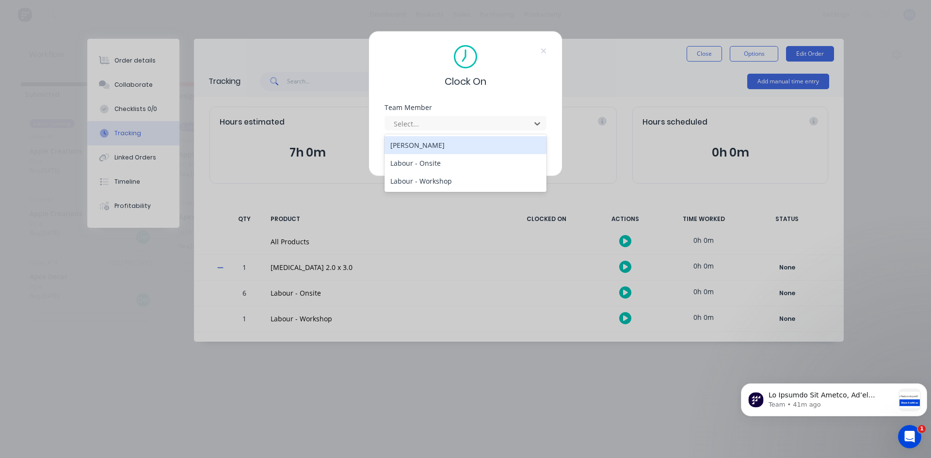
click at [494, 145] on div "[PERSON_NAME]" at bounding box center [465, 145] width 162 height 18
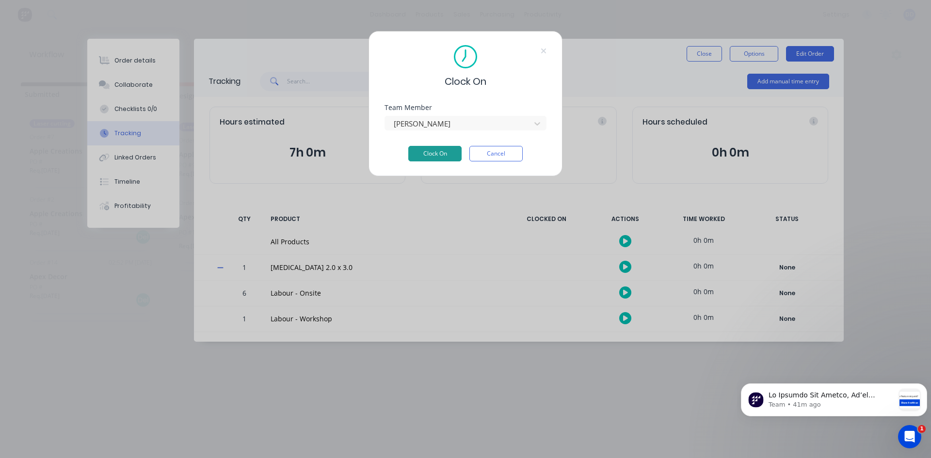
click at [441, 153] on button "Clock On" at bounding box center [434, 154] width 53 height 16
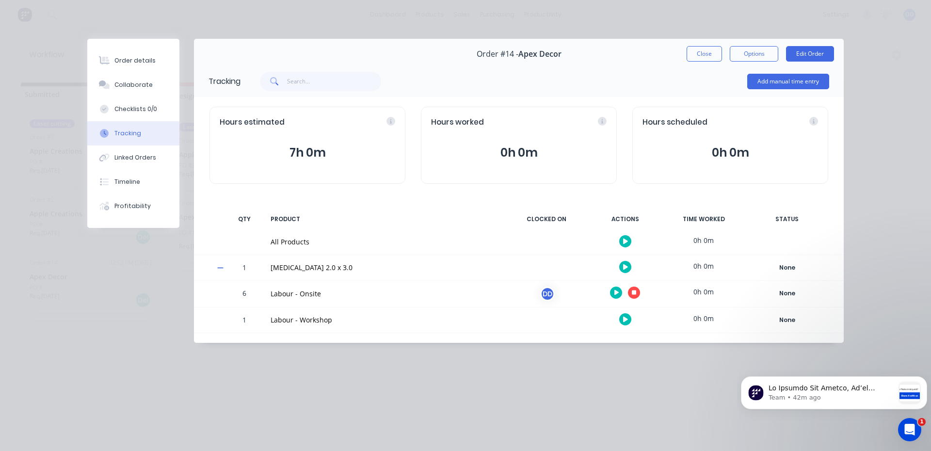
click at [633, 293] on icon "button" at bounding box center [634, 292] width 5 height 5
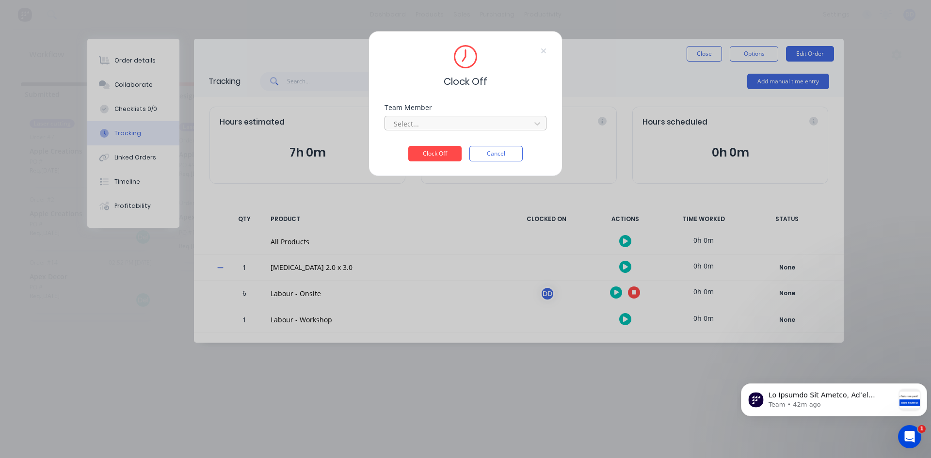
click at [521, 124] on div at bounding box center [459, 124] width 133 height 12
click at [441, 143] on div "[PERSON_NAME]" at bounding box center [465, 145] width 162 height 18
click at [434, 154] on button "Clock Off" at bounding box center [434, 154] width 53 height 16
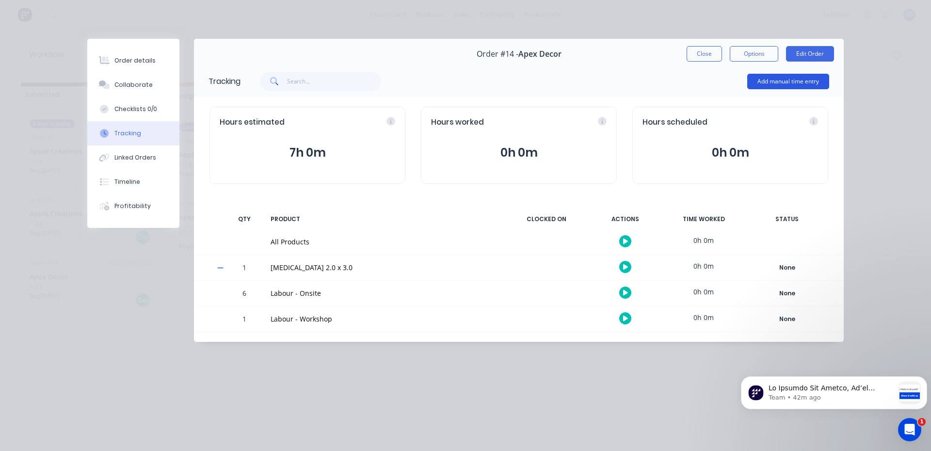
click at [810, 79] on button "Add manual time entry" at bounding box center [788, 82] width 82 height 16
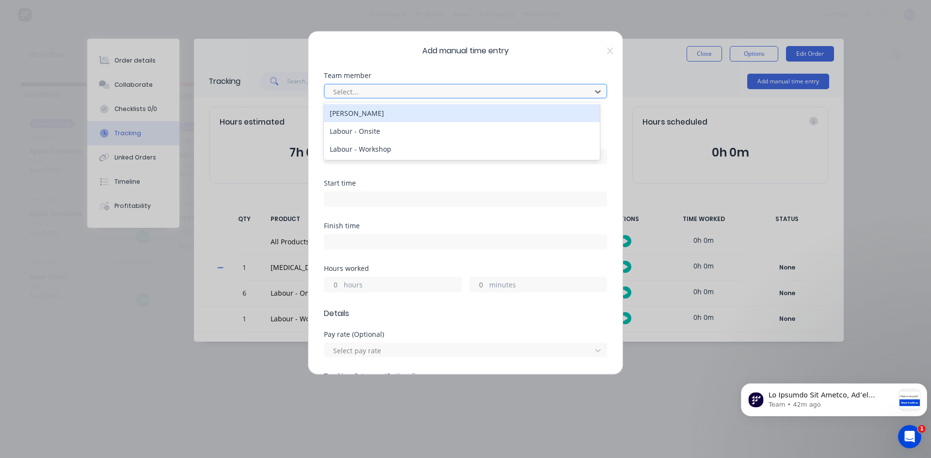
click at [529, 92] on div at bounding box center [459, 92] width 254 height 12
click at [365, 113] on div "[PERSON_NAME]" at bounding box center [462, 113] width 276 height 18
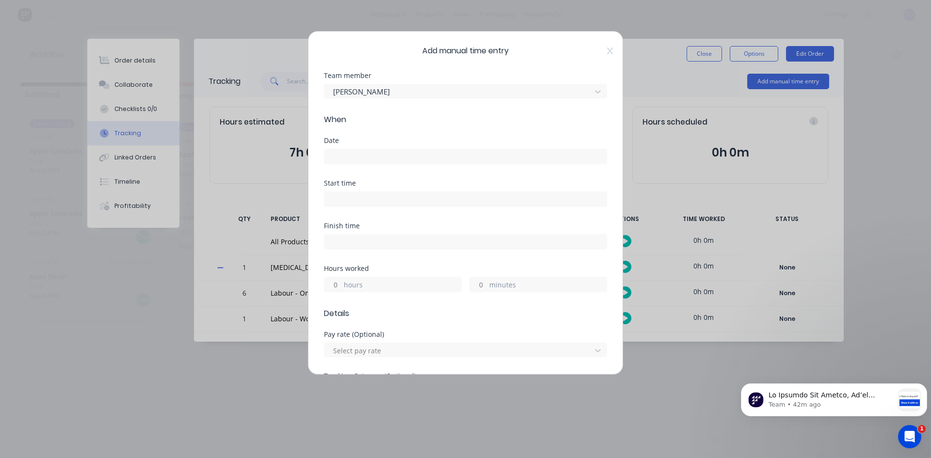
click at [392, 157] on input at bounding box center [465, 156] width 282 height 15
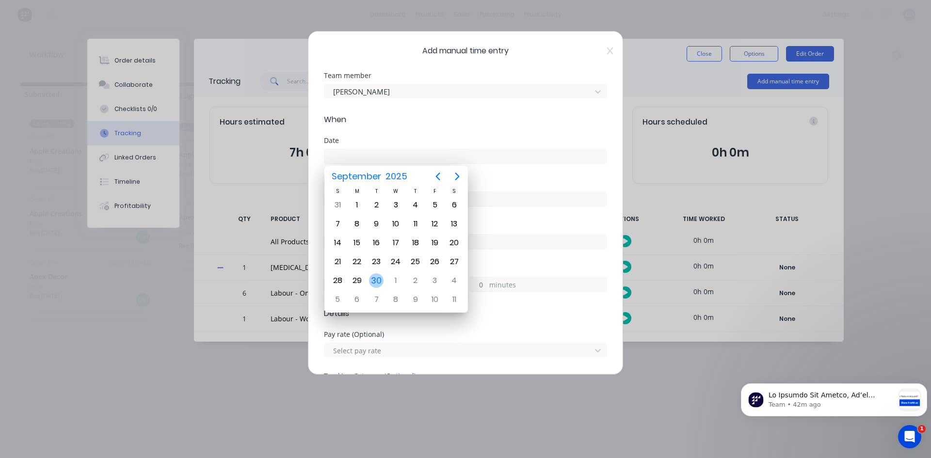
click at [378, 278] on div "30" at bounding box center [376, 280] width 15 height 15
type input "30/09/2025"
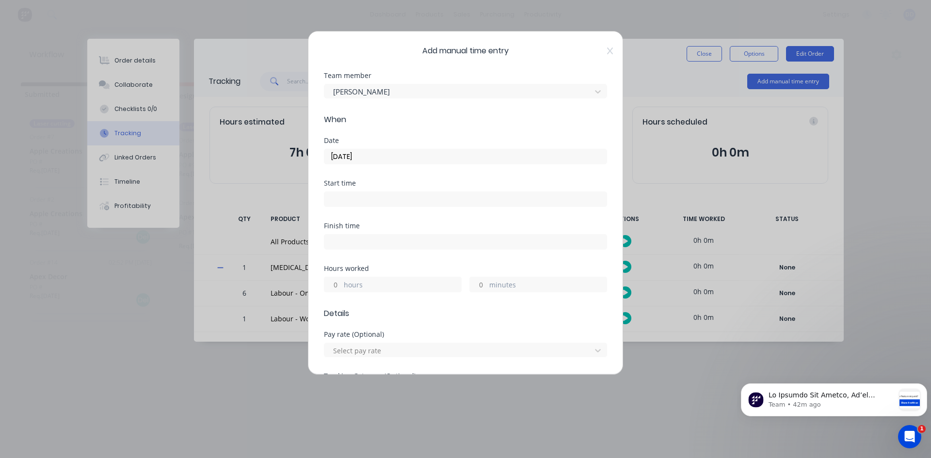
click at [383, 287] on label "hours" at bounding box center [402, 286] width 117 height 12
click at [341, 287] on input "hours" at bounding box center [332, 284] width 17 height 15
type input "7"
click at [425, 311] on span "Details" at bounding box center [465, 314] width 283 height 12
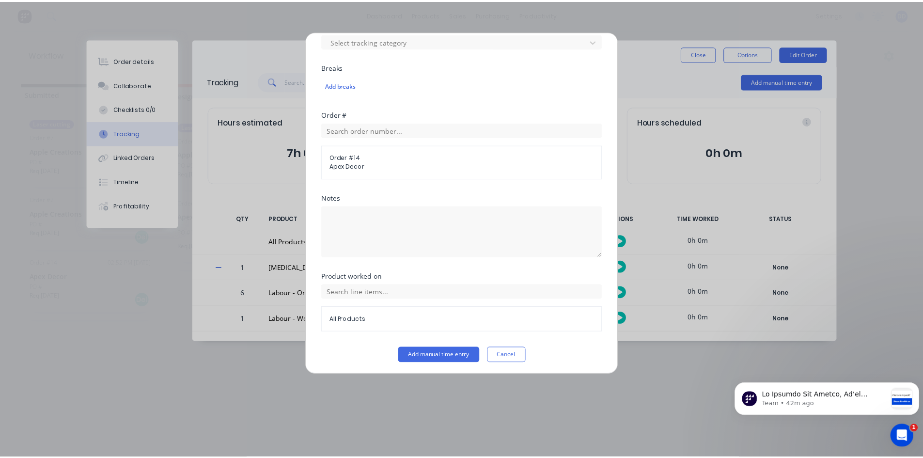
scroll to position [353, 0]
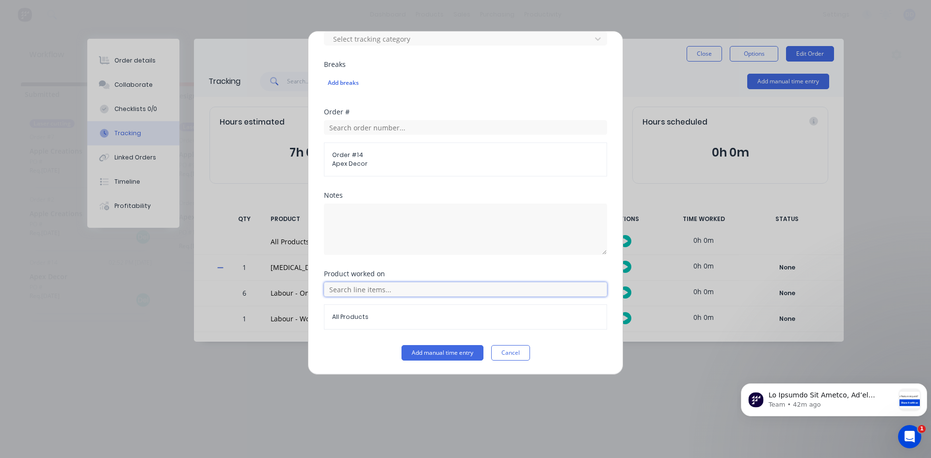
click at [374, 288] on input "text" at bounding box center [465, 289] width 283 height 15
click at [334, 336] on icon at bounding box center [335, 338] width 6 height 6
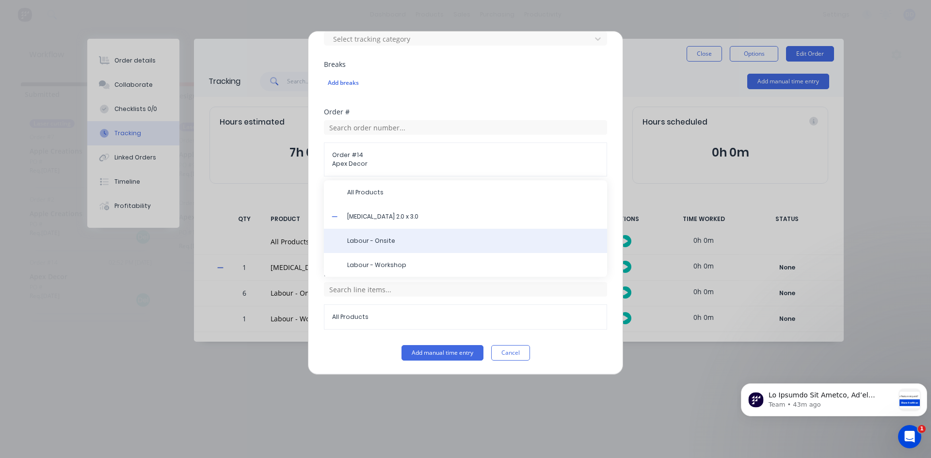
click at [365, 241] on span "Labour - Onsite" at bounding box center [473, 241] width 252 height 9
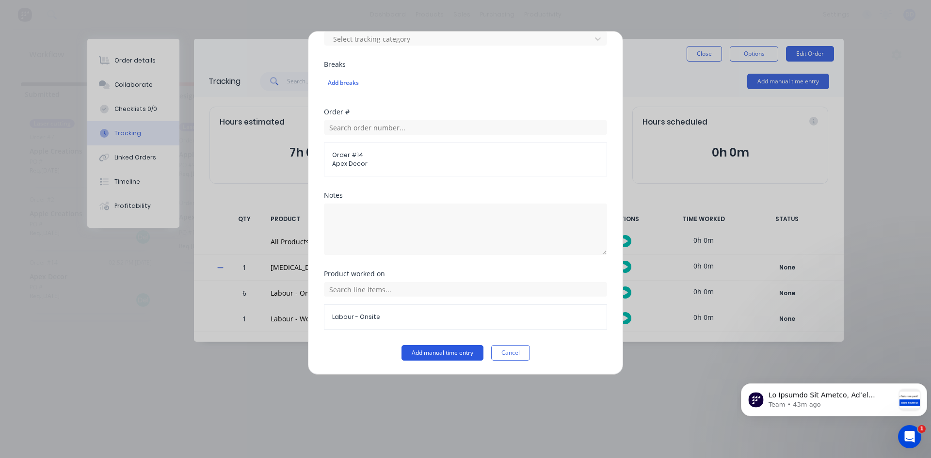
click at [447, 349] on button "Add manual time entry" at bounding box center [442, 353] width 82 height 16
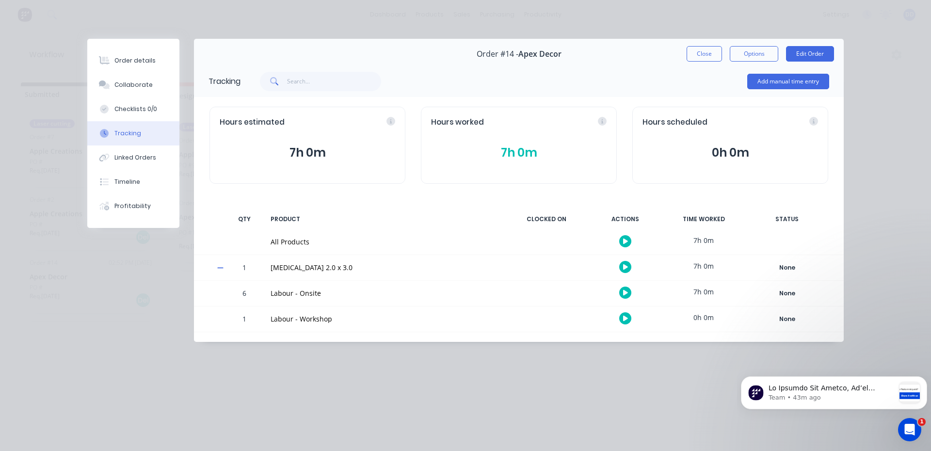
click at [523, 154] on button "7h 0m" at bounding box center [518, 152] width 175 height 18
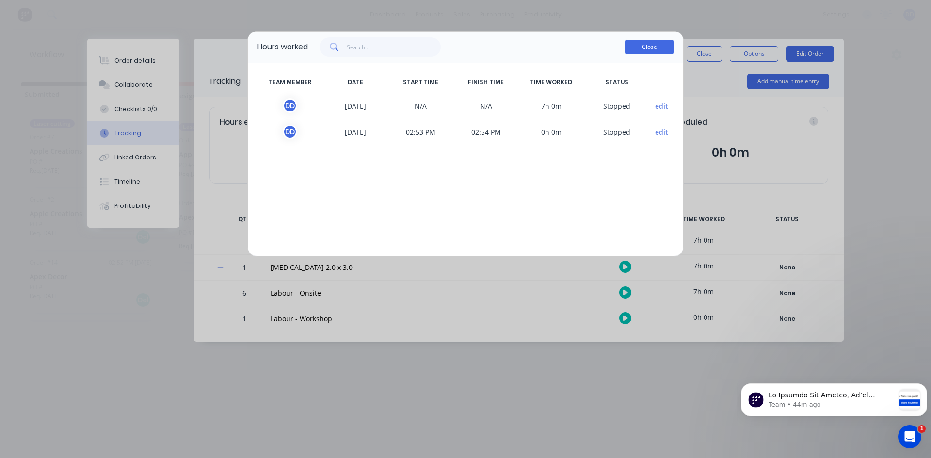
click at [655, 48] on button "Close" at bounding box center [649, 47] width 48 height 15
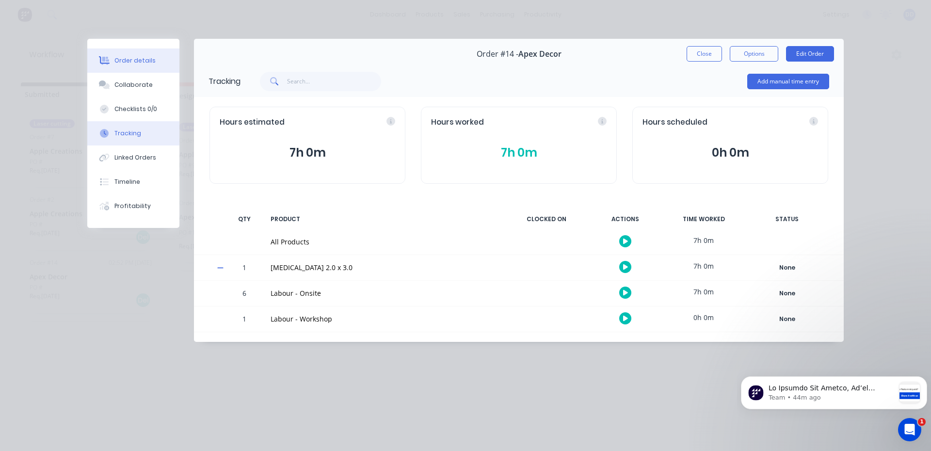
click at [149, 62] on div "Order details" at bounding box center [134, 60] width 41 height 9
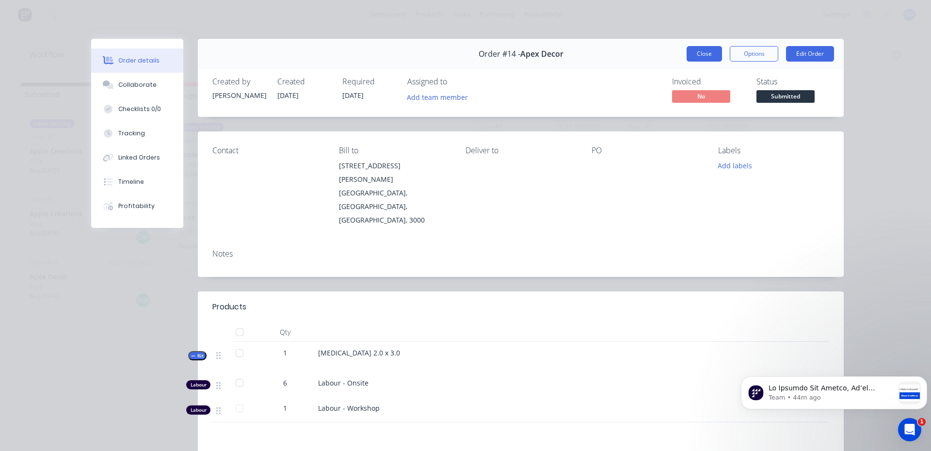
click at [703, 51] on button "Close" at bounding box center [703, 54] width 35 height 16
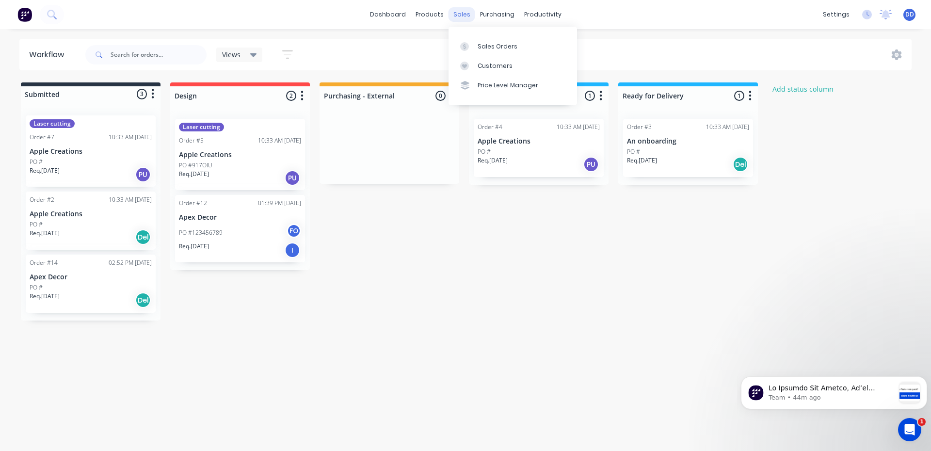
click at [467, 16] on div "sales" at bounding box center [461, 14] width 27 height 15
click at [485, 44] on div "Sales Orders" at bounding box center [497, 46] width 40 height 9
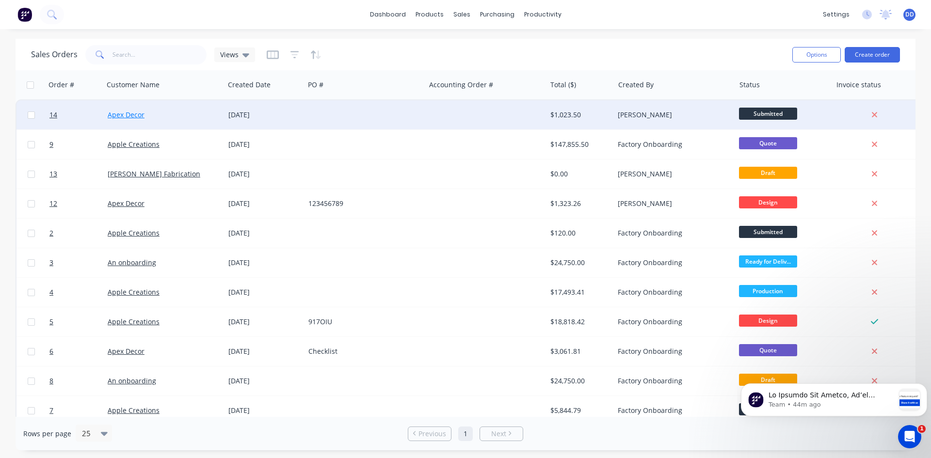
click at [133, 113] on link "Apex Decor" at bounding box center [126, 114] width 37 height 9
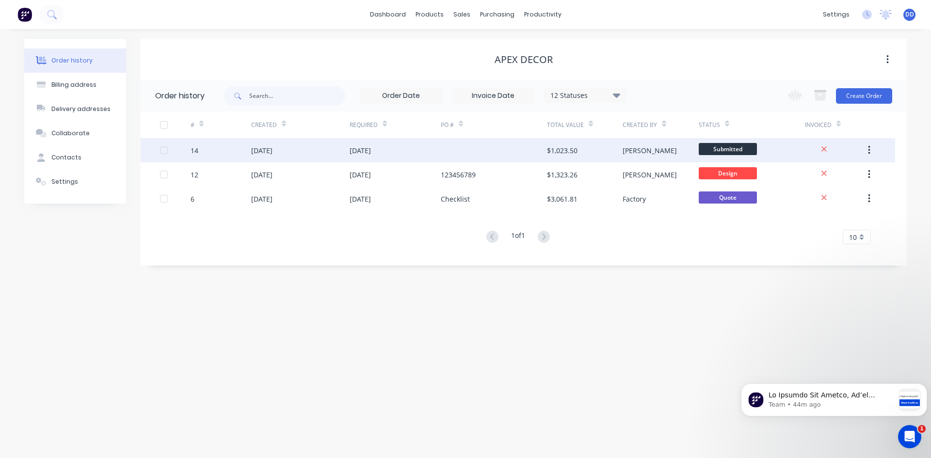
click at [211, 149] on div "14" at bounding box center [220, 150] width 61 height 24
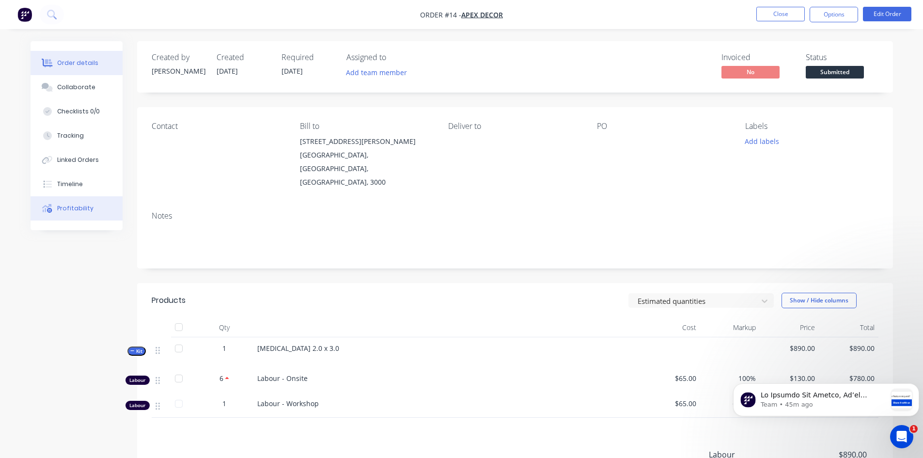
click at [77, 207] on div "Profitability" at bounding box center [75, 208] width 36 height 9
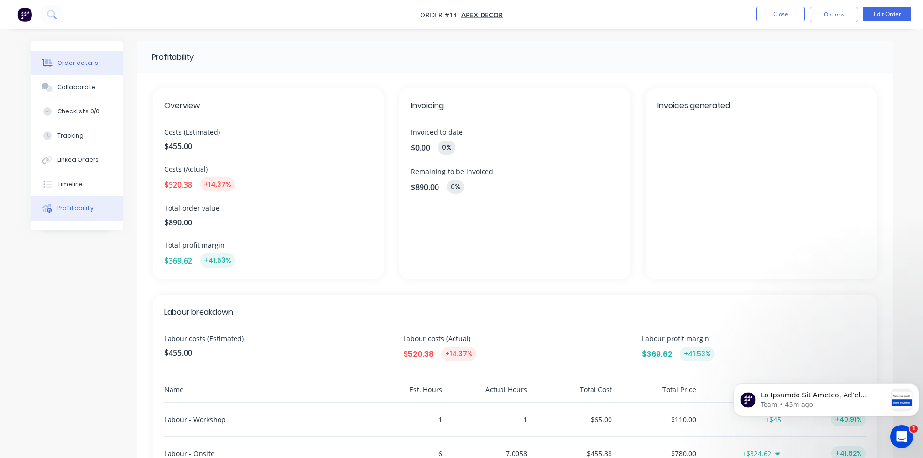
click at [92, 66] on div "Order details" at bounding box center [77, 63] width 41 height 9
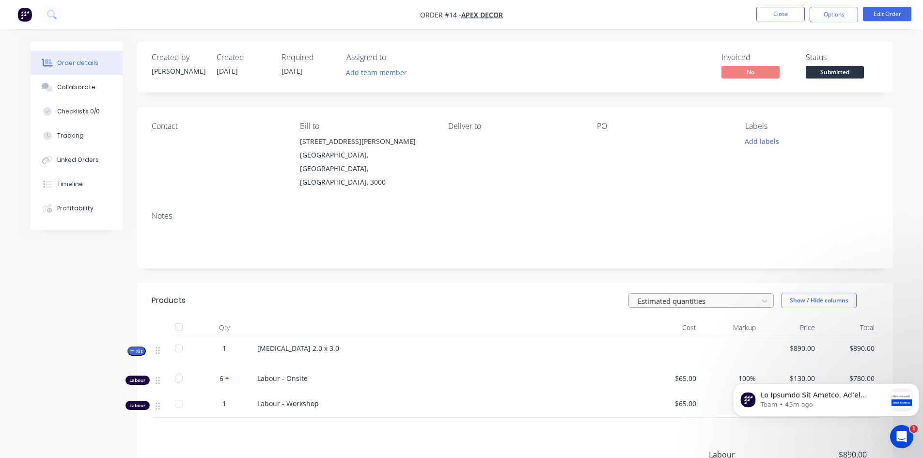
click at [738, 295] on div at bounding box center [695, 301] width 116 height 12
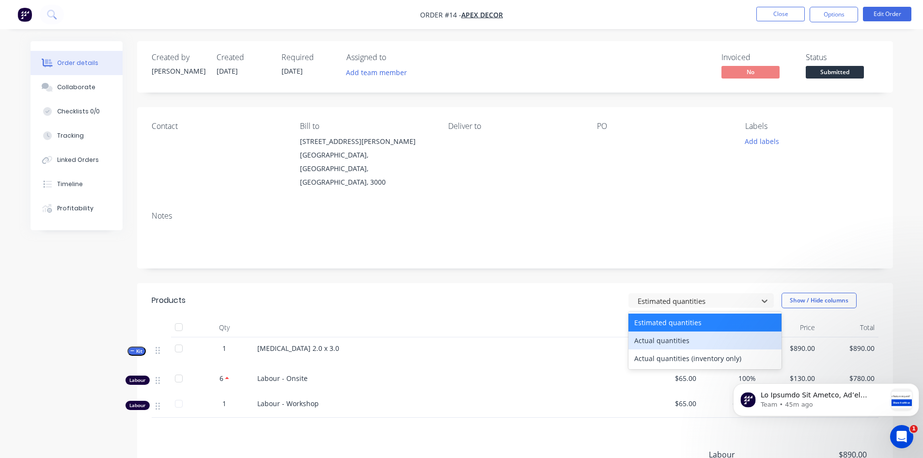
click at [688, 332] on div "Actual quantities" at bounding box center [705, 341] width 153 height 18
